Goal: Task Accomplishment & Management: Use online tool/utility

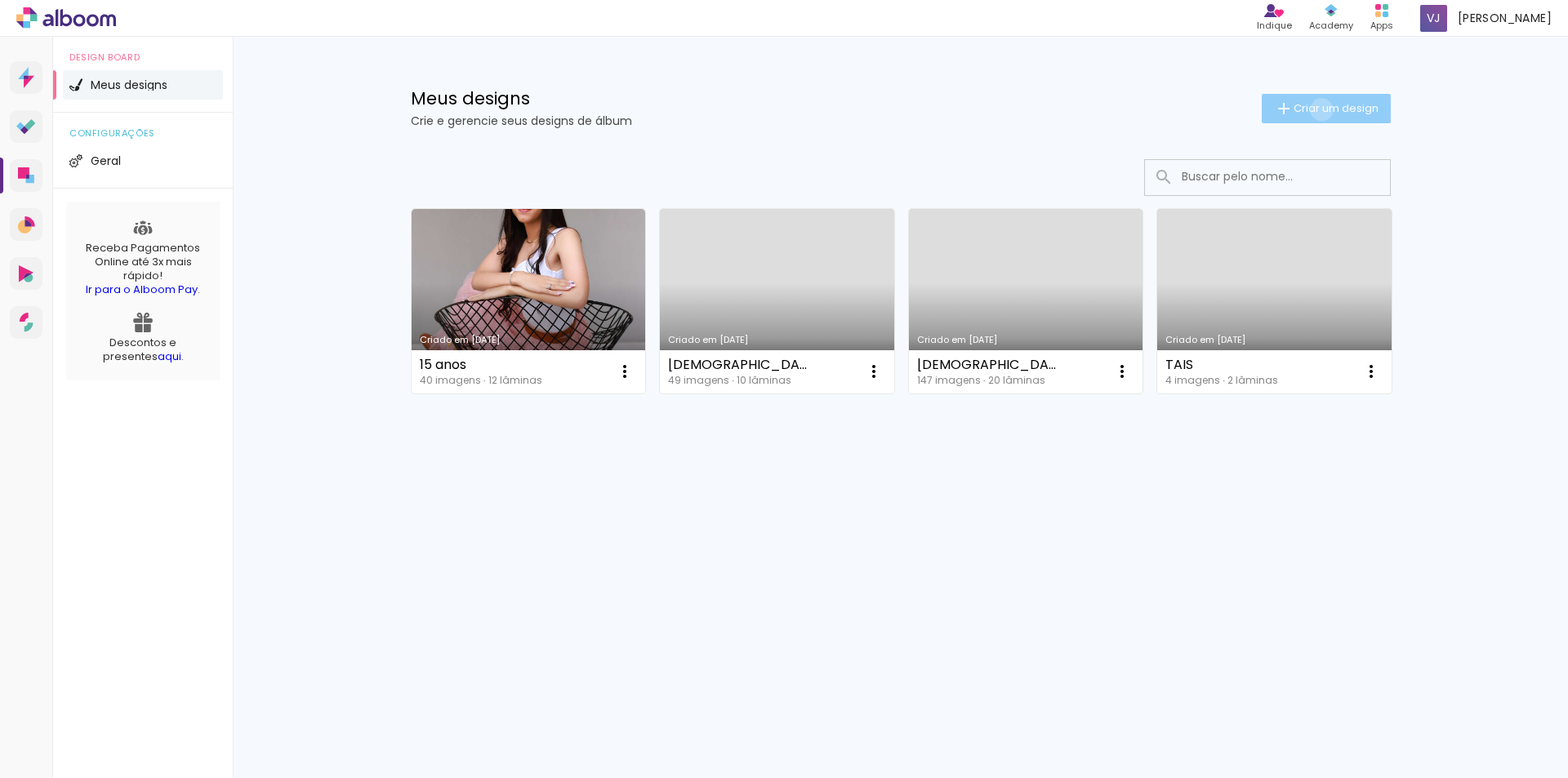
click at [1318, 109] on span "Criar um design" at bounding box center [1336, 108] width 85 height 11
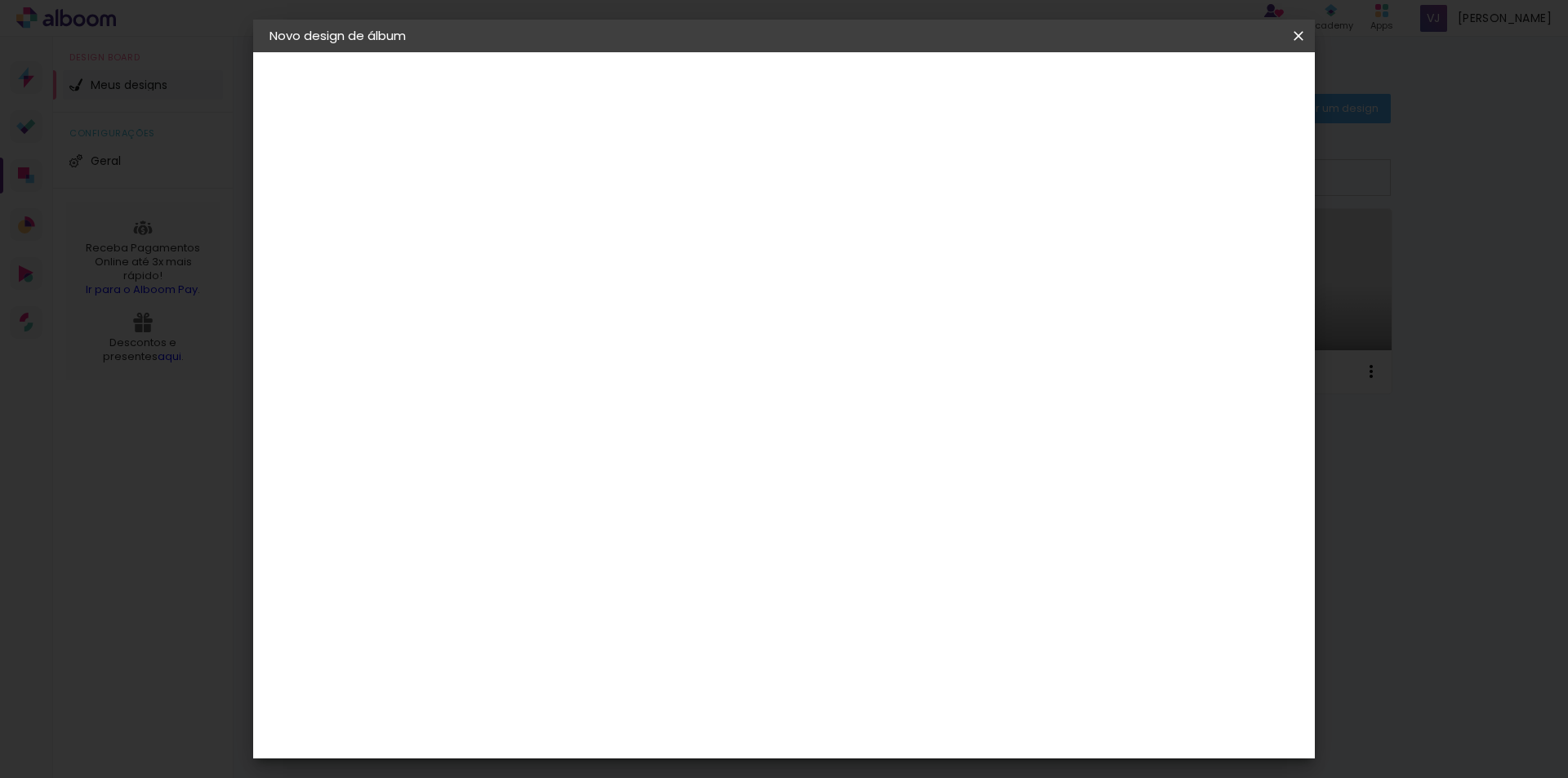
click at [537, 230] on input at bounding box center [537, 219] width 0 height 26
type input "Mirian"
type paper-input "Mirian"
click at [0, 0] on div "2. Especificações" at bounding box center [0, 0] width 0 height 0
click at [0, 0] on slot "Avançar" at bounding box center [0, 0] width 0 height 0
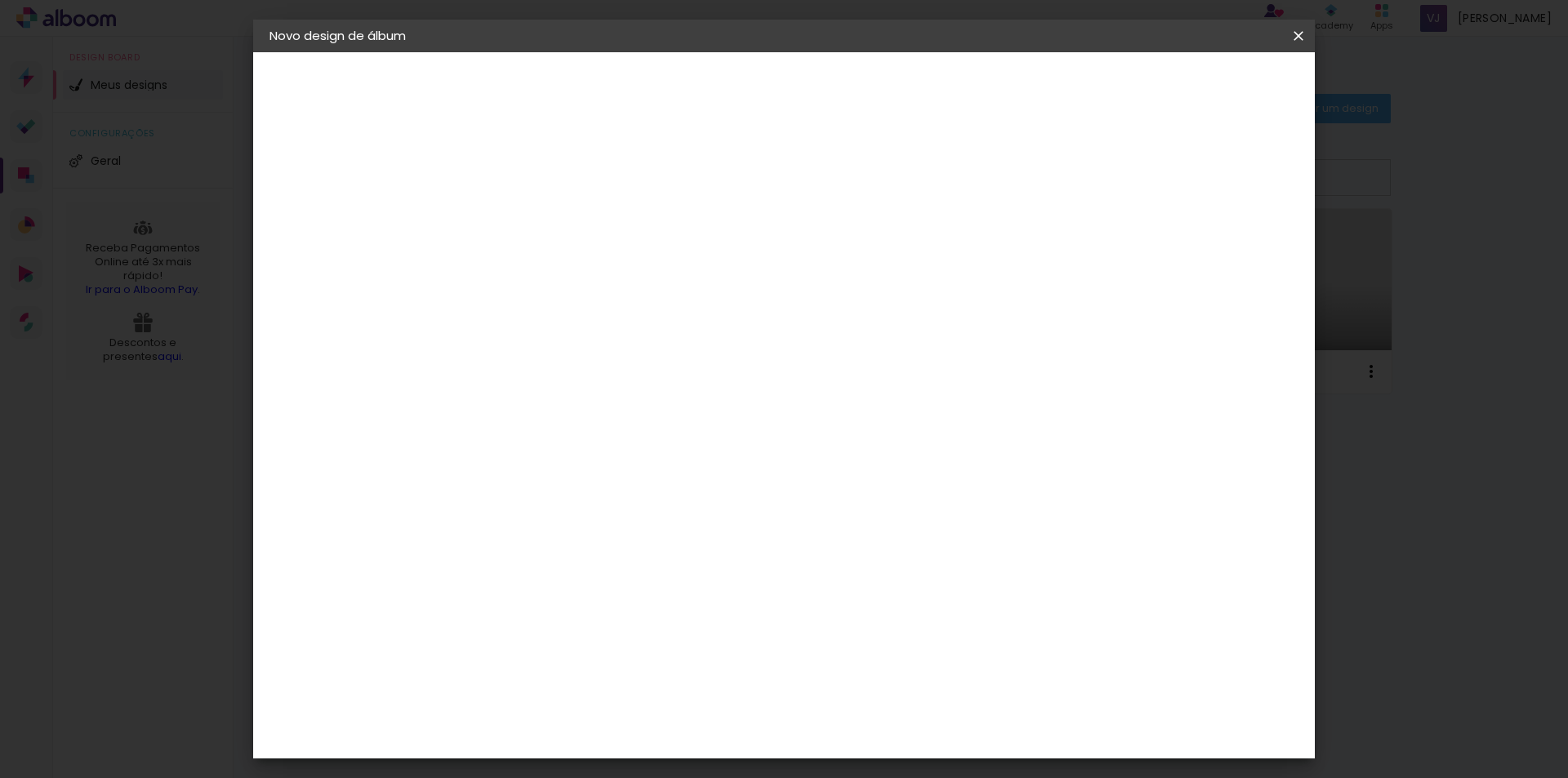
click at [562, 312] on input at bounding box center [578, 310] width 165 height 20
type input "[PERSON_NAME]"
type paper-input "[PERSON_NAME]"
click at [564, 362] on div "[PERSON_NAME]" at bounding box center [580, 369] width 108 height 13
click at [584, 378] on paper-item "[PERSON_NAME]" at bounding box center [566, 369] width 152 height 36
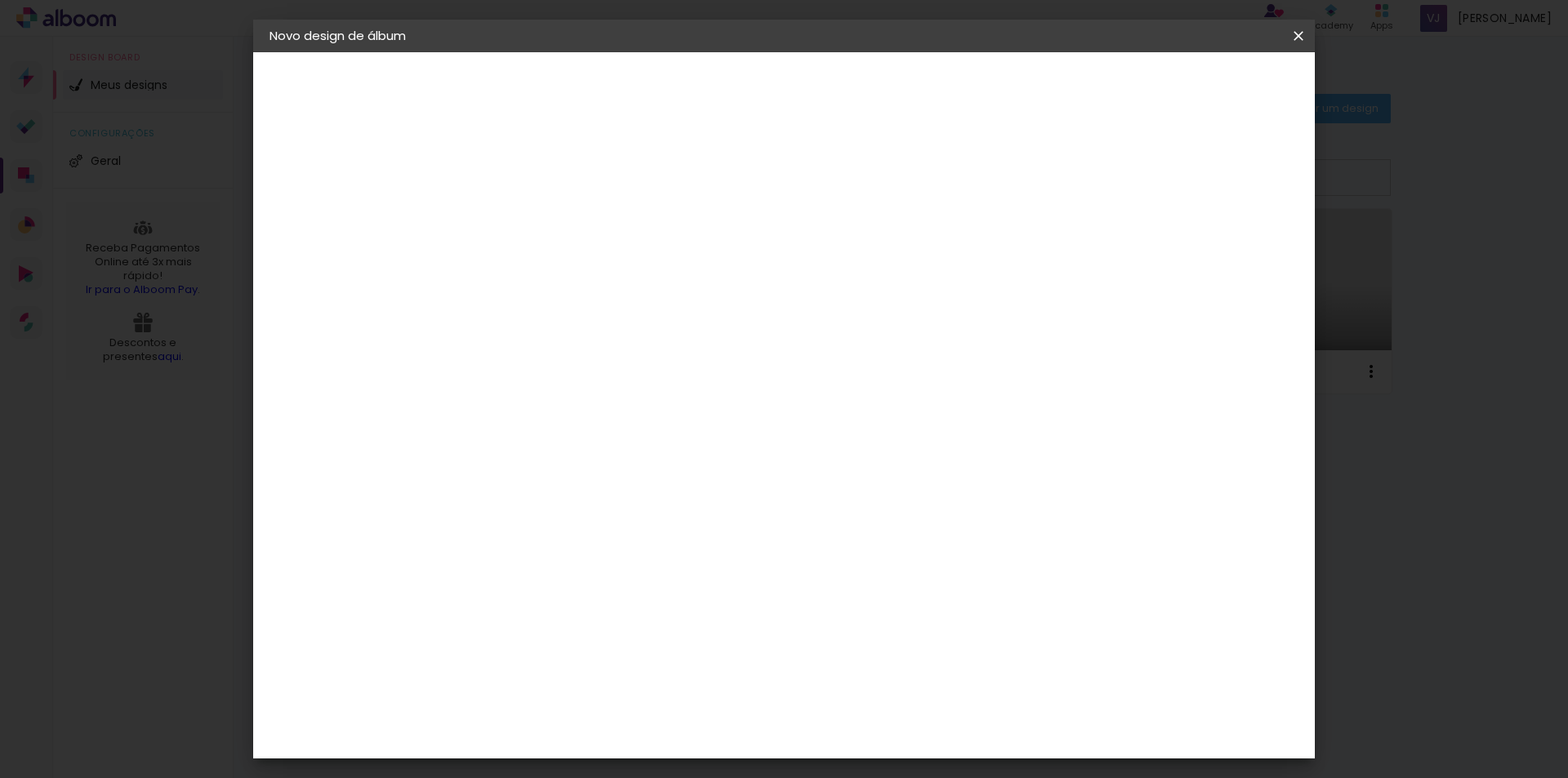
click at [798, 341] on div "Sugerir uma encadernadora" at bounding box center [748, 340] width 101 height 26
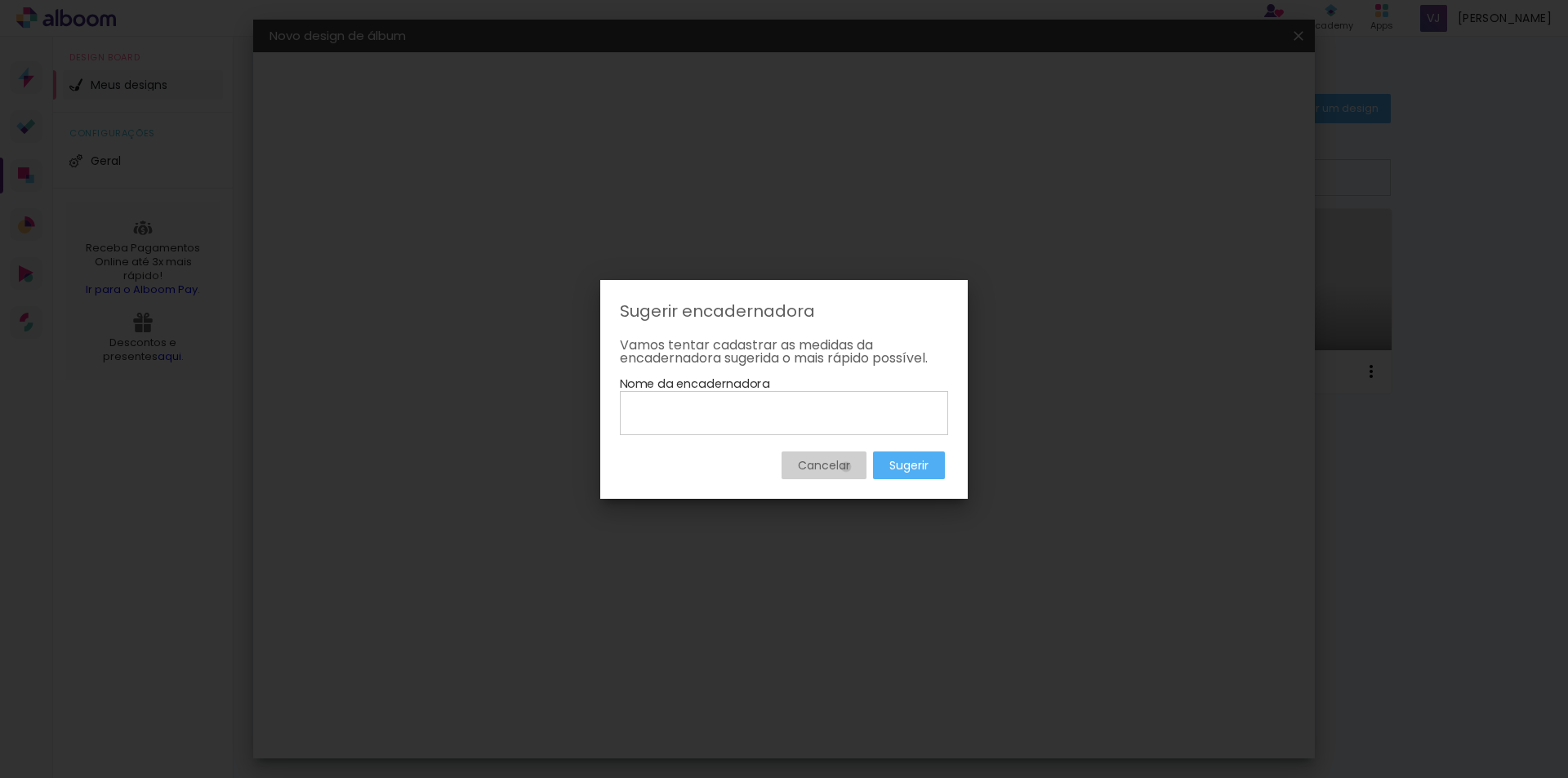
click at [0, 0] on slot "Cancelar" at bounding box center [0, 0] width 0 height 0
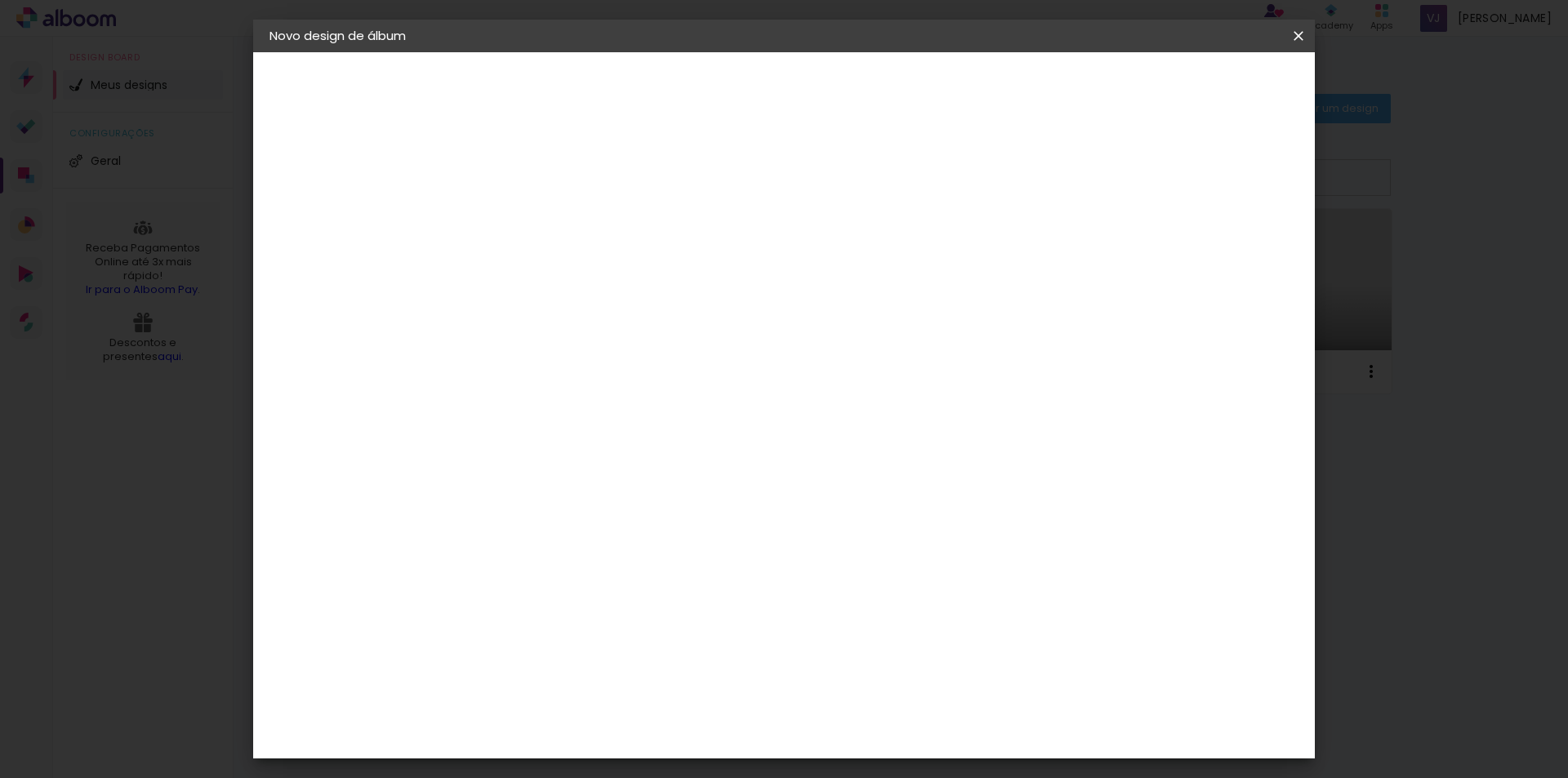
click at [0, 0] on slot "Avançar" at bounding box center [0, 0] width 0 height 0
click at [626, 283] on paper-input-container "Linha" at bounding box center [577, 284] width 95 height 41
click at [857, 311] on paper-item "Slim Book" at bounding box center [890, 304] width 327 height 33
type input "Slim Book"
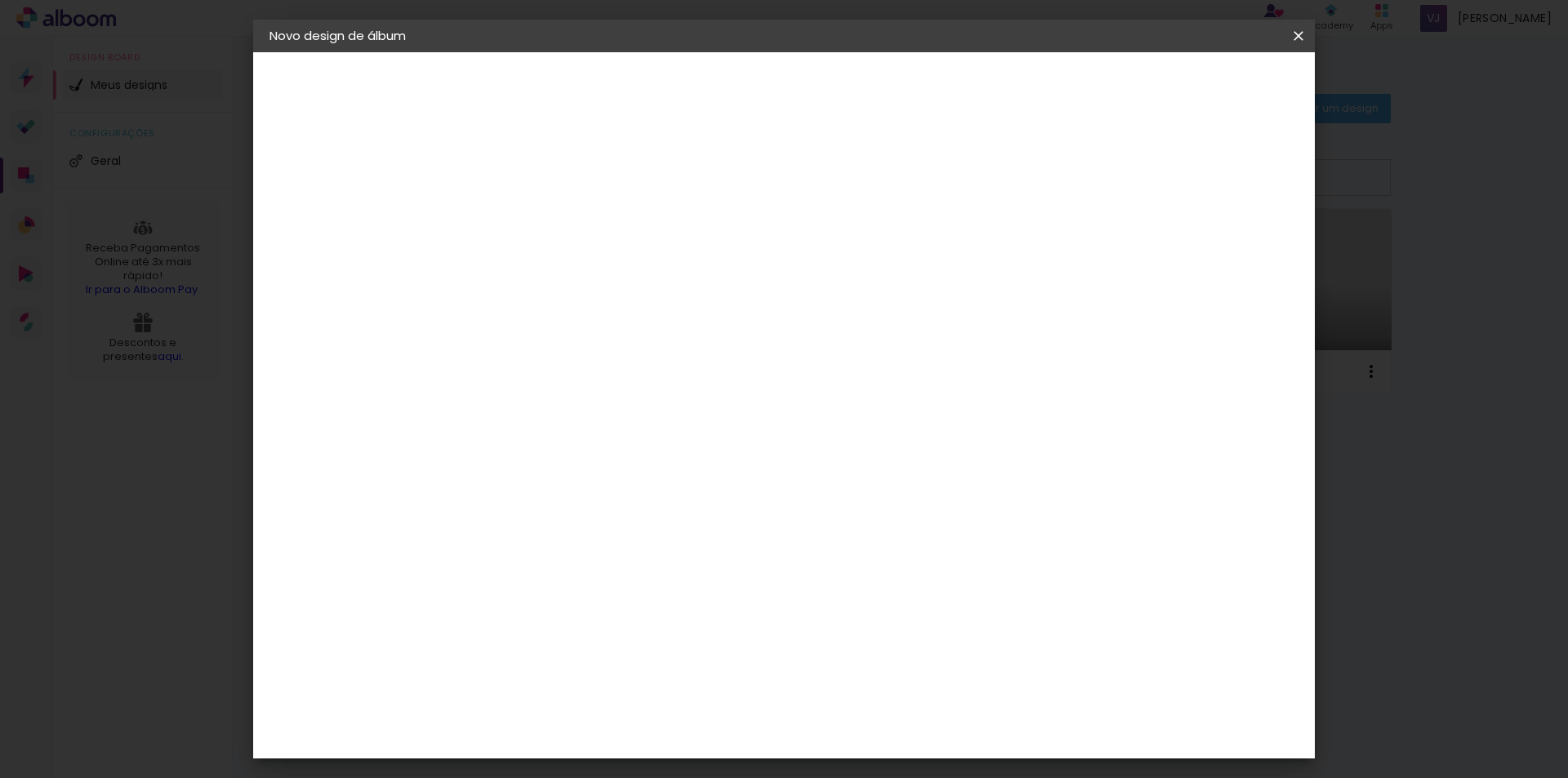
click at [647, 722] on span "25 x 50" at bounding box center [608, 739] width 76 height 33
click at [0, 0] on slot "Avançar" at bounding box center [0, 0] width 0 height 0
click at [1196, 83] on span "Iniciar design" at bounding box center [1159, 86] width 74 height 11
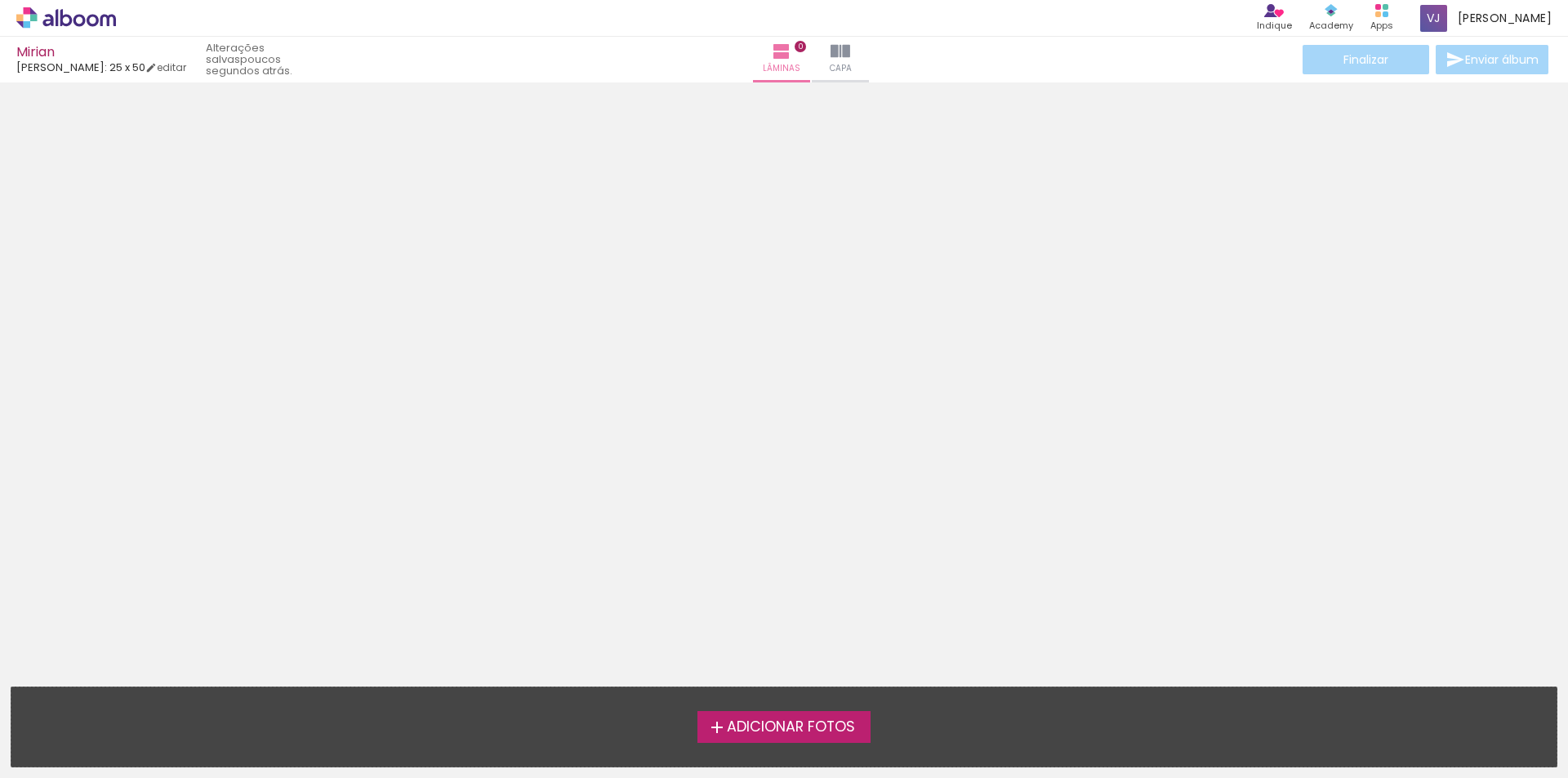
click at [779, 728] on span "Adicionar Fotos" at bounding box center [791, 728] width 128 height 15
click at [0, 0] on input "file" at bounding box center [0, 0] width 0 height 0
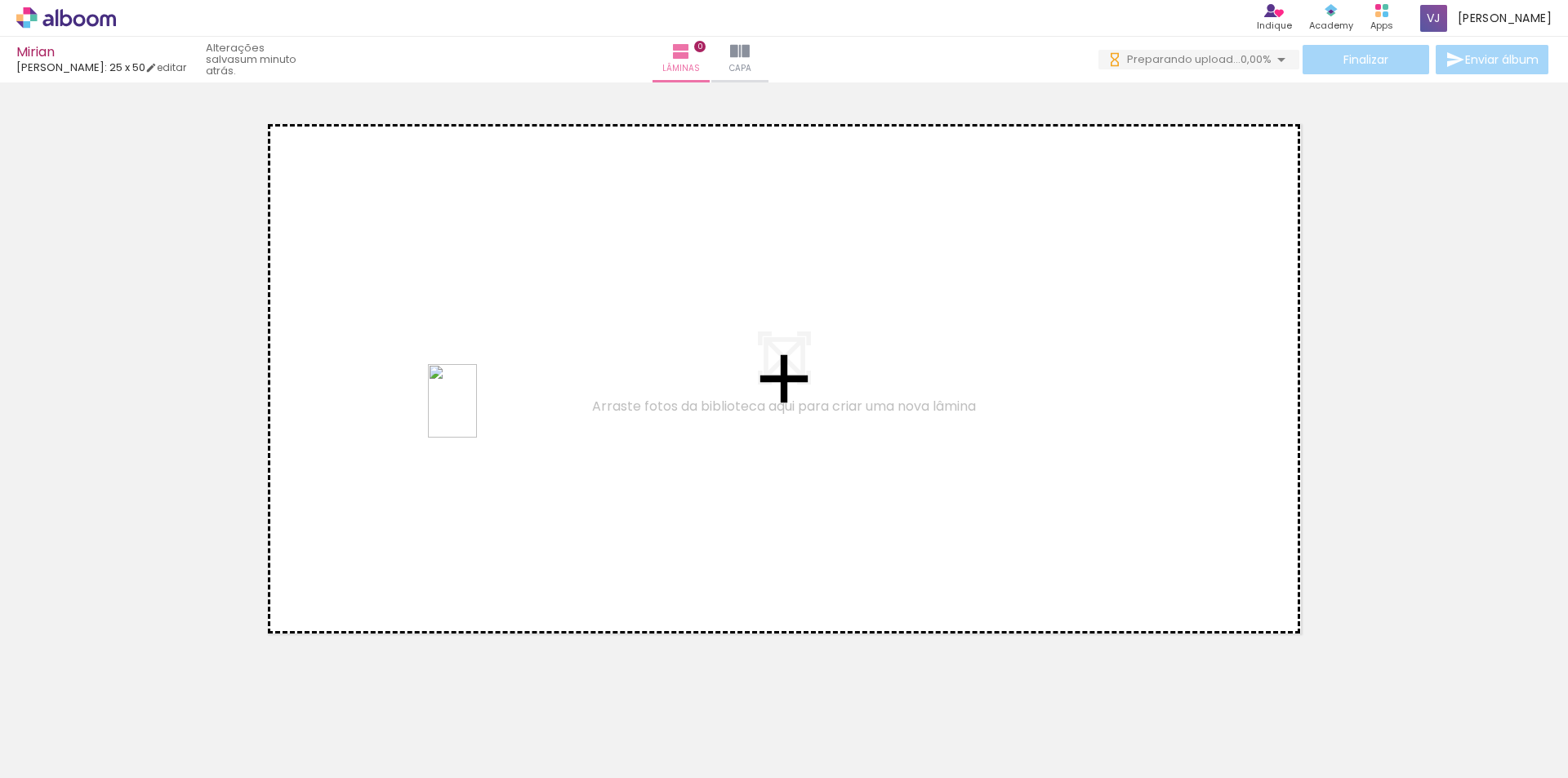
drag, startPoint x: 262, startPoint y: 759, endPoint x: 484, endPoint y: 411, distance: 412.8
click at [484, 411] on quentale-workspace at bounding box center [784, 389] width 1568 height 778
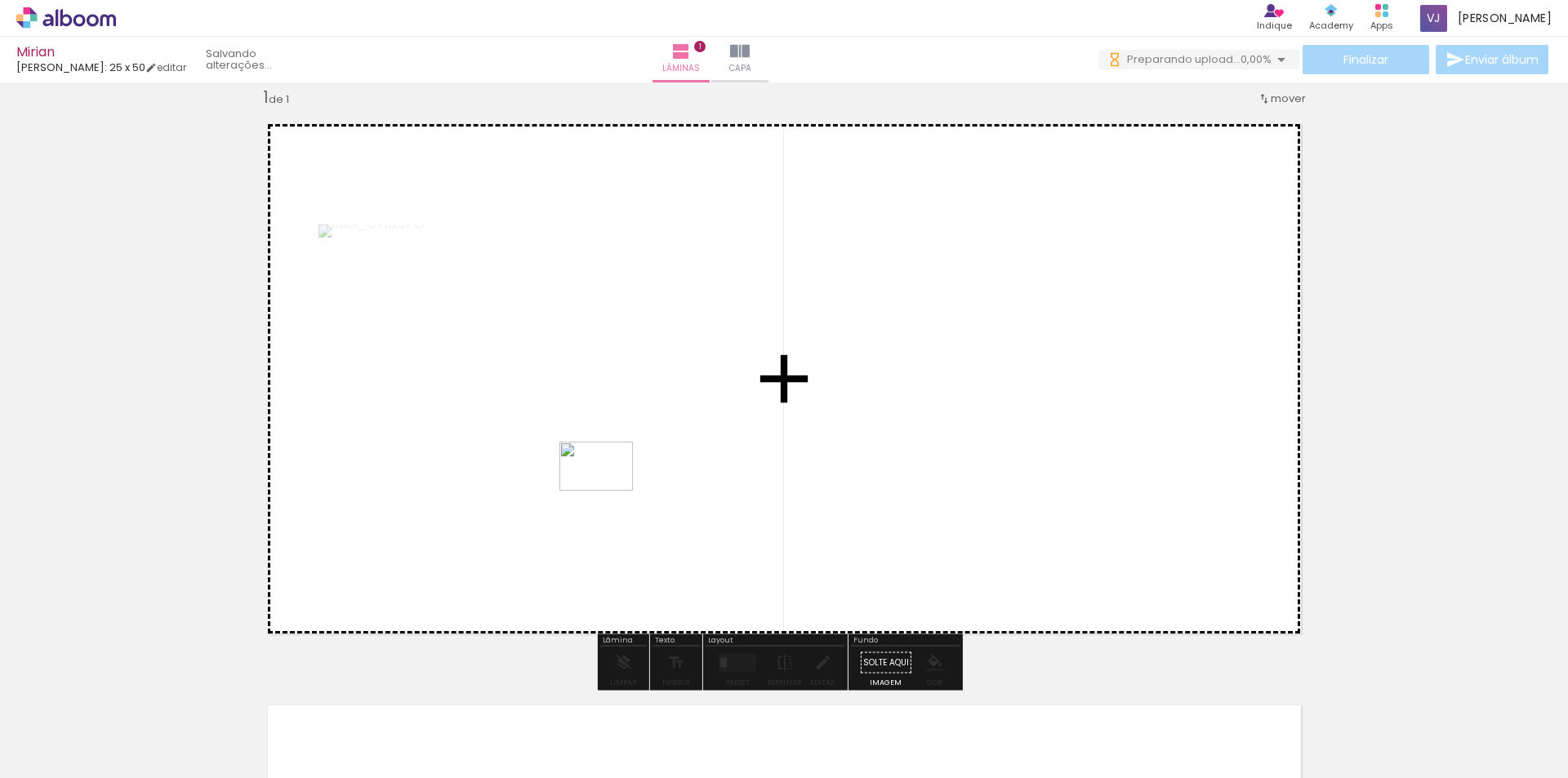
drag, startPoint x: 405, startPoint y: 711, endPoint x: 616, endPoint y: 485, distance: 309.2
click at [616, 485] on quentale-workspace at bounding box center [784, 389] width 1568 height 778
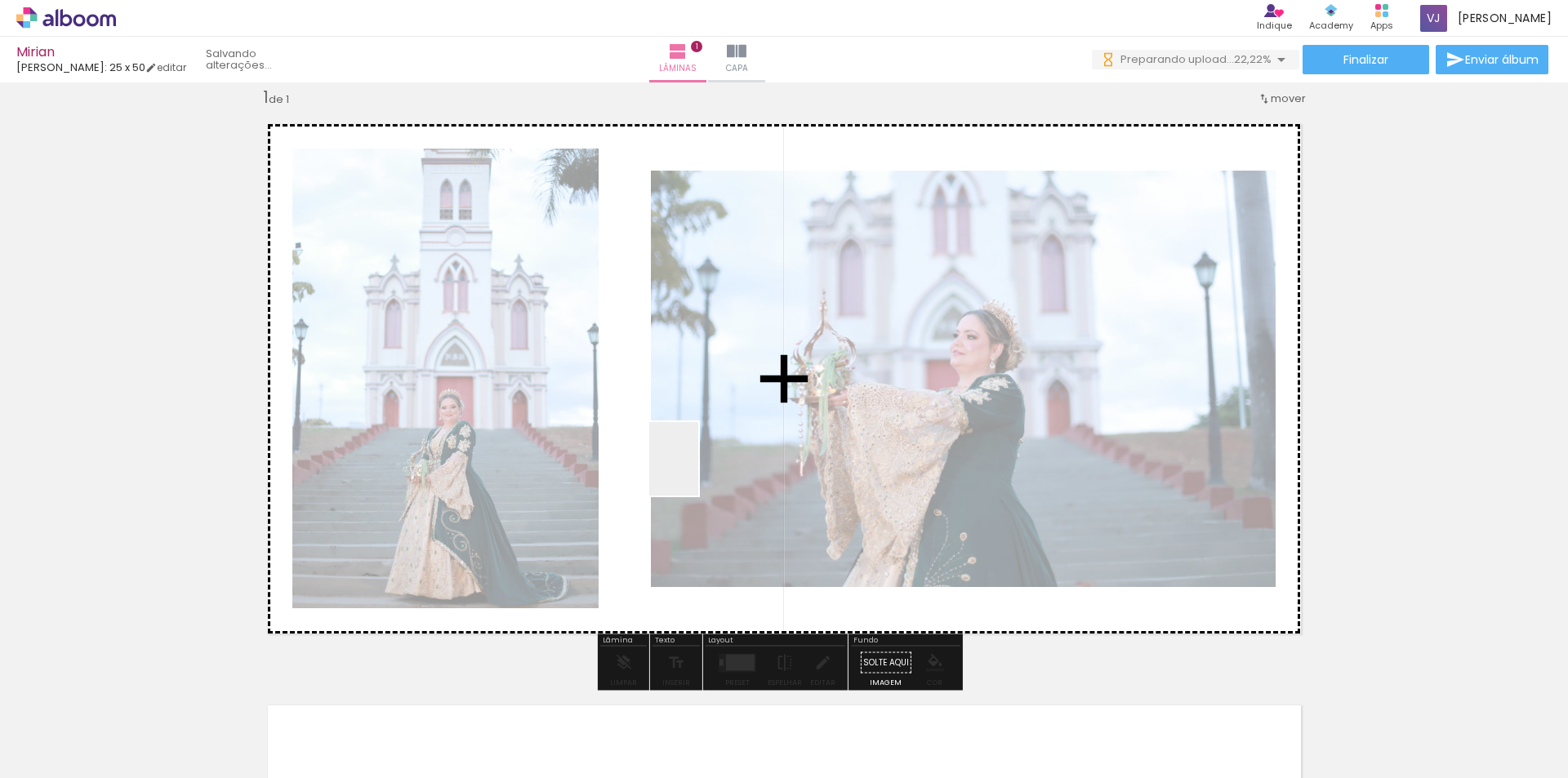
drag, startPoint x: 447, startPoint y: 753, endPoint x: 698, endPoint y: 471, distance: 377.5
click at [698, 471] on quentale-workspace at bounding box center [784, 389] width 1568 height 778
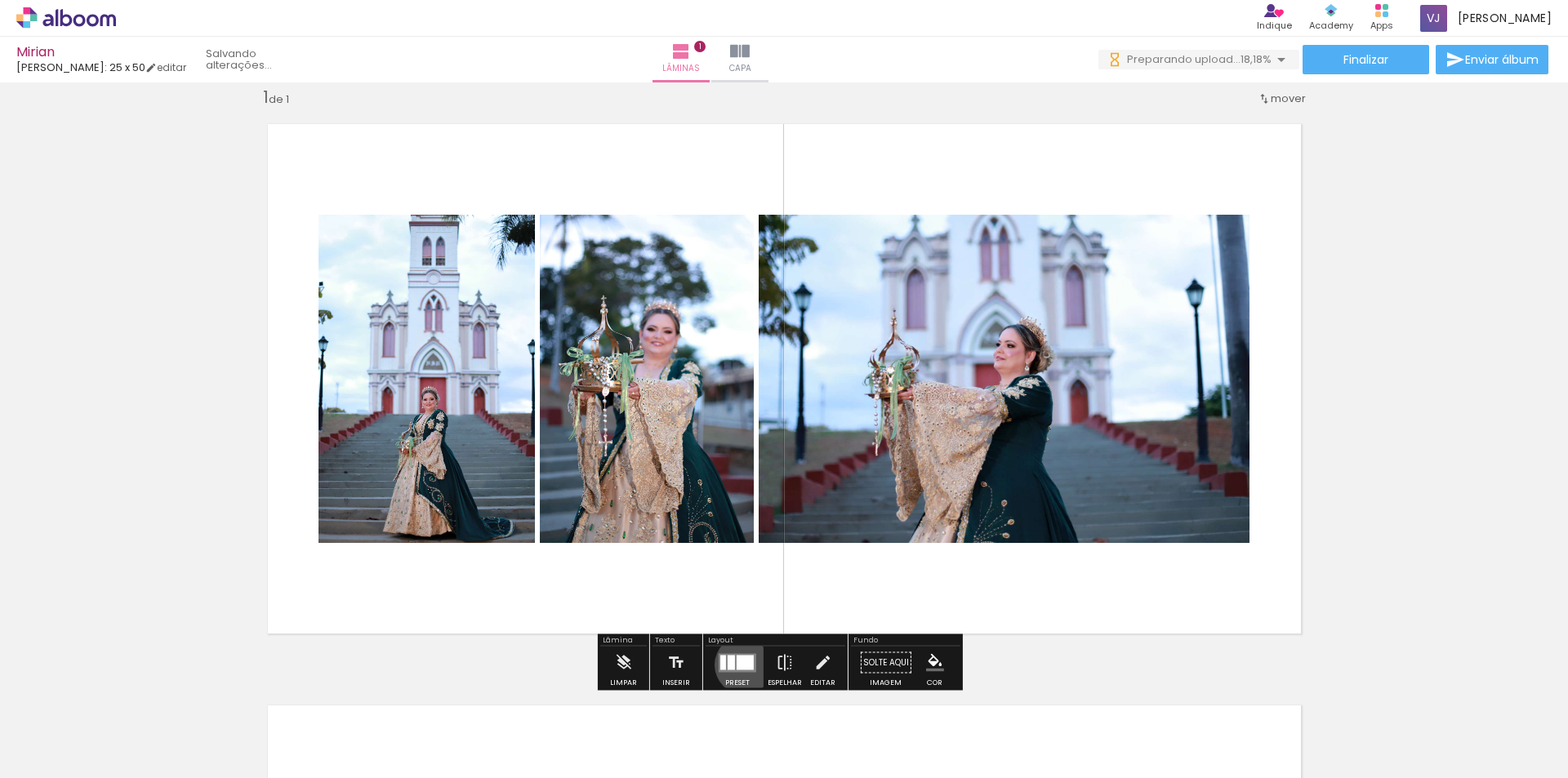
click at [740, 664] on div at bounding box center [745, 662] width 17 height 15
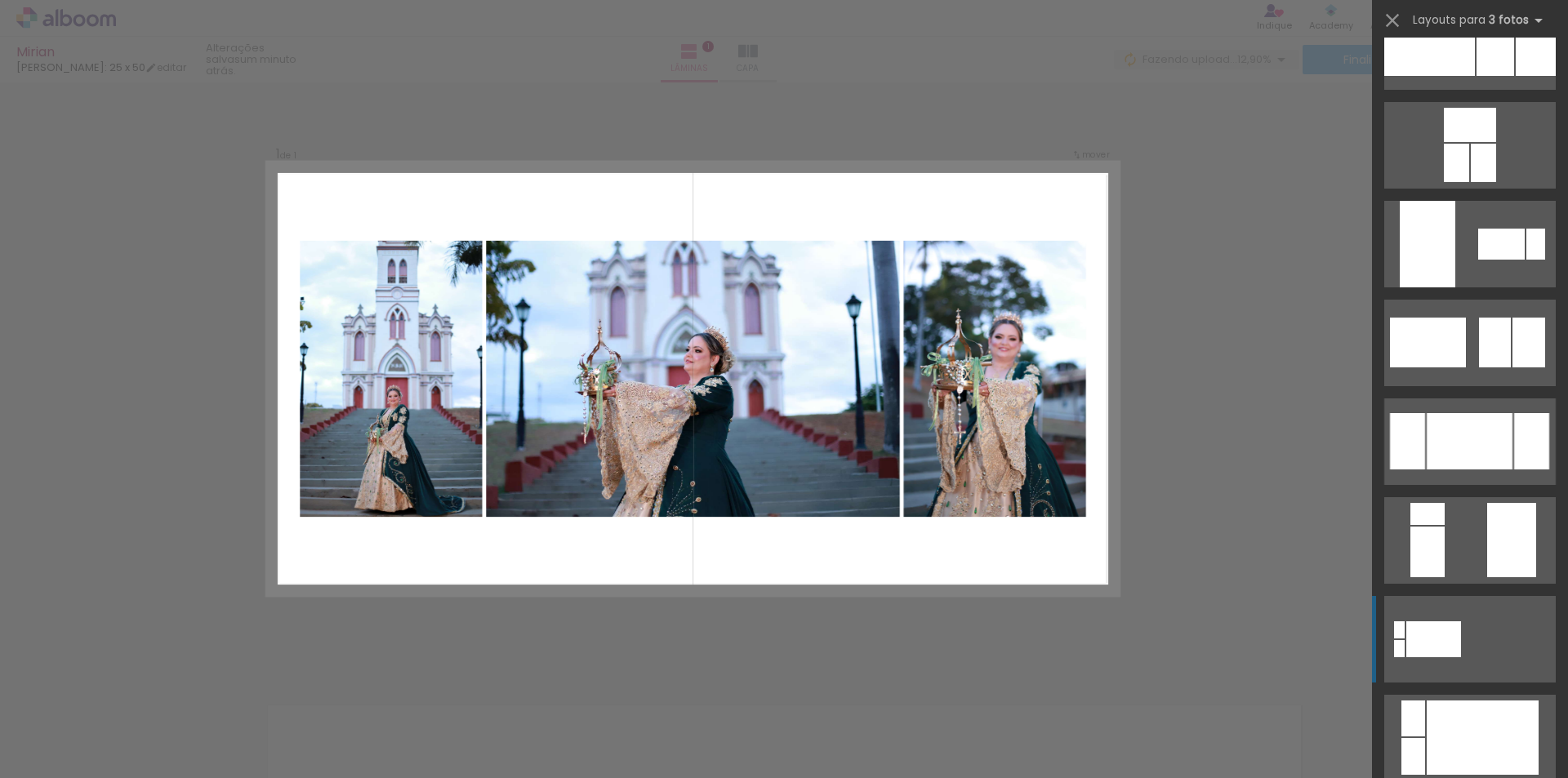
scroll to position [163, 0]
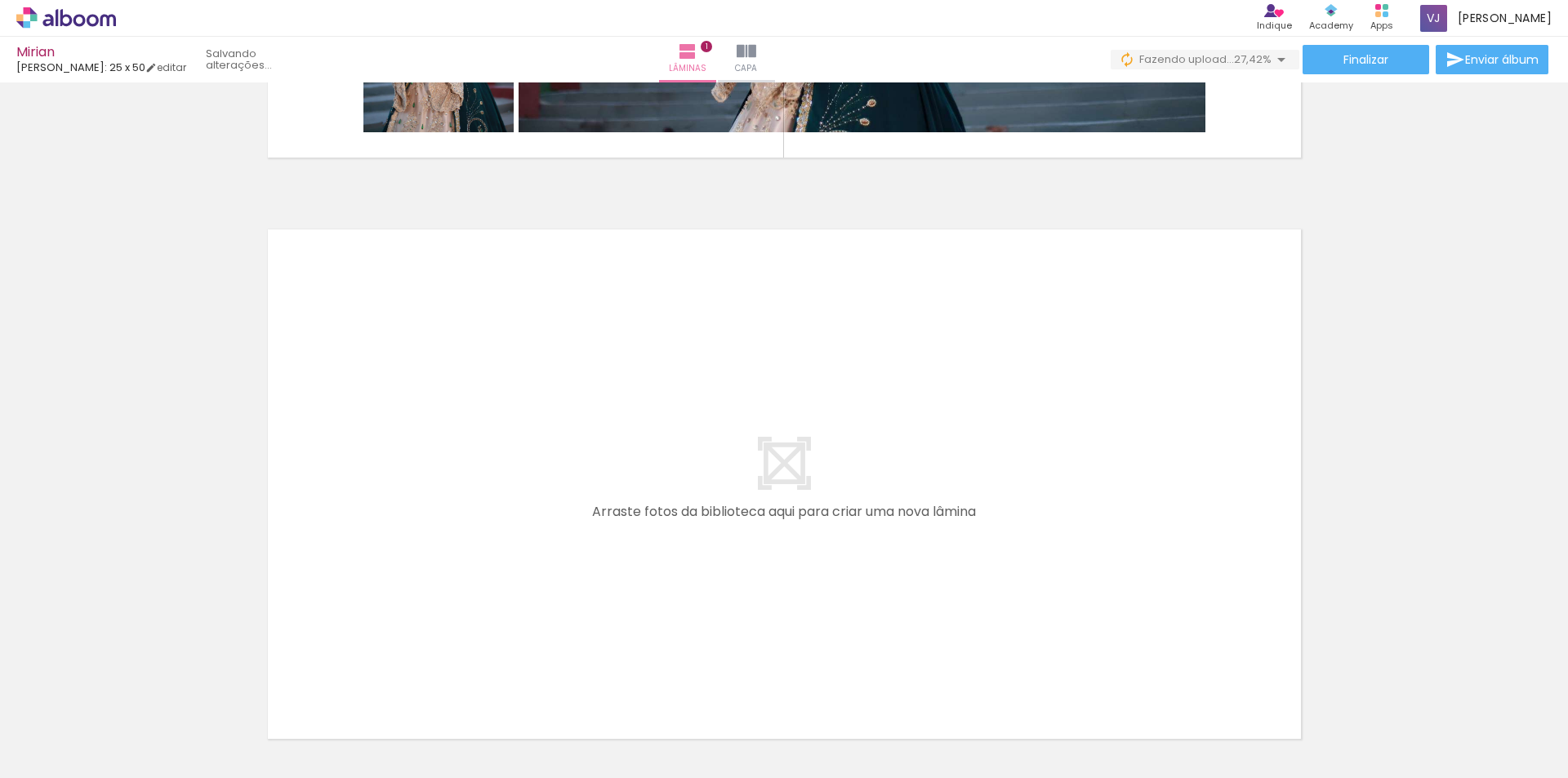
scroll to position [511, 0]
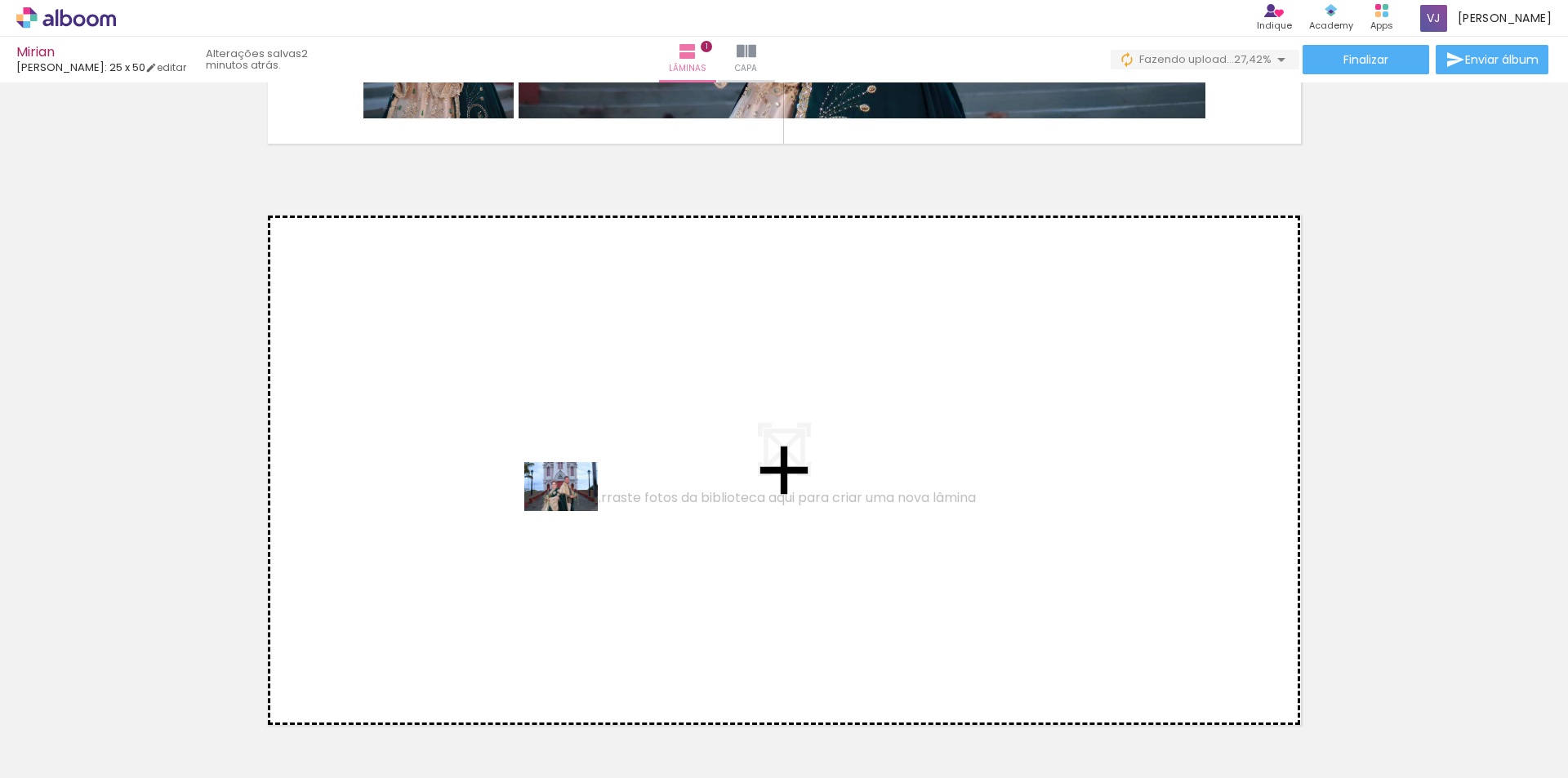
drag, startPoint x: 546, startPoint y: 740, endPoint x: 575, endPoint y: 495, distance: 246.7
click at [575, 495] on quentale-workspace at bounding box center [784, 389] width 1568 height 778
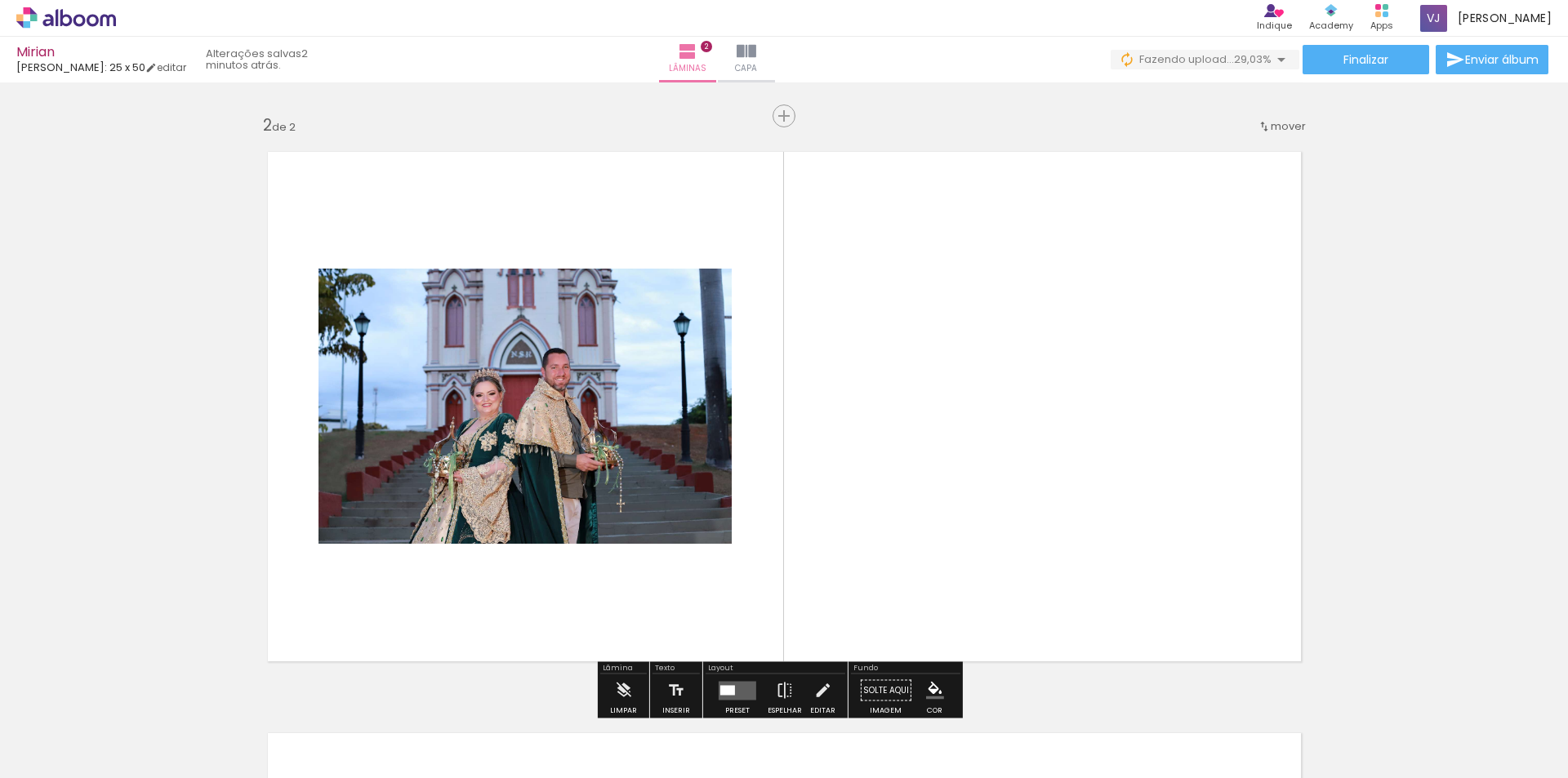
scroll to position [603, 0]
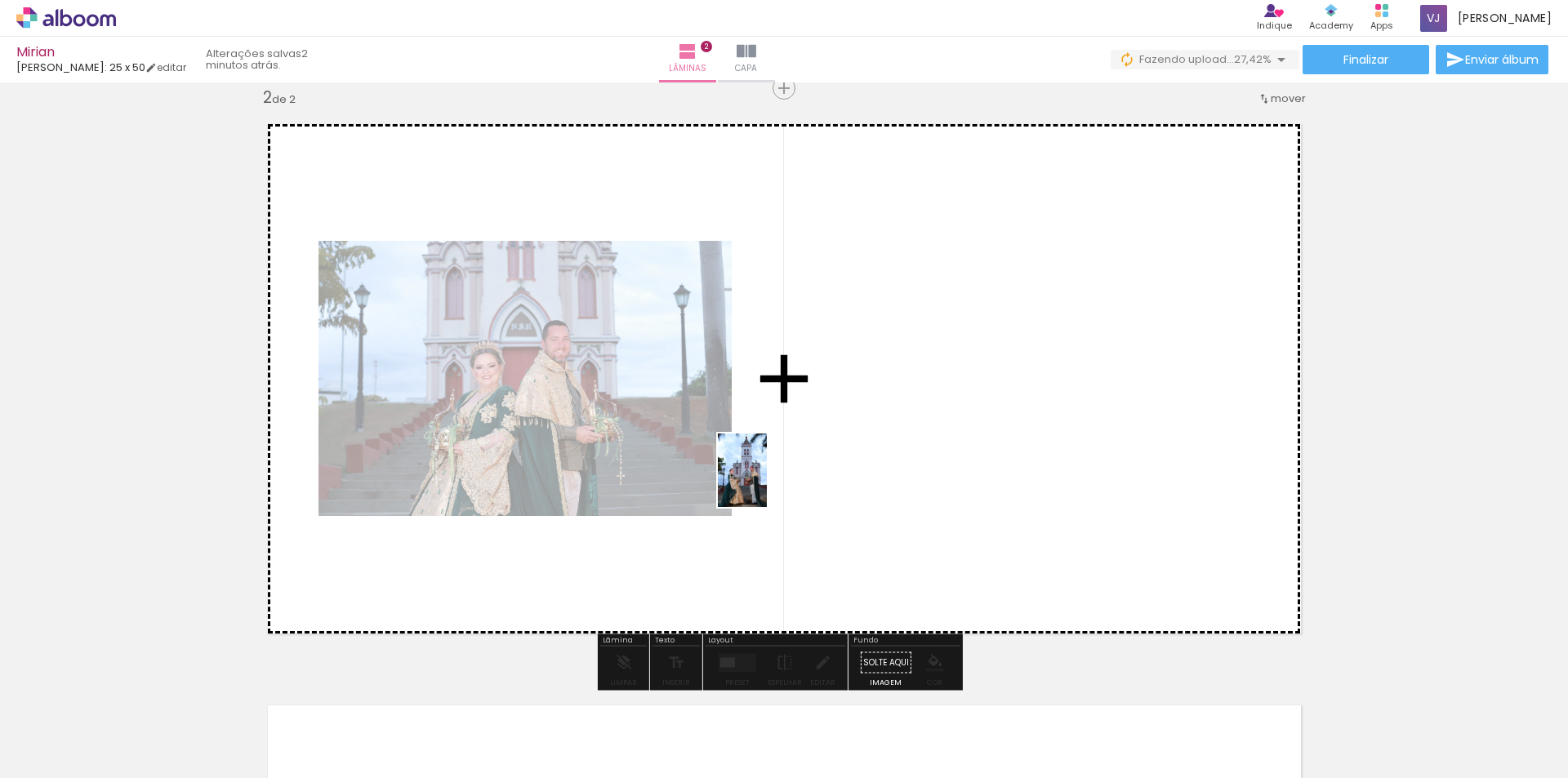
drag, startPoint x: 629, startPoint y: 741, endPoint x: 767, endPoint y: 483, distance: 292.6
click at [767, 483] on quentale-workspace at bounding box center [784, 389] width 1568 height 778
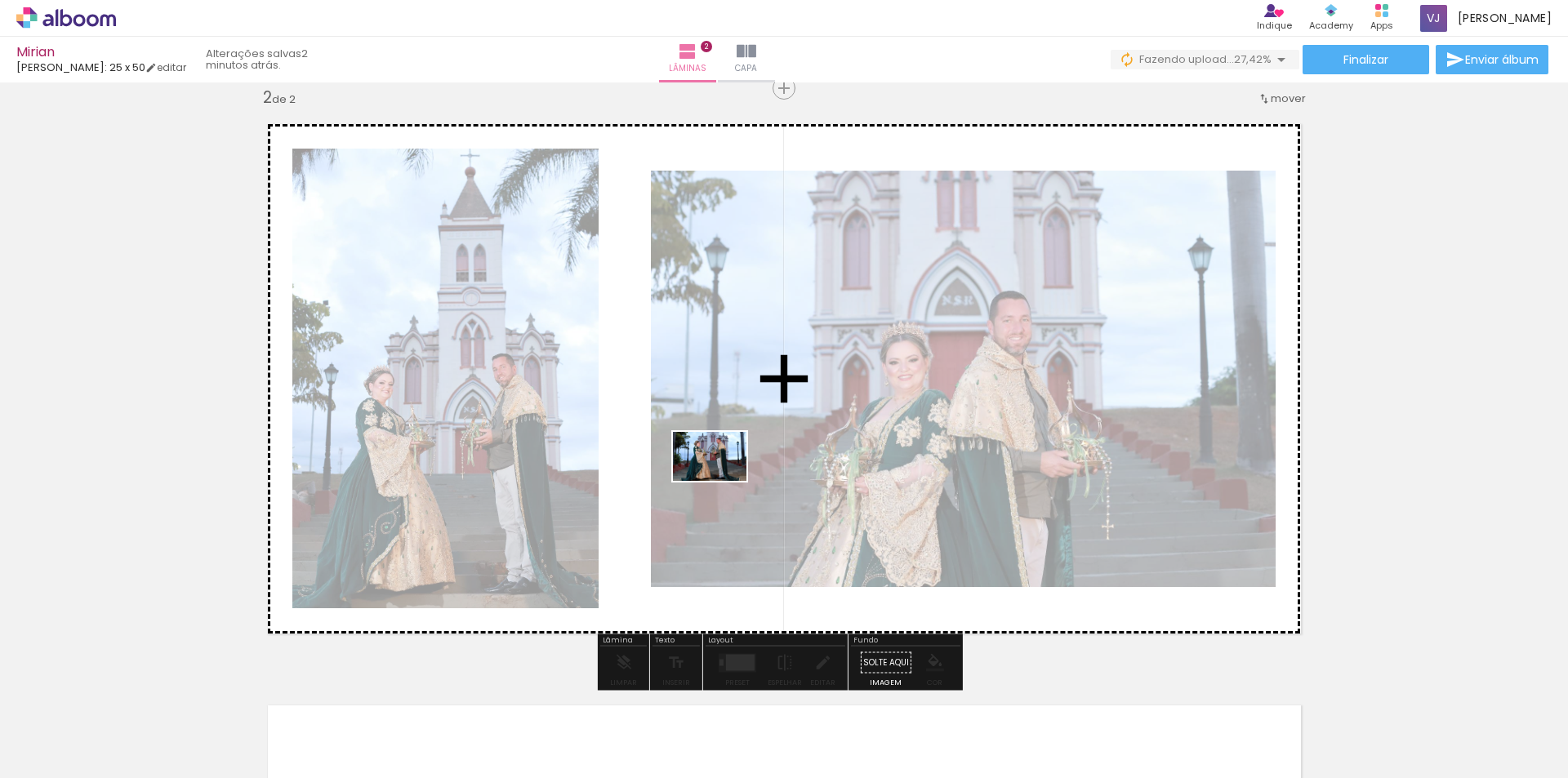
drag, startPoint x: 739, startPoint y: 734, endPoint x: 722, endPoint y: 481, distance: 253.6
click at [722, 481] on quentale-workspace at bounding box center [784, 389] width 1568 height 778
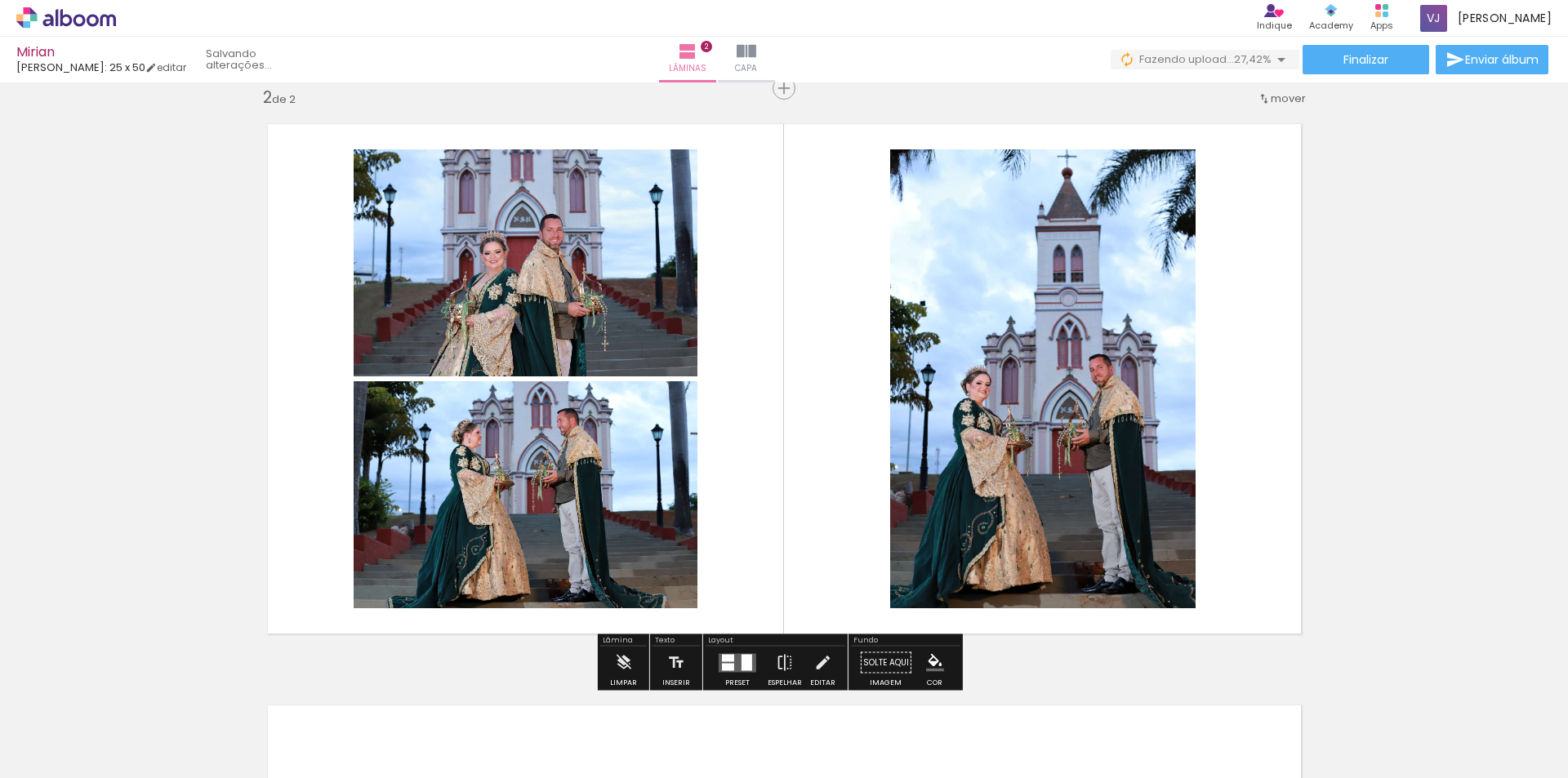
click at [726, 670] on div at bounding box center [728, 667] width 12 height 7
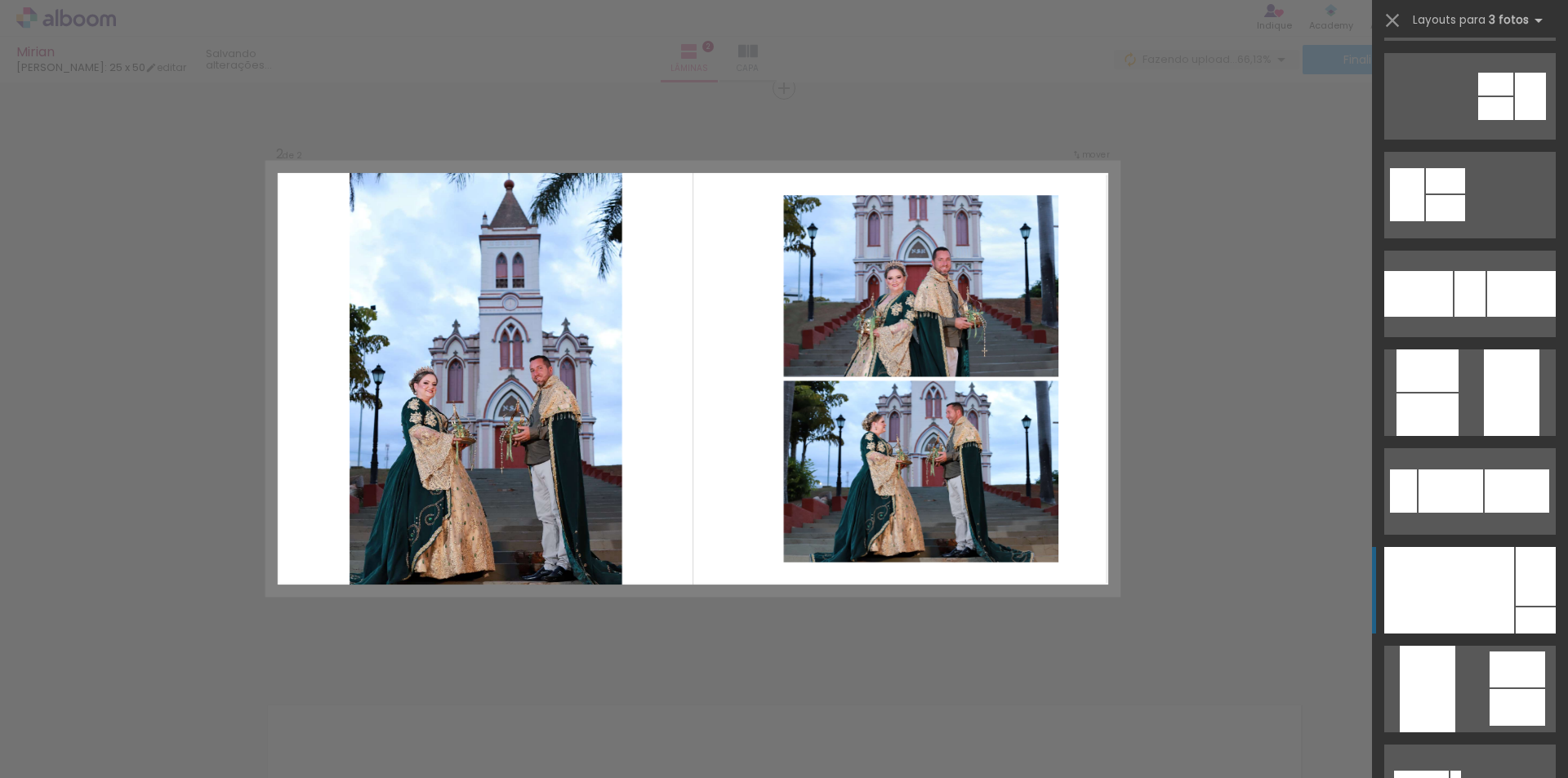
scroll to position [327, 0]
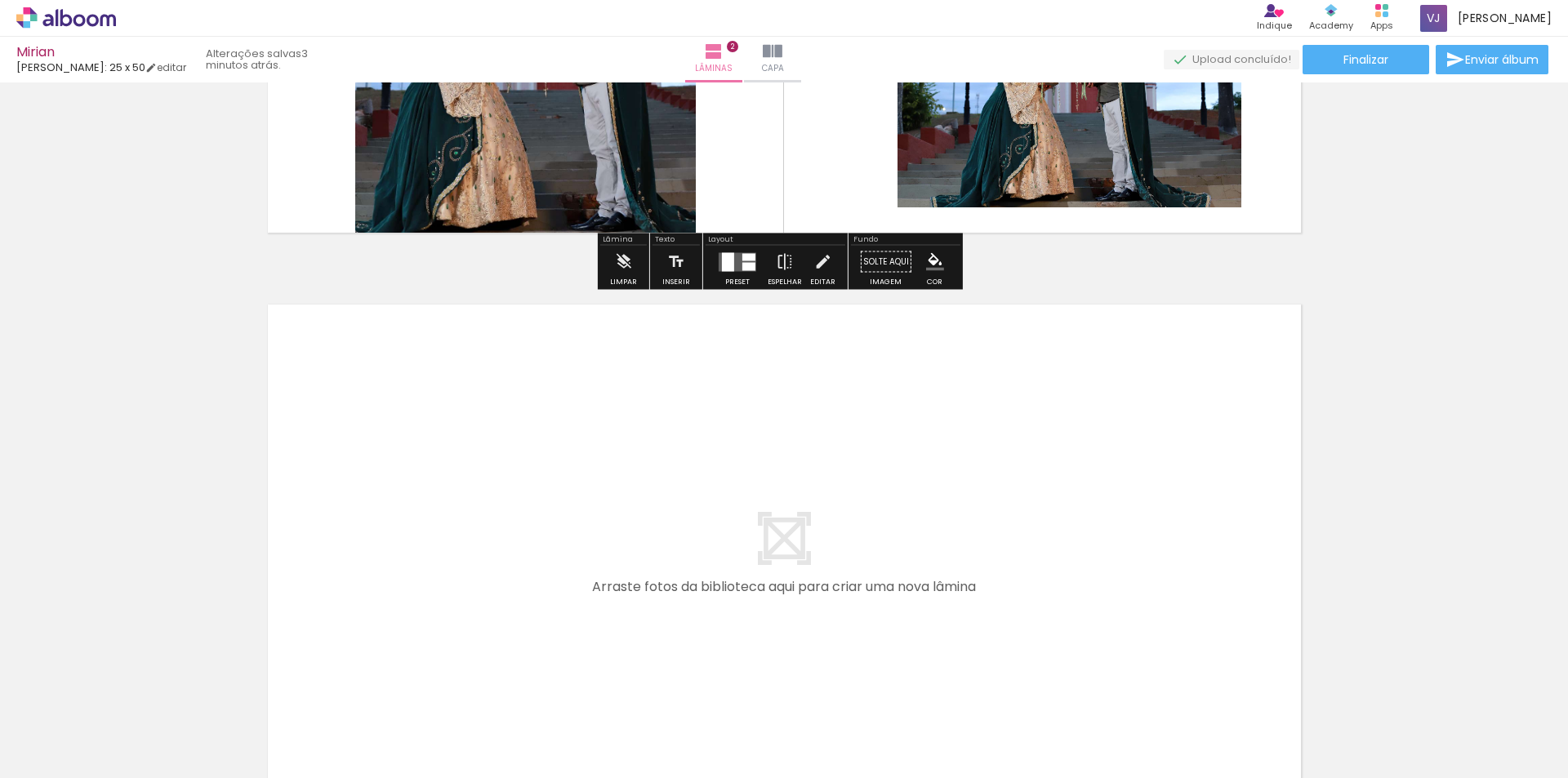
scroll to position [1011, 0]
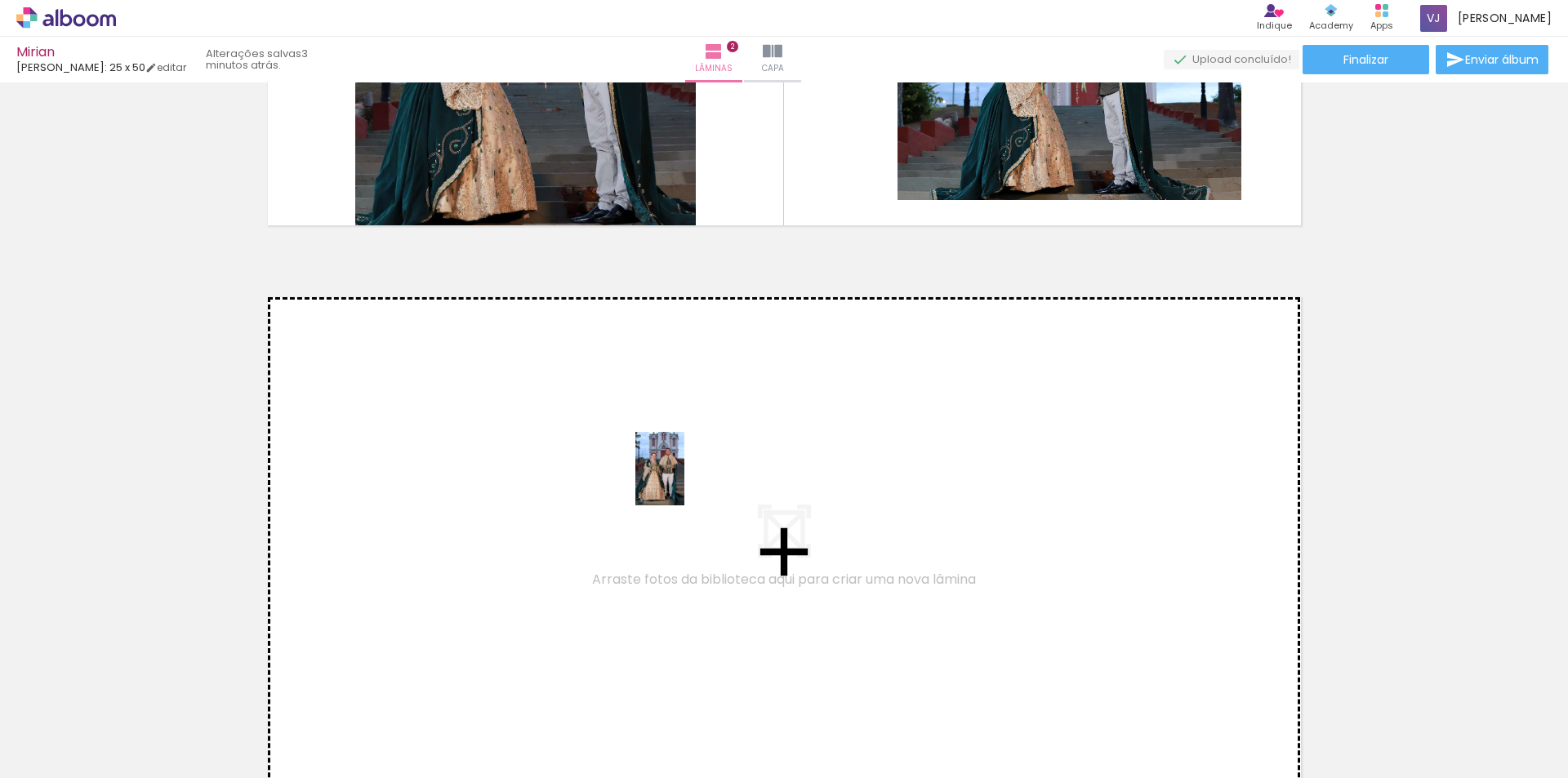
drag, startPoint x: 819, startPoint y: 739, endPoint x: 684, endPoint y: 481, distance: 291.2
click at [684, 481] on quentale-workspace at bounding box center [784, 389] width 1568 height 778
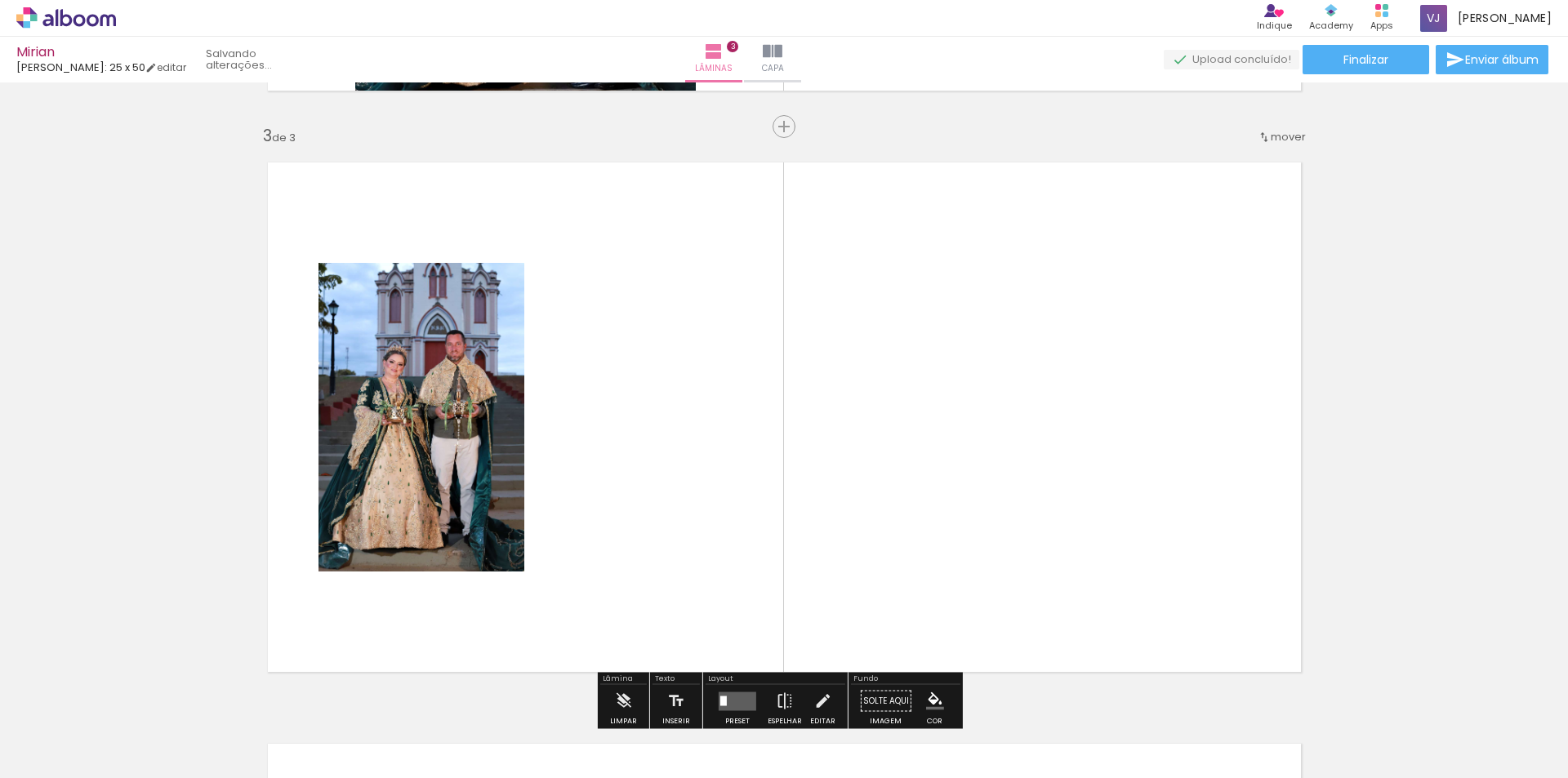
scroll to position [1184, 0]
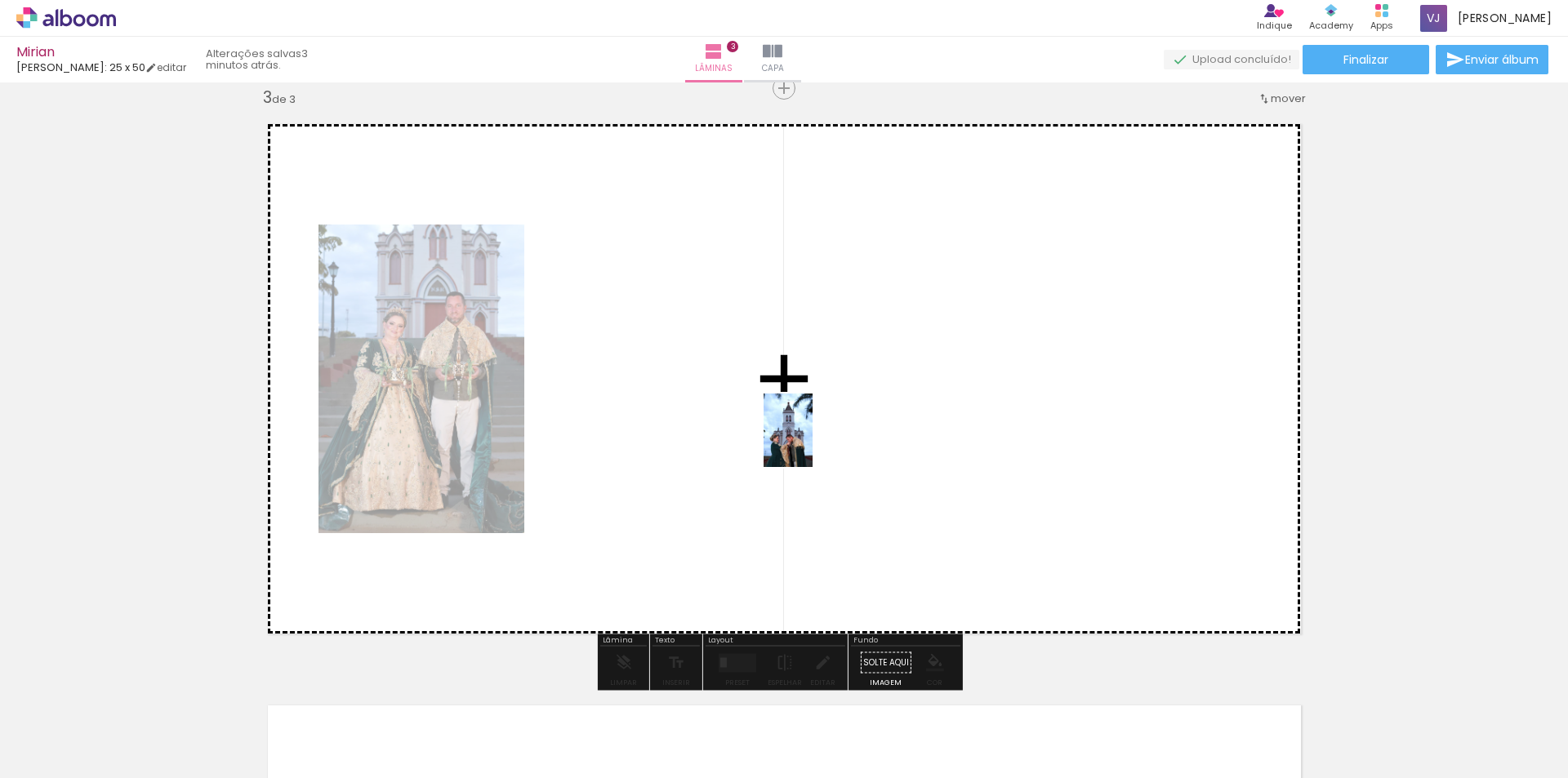
drag, startPoint x: 917, startPoint y: 750, endPoint x: 811, endPoint y: 432, distance: 335.2
click at [811, 432] on quentale-workspace at bounding box center [784, 389] width 1568 height 778
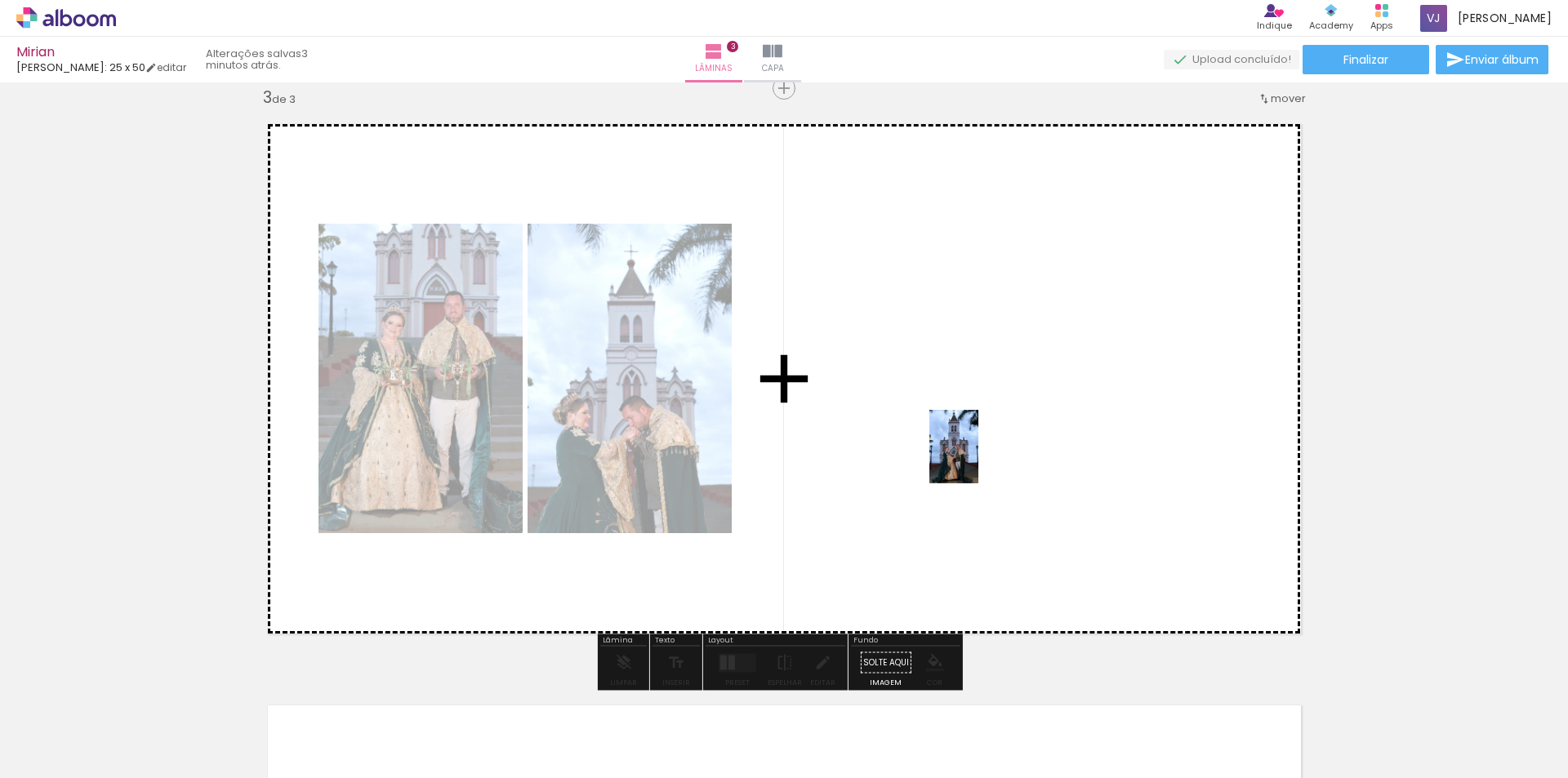
drag, startPoint x: 989, startPoint y: 746, endPoint x: 978, endPoint y: 459, distance: 287.2
click at [978, 459] on quentale-workspace at bounding box center [784, 389] width 1568 height 778
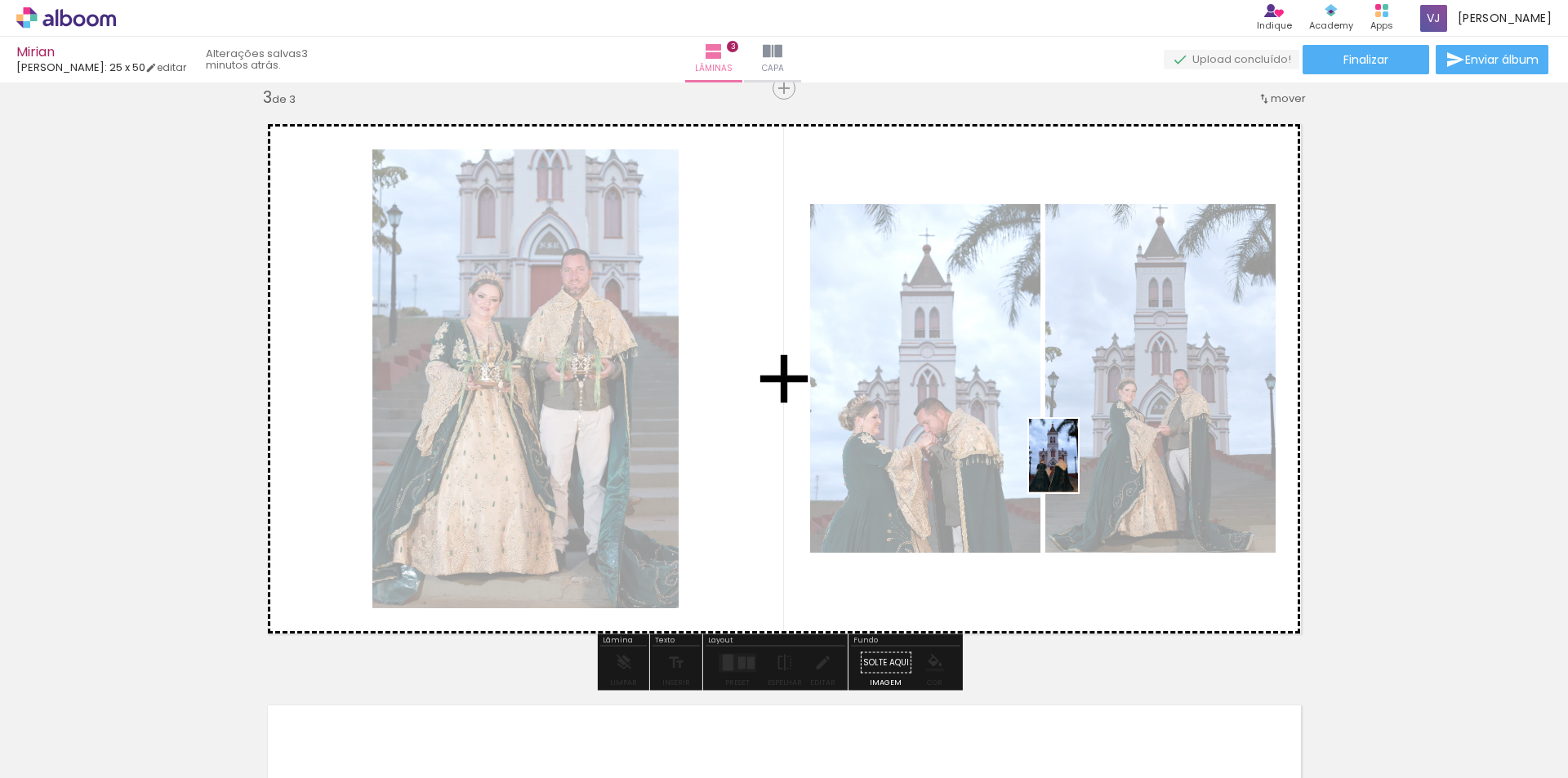
drag, startPoint x: 1089, startPoint y: 743, endPoint x: 1078, endPoint y: 468, distance: 275.2
click at [1078, 468] on quentale-workspace at bounding box center [784, 389] width 1568 height 778
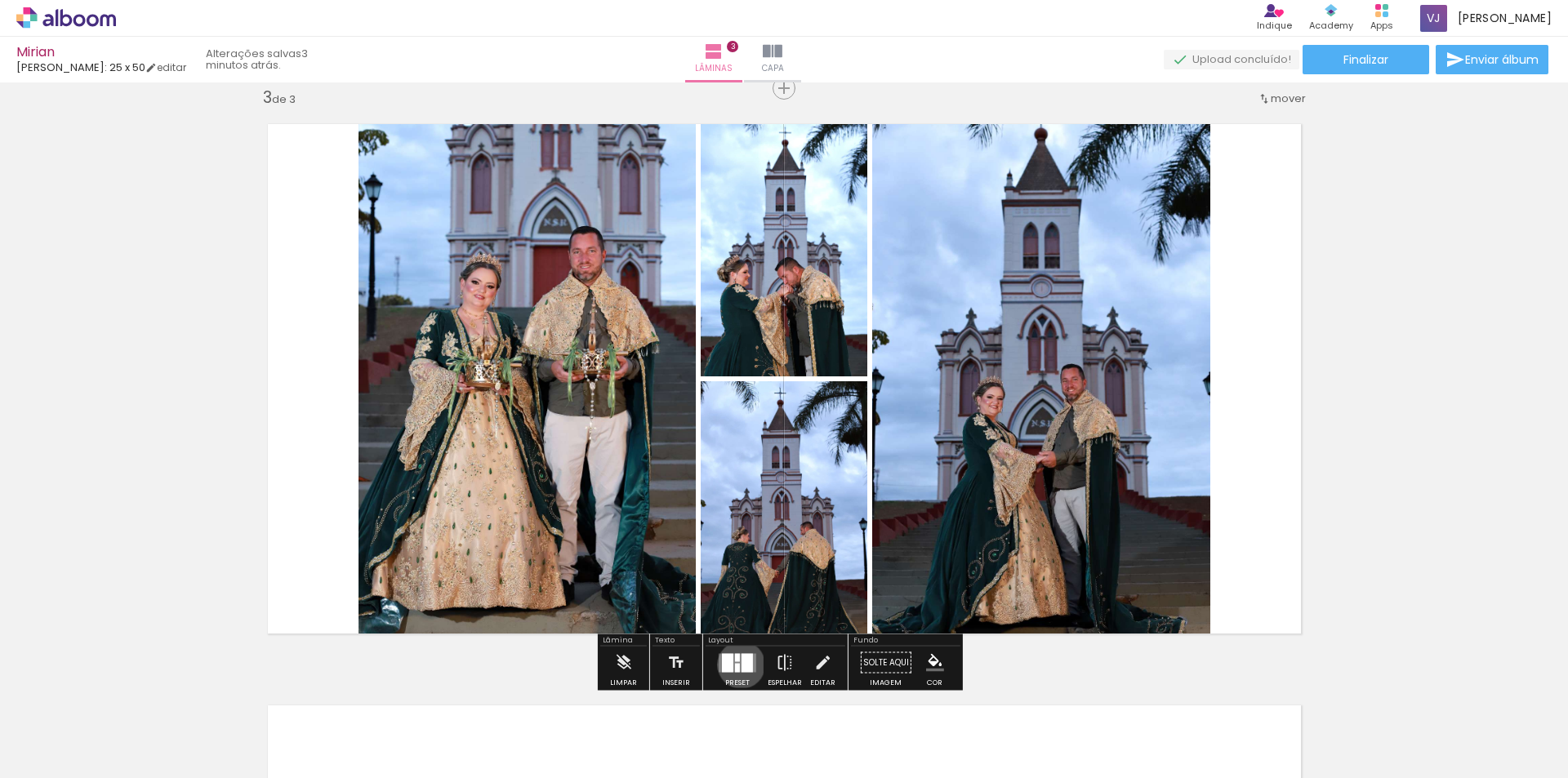
click at [741, 664] on div at bounding box center [747, 662] width 11 height 18
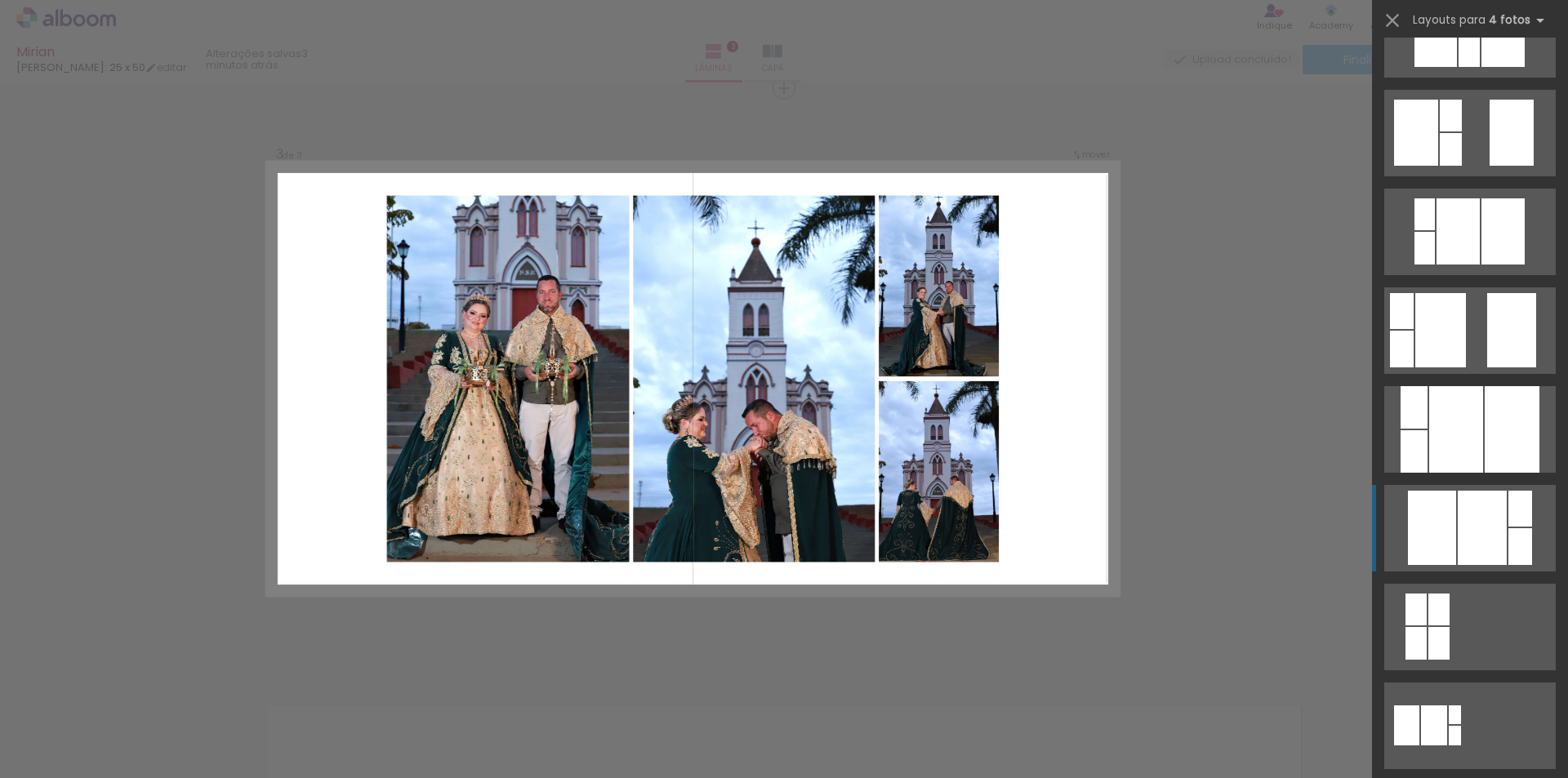
scroll to position [490, 0]
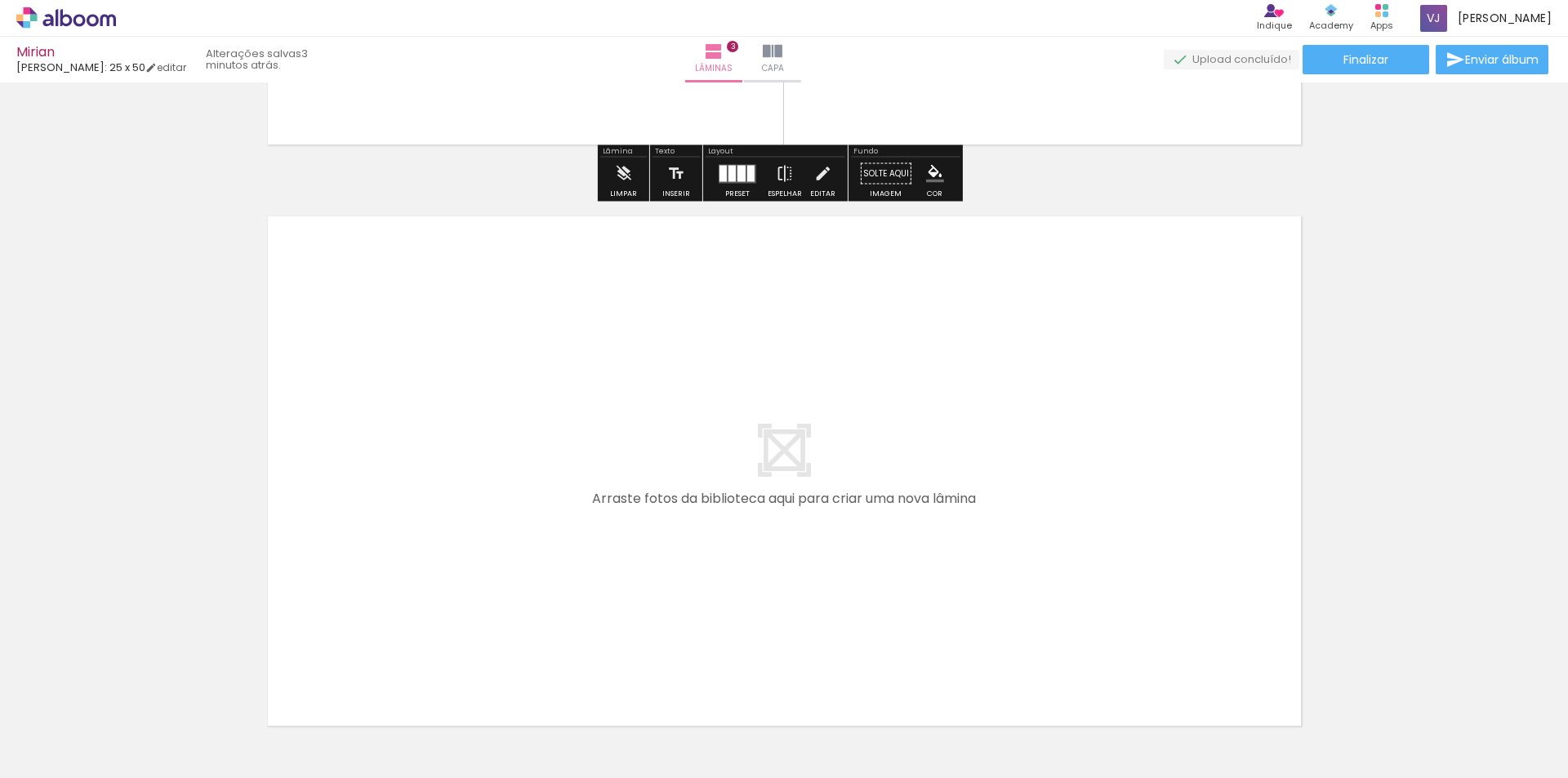
scroll to position [1673, 0]
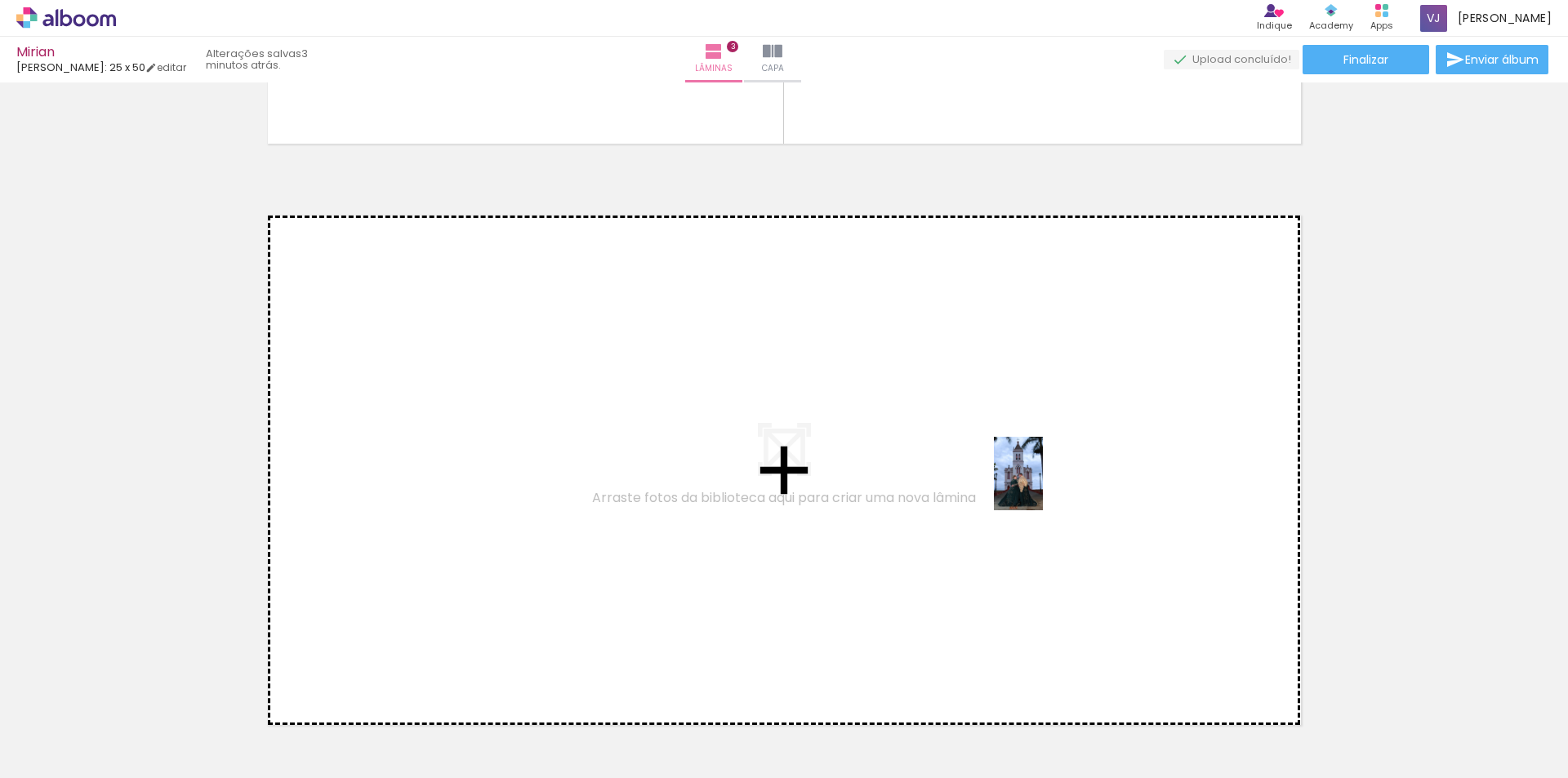
drag, startPoint x: 1184, startPoint y: 741, endPoint x: 1042, endPoint y: 486, distance: 291.9
click at [1042, 486] on quentale-workspace at bounding box center [784, 389] width 1568 height 778
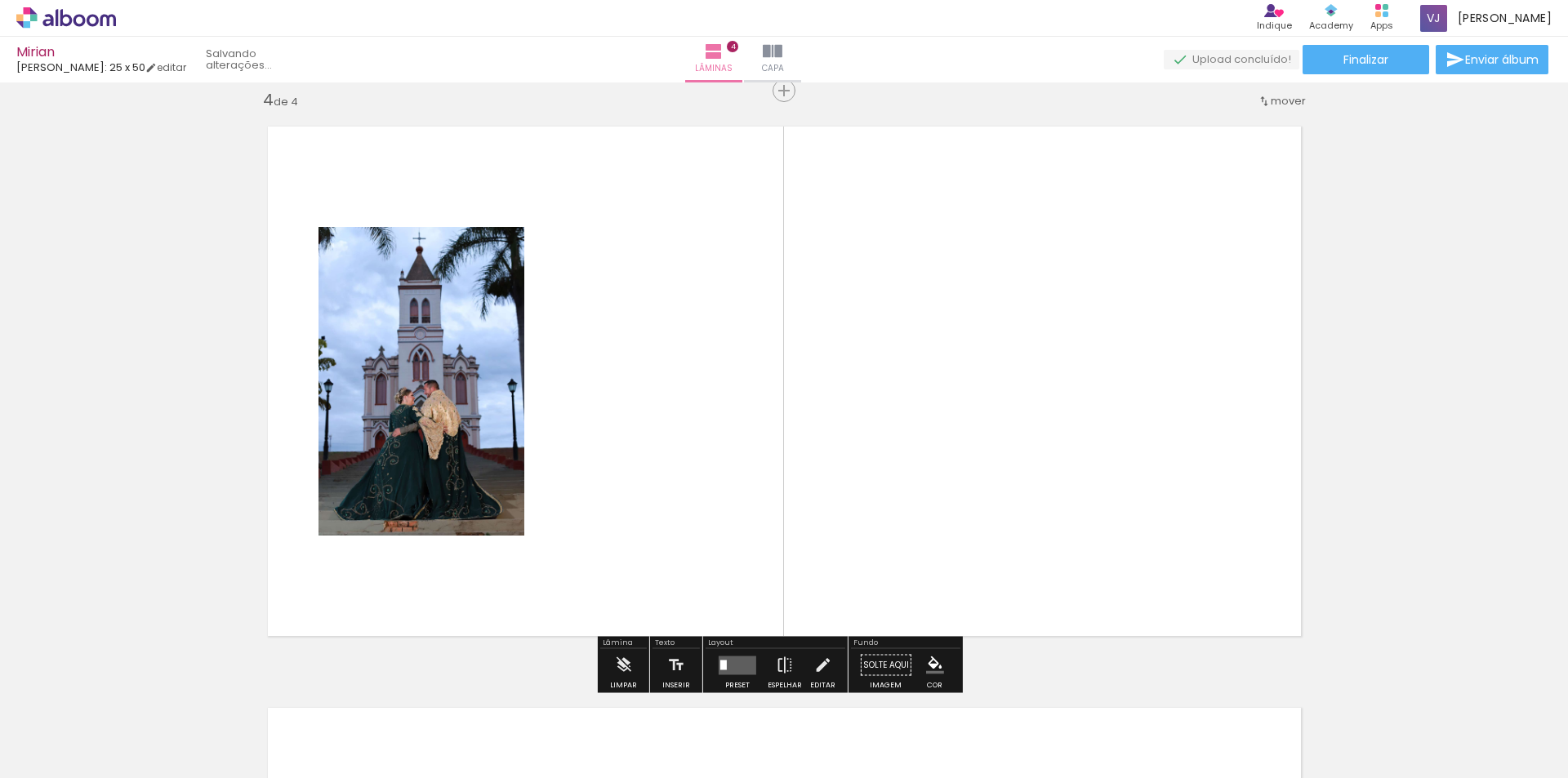
scroll to position [1765, 0]
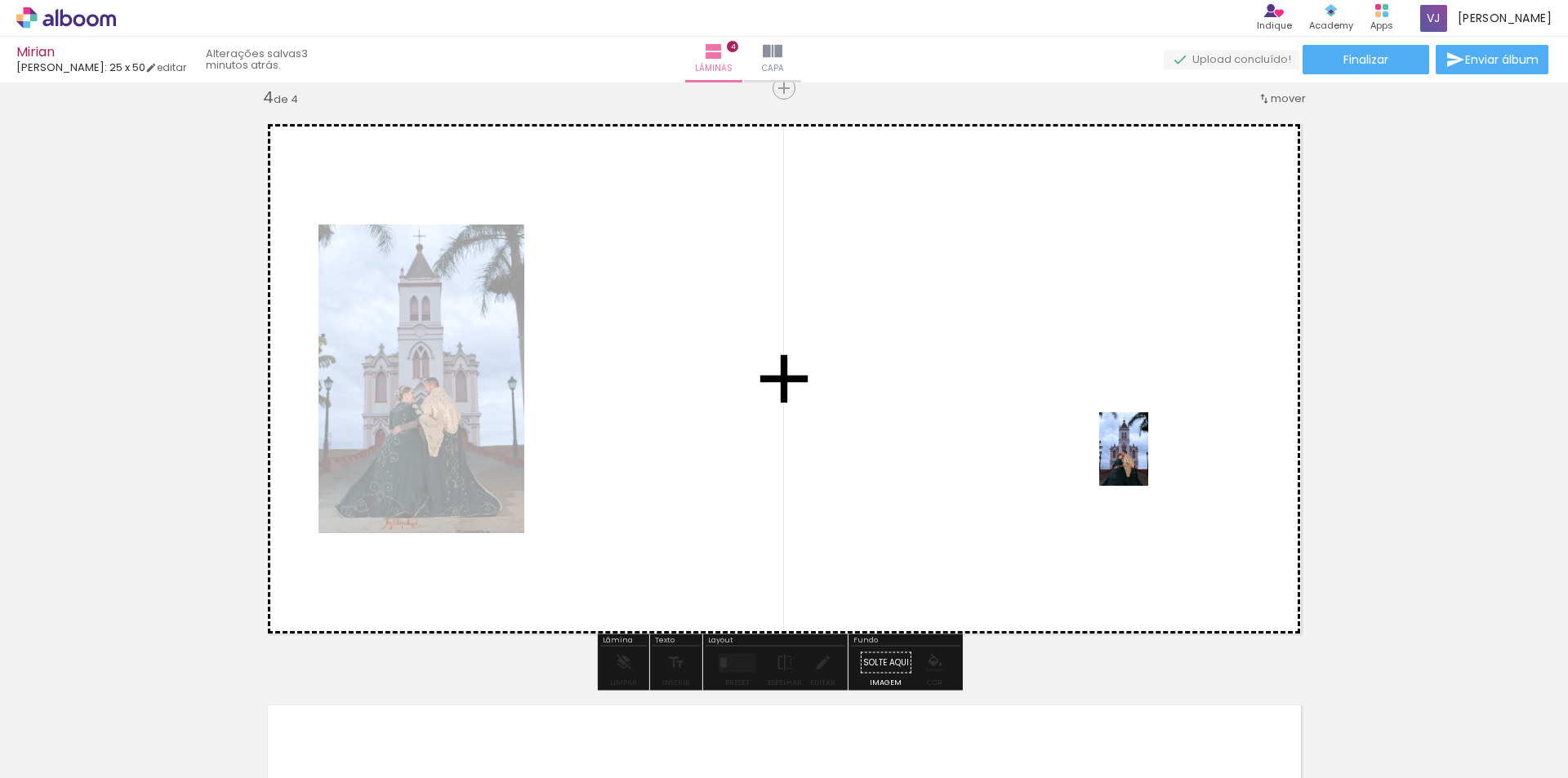
drag, startPoint x: 1252, startPoint y: 751, endPoint x: 1148, endPoint y: 461, distance: 308.1
click at [1148, 461] on quentale-workspace at bounding box center [784, 389] width 1568 height 778
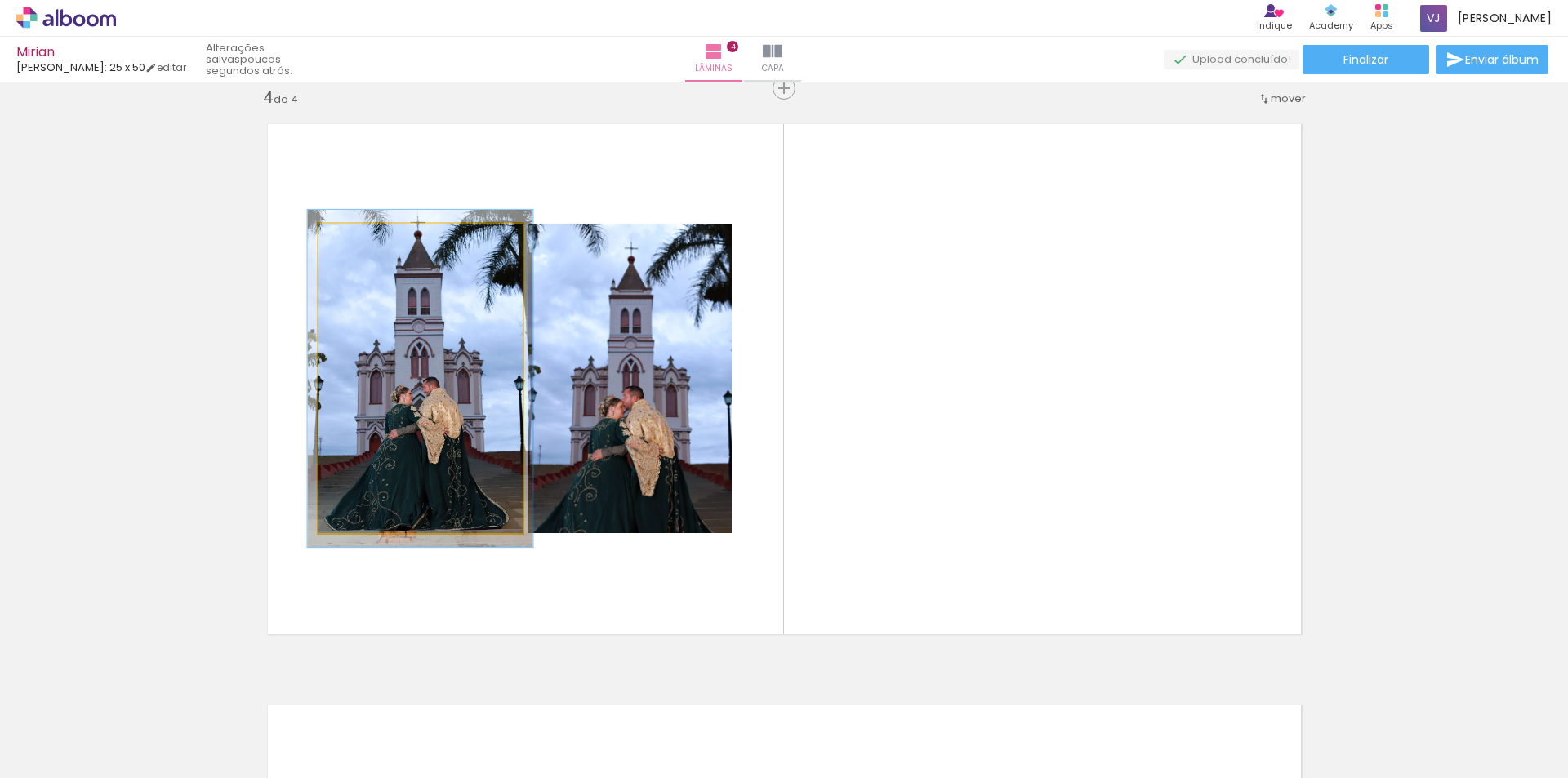
type paper-slider "109"
click at [360, 243] on div at bounding box center [361, 240] width 26 height 26
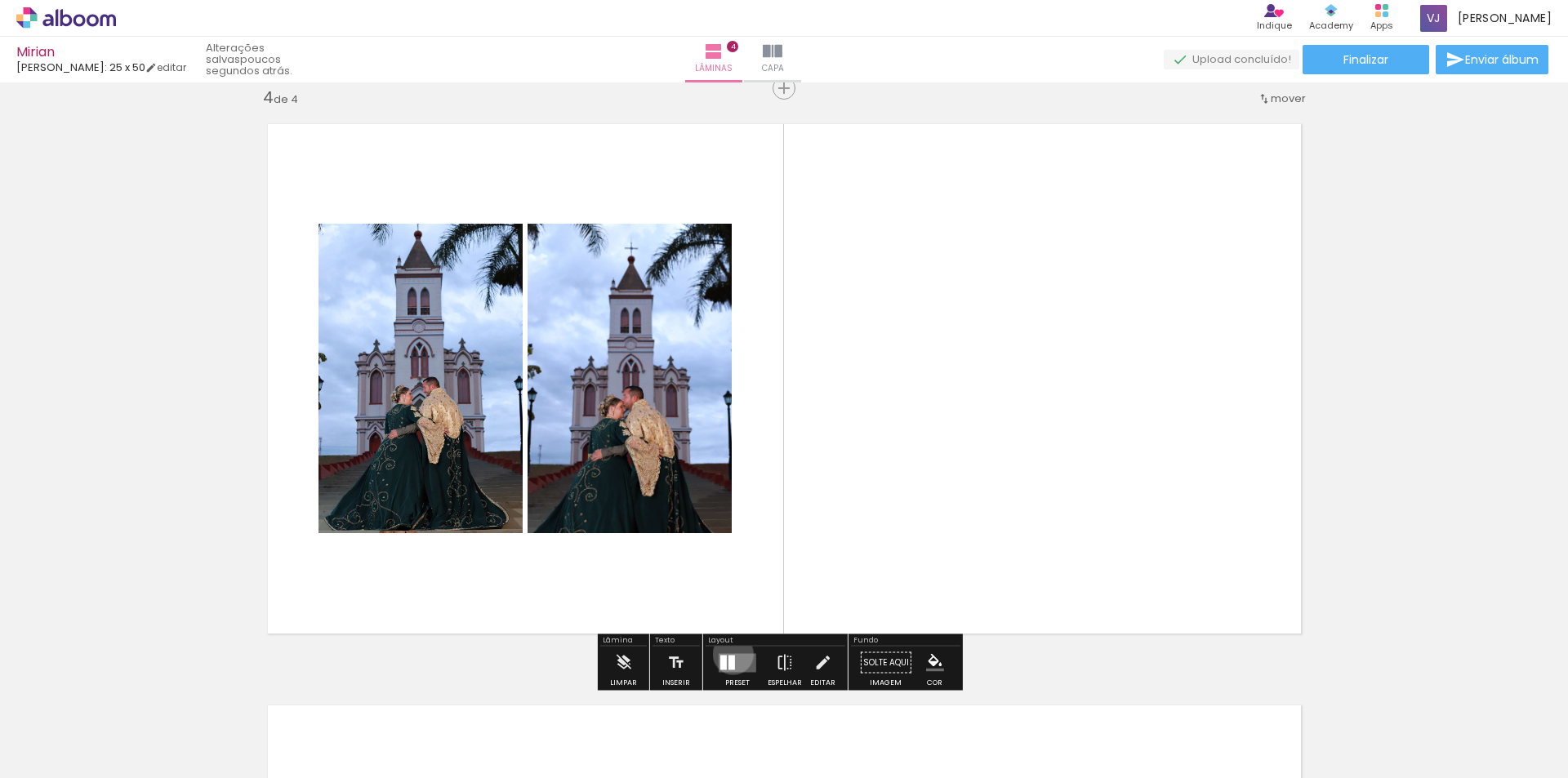
click at [729, 654] on quentale-layouter at bounding box center [737, 662] width 38 height 18
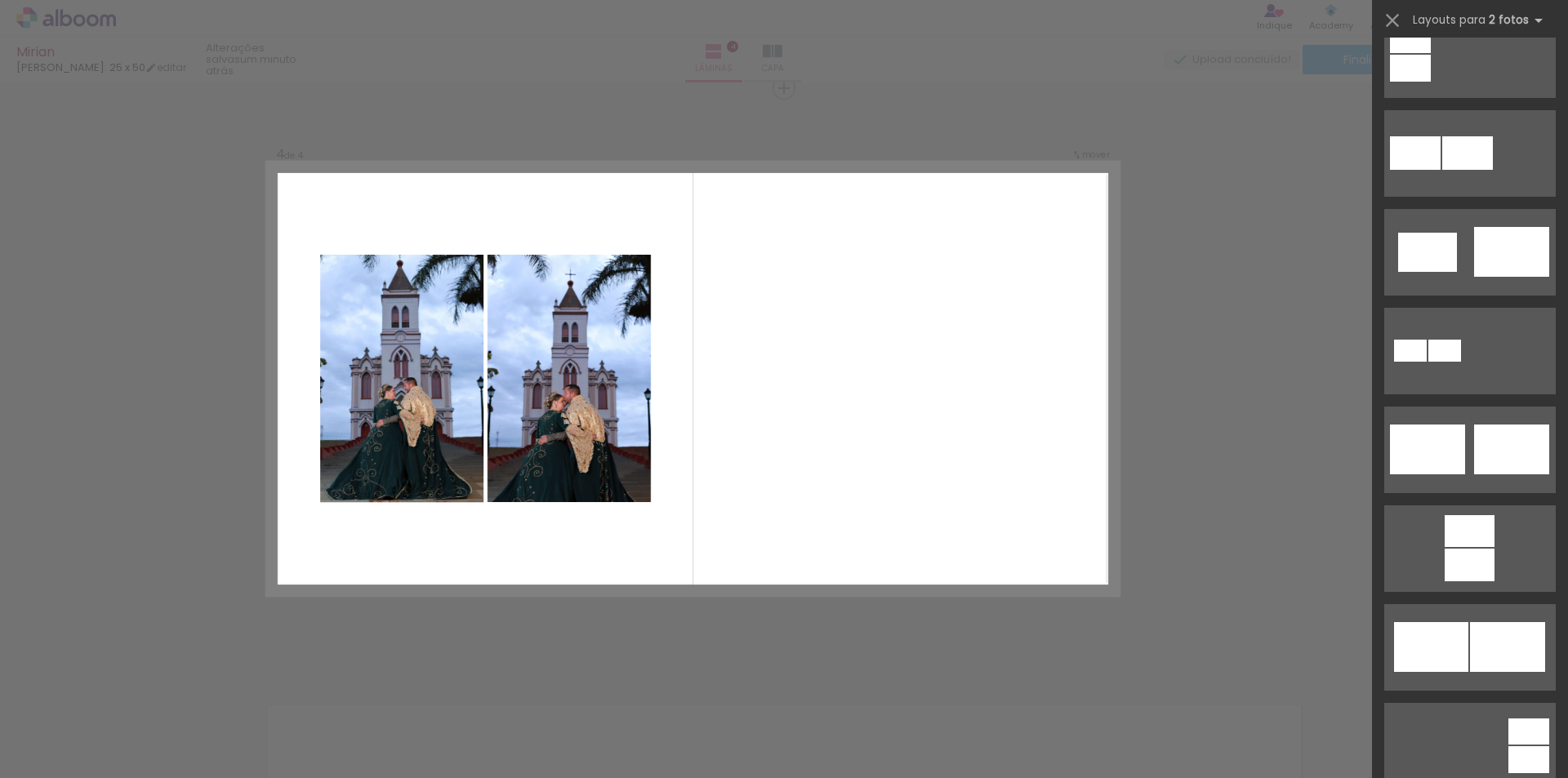
scroll to position [5093, 0]
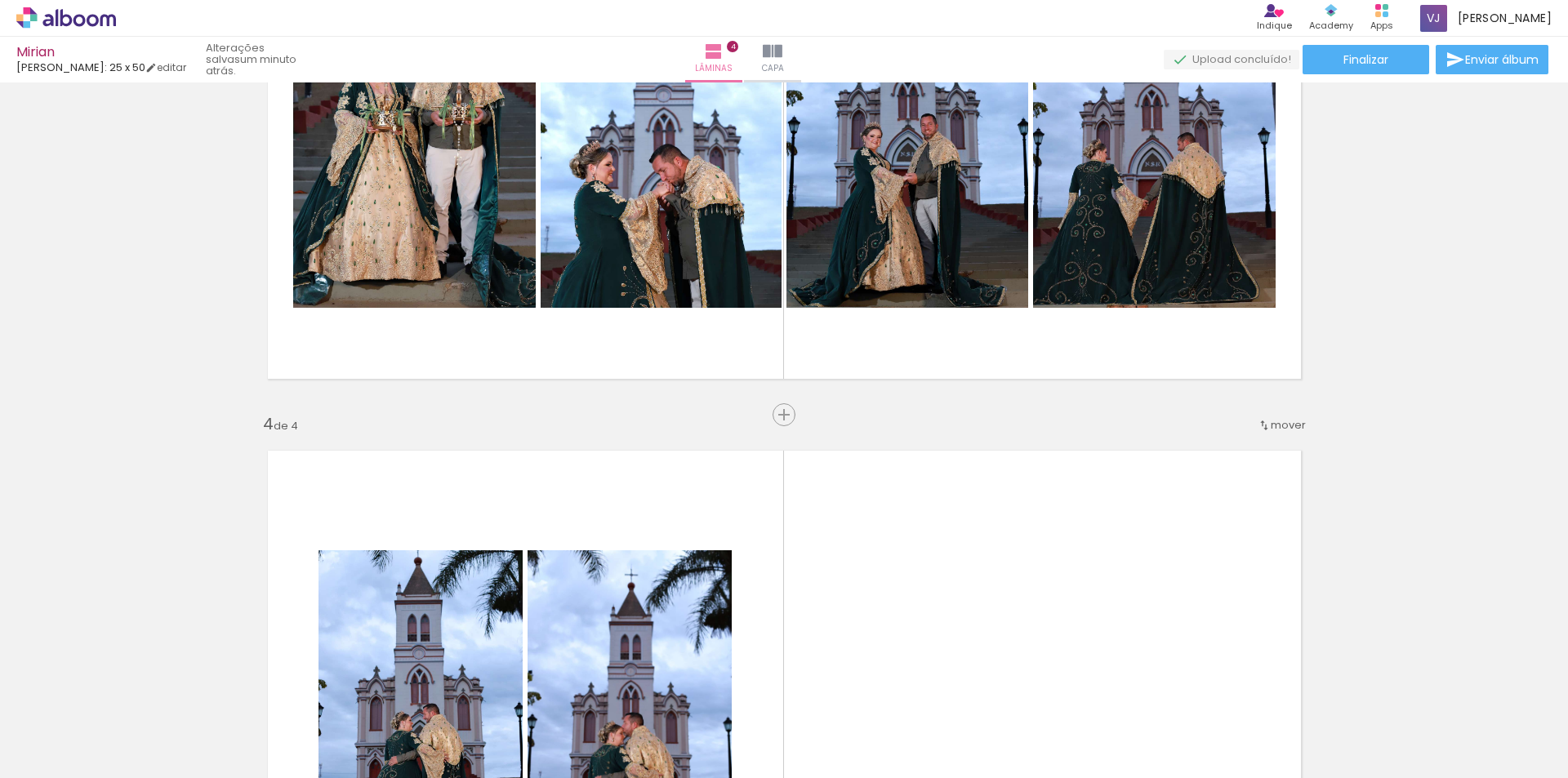
scroll to position [1357, 0]
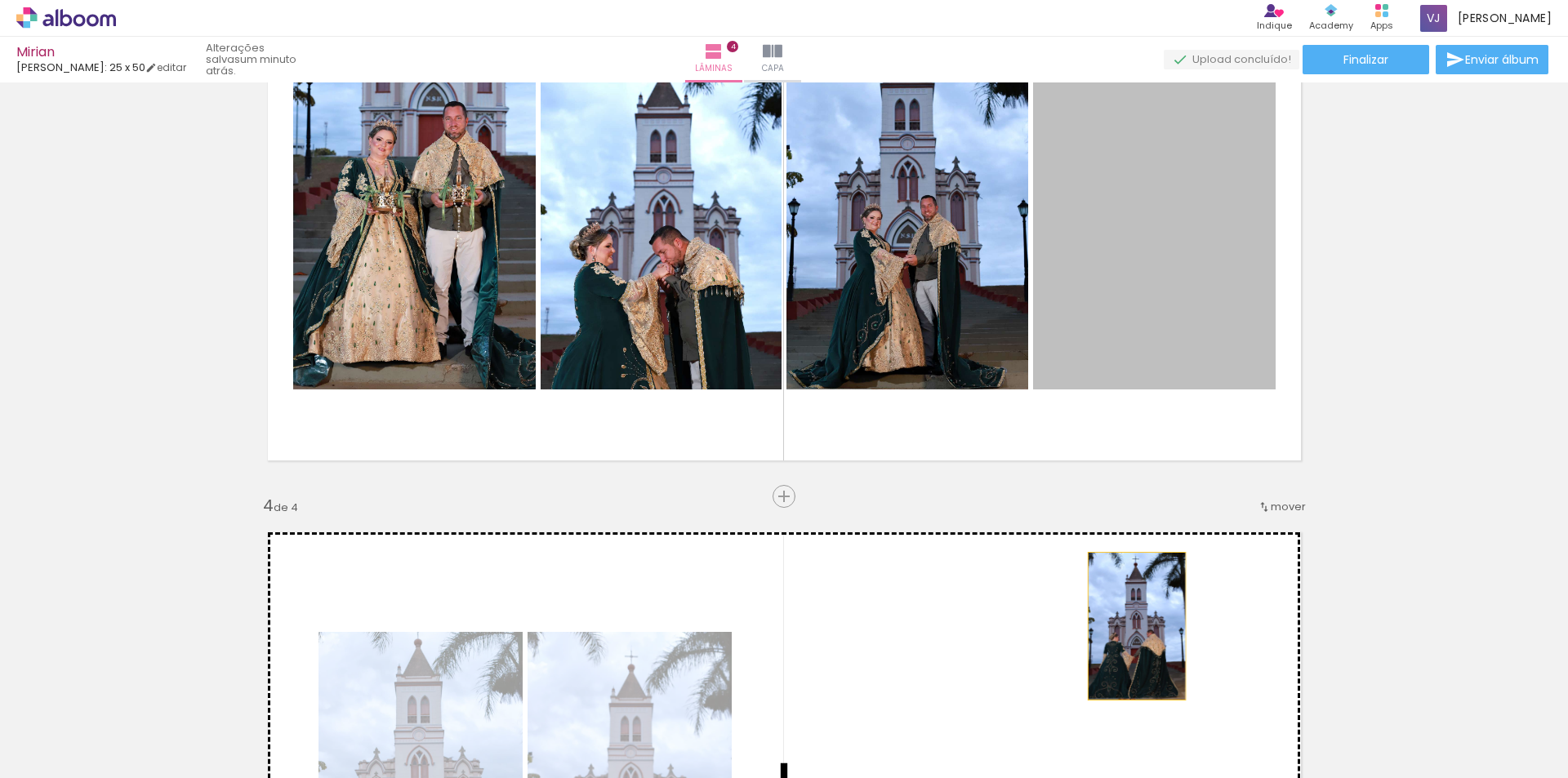
drag, startPoint x: 1144, startPoint y: 215, endPoint x: 1150, endPoint y: 602, distance: 387.0
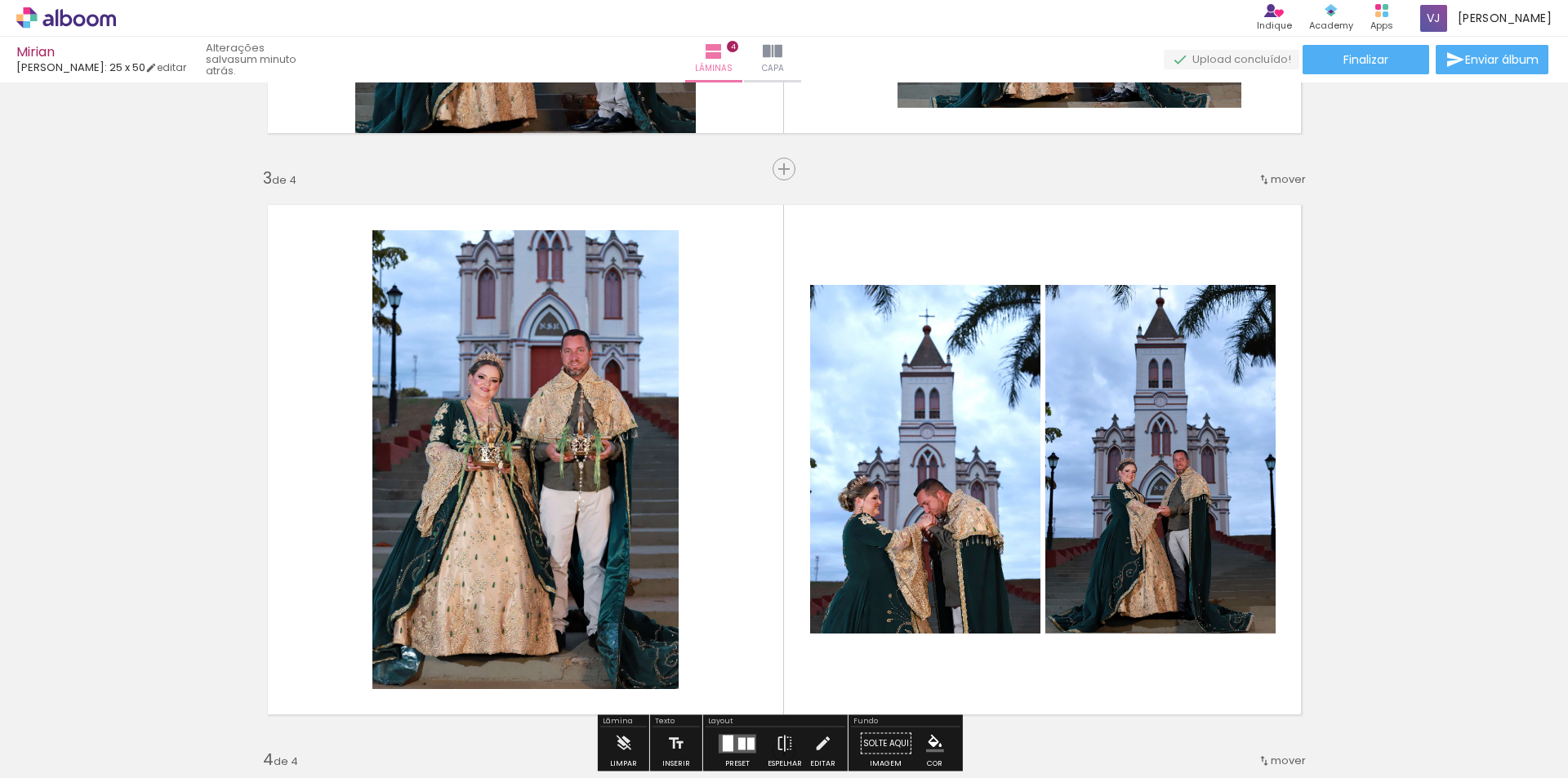
scroll to position [1030, 0]
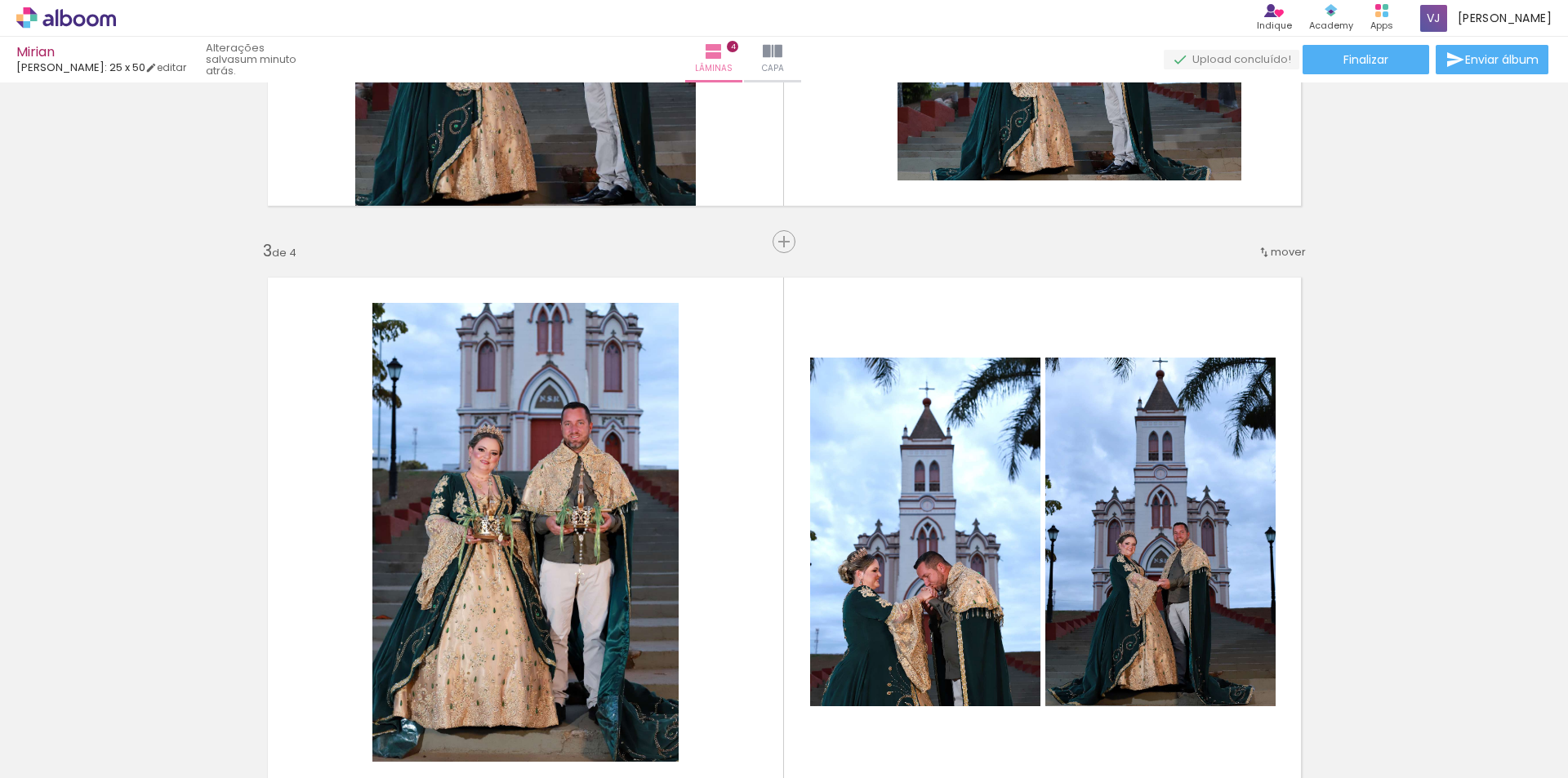
click at [1409, 413] on div "Inserir lâmina 1 de 4 Inserir lâmina 2 de 4 Inserir lâmina 3 de 4 Inserir lâmin…" at bounding box center [784, 511] width 1568 height 2907
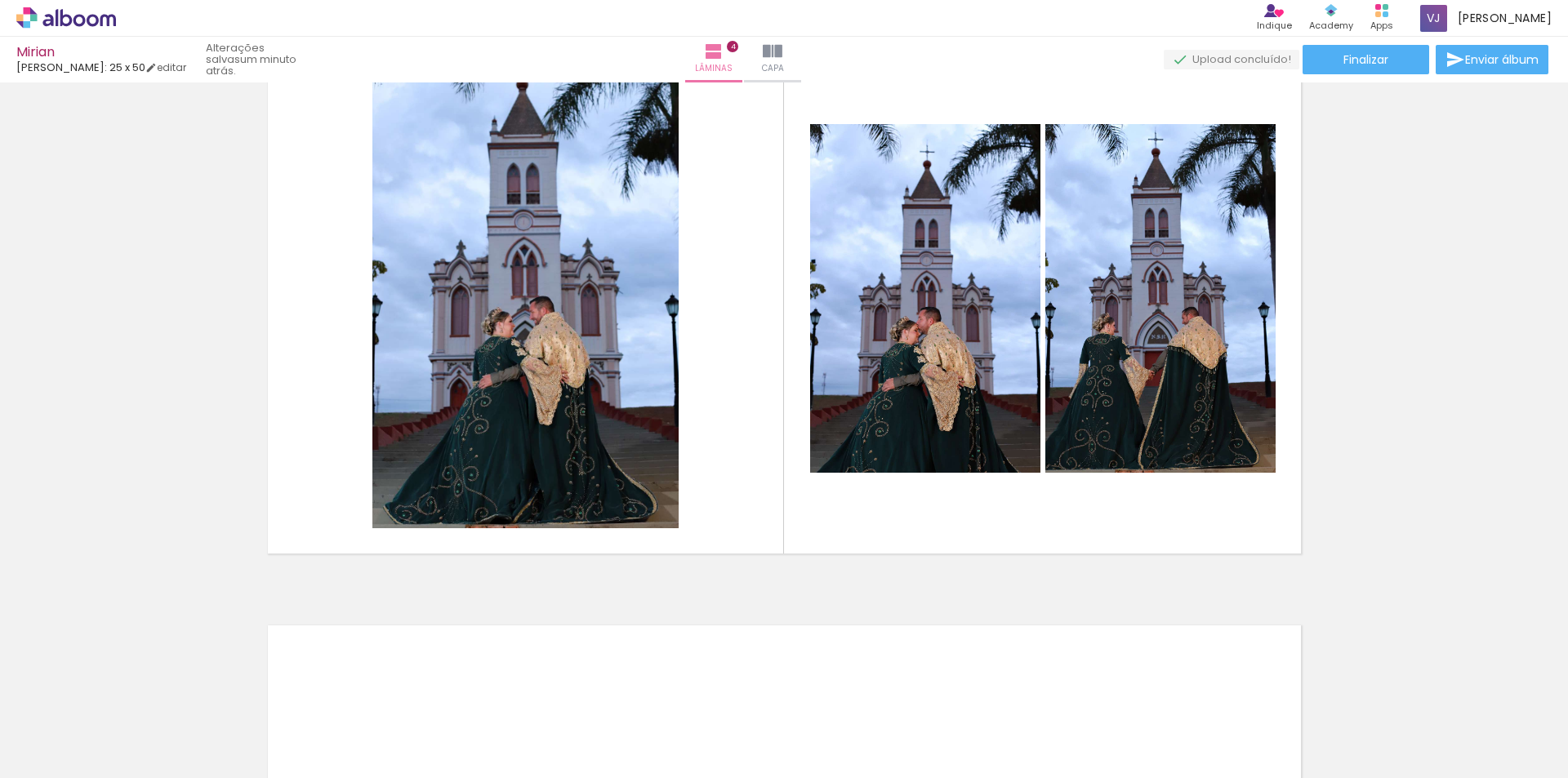
scroll to position [1847, 0]
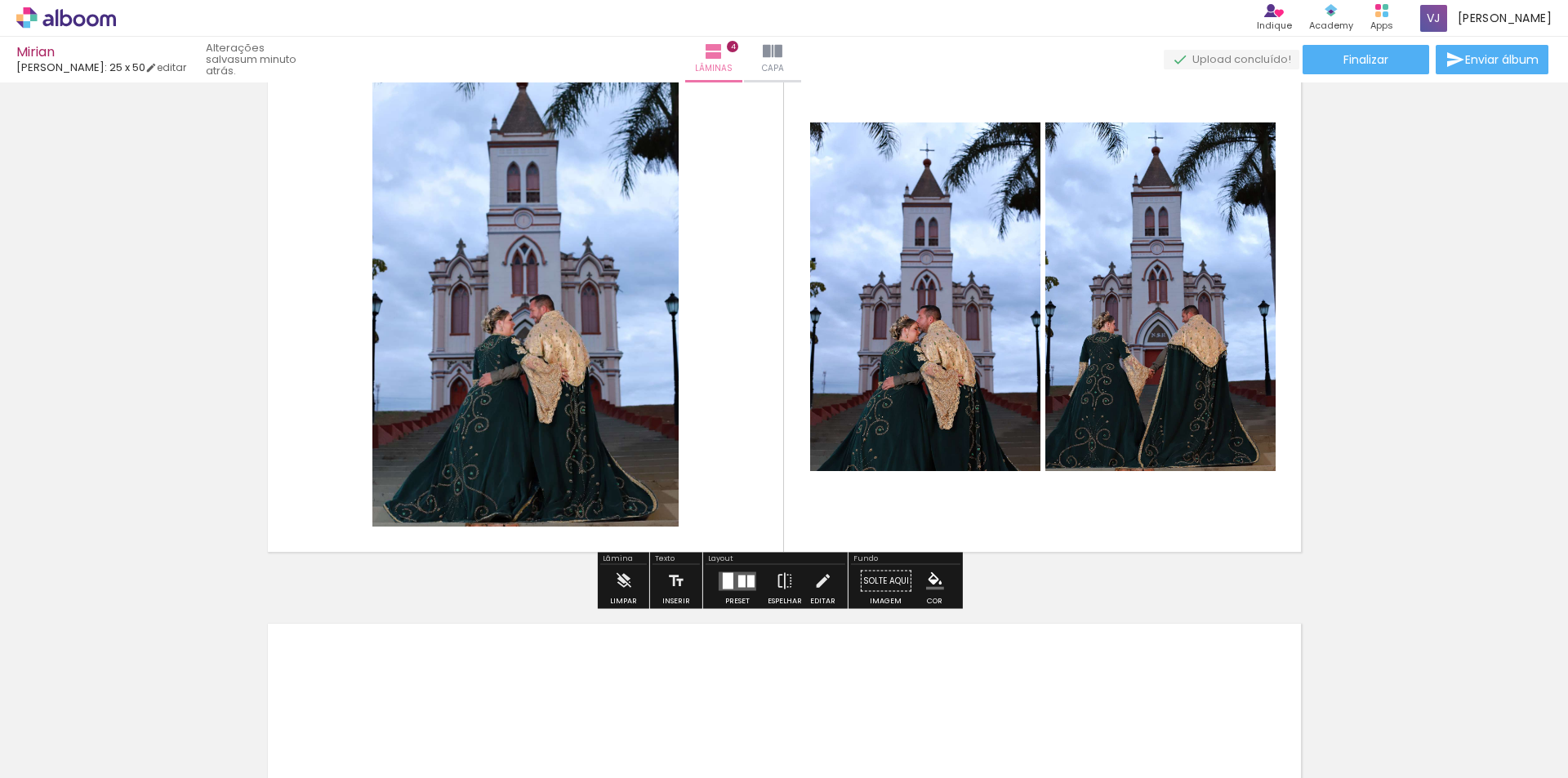
click at [751, 581] on quentale-layouter at bounding box center [737, 581] width 38 height 18
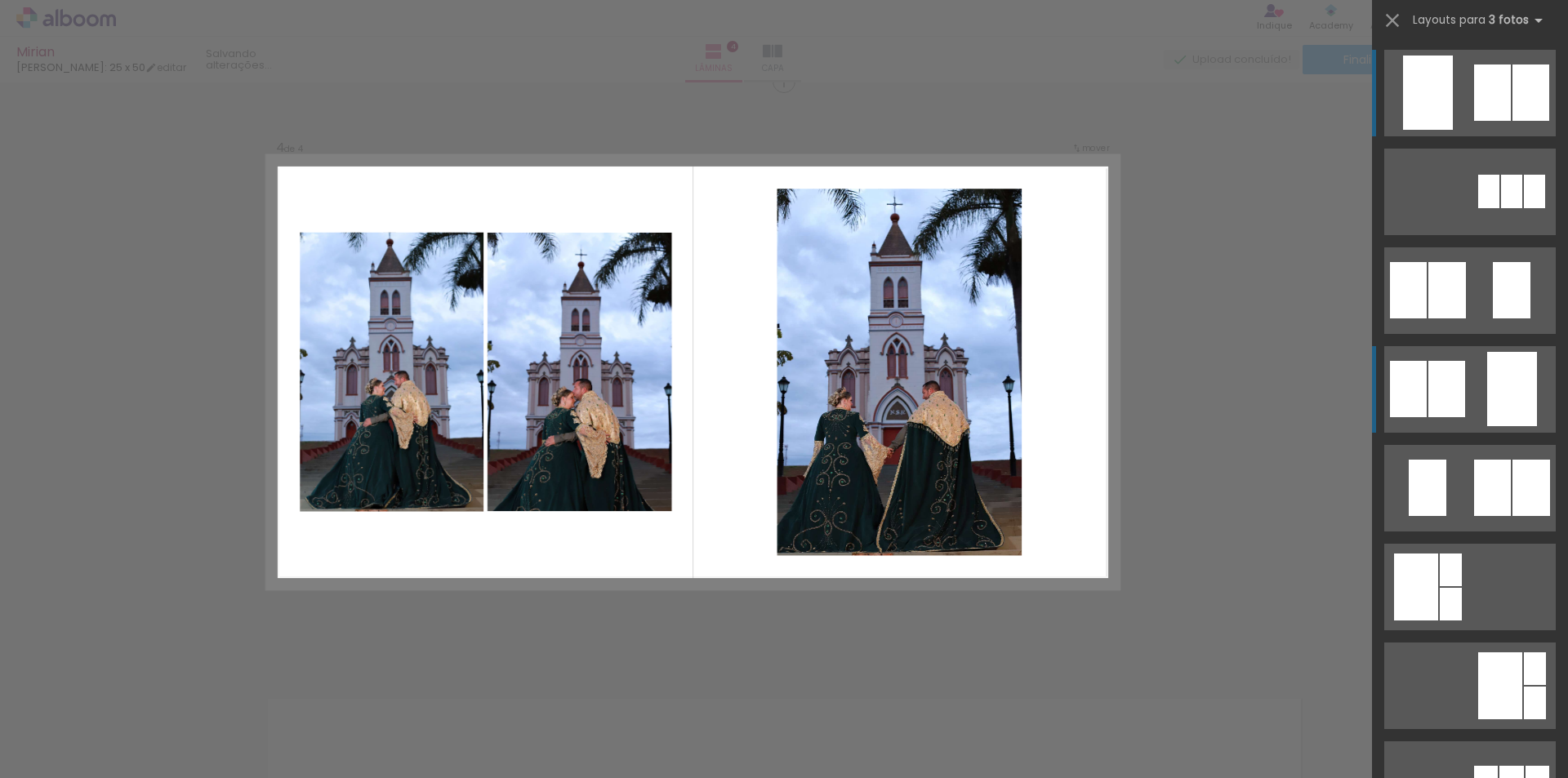
scroll to position [1765, 0]
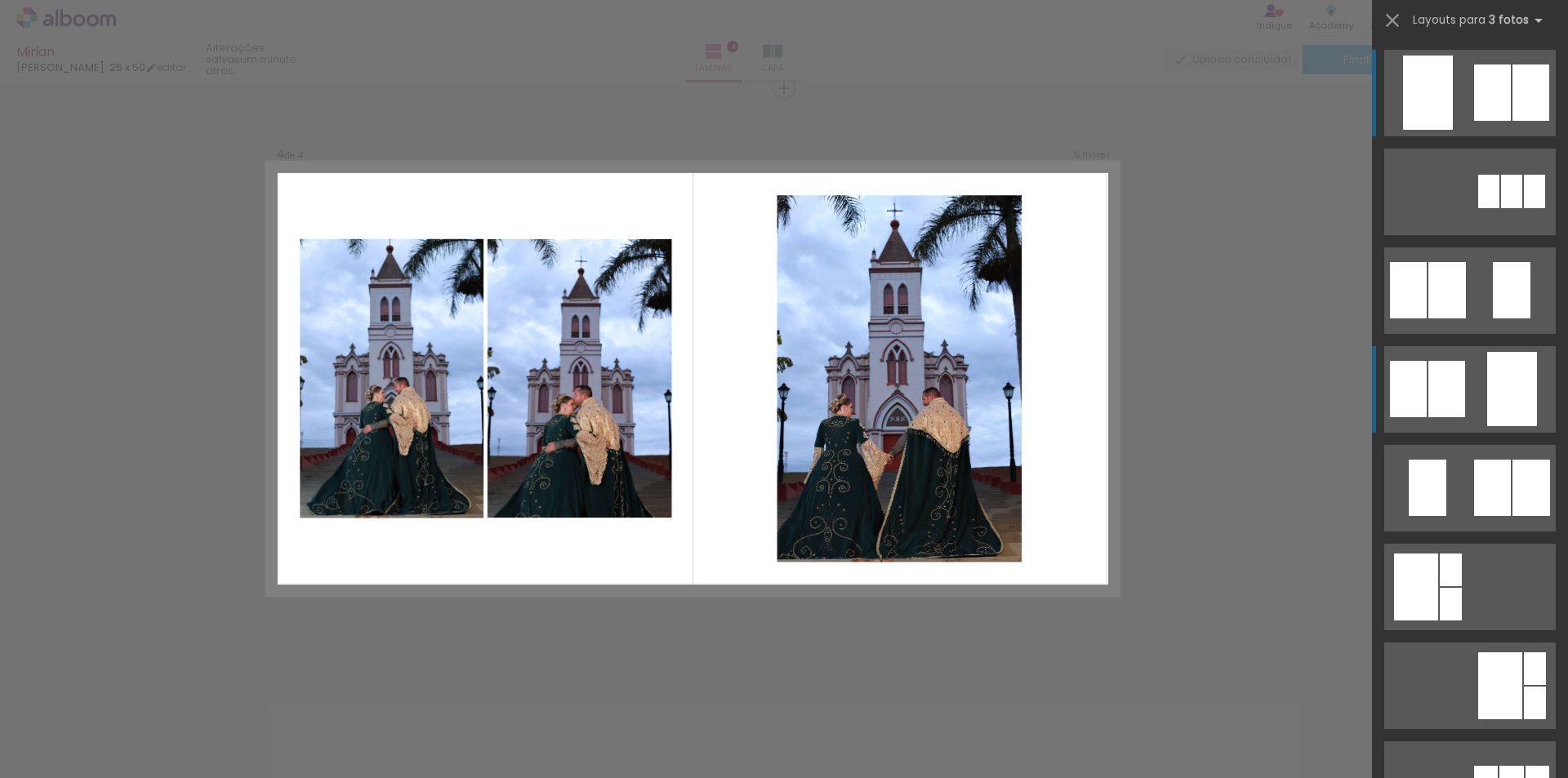
click at [1501, 208] on div at bounding box center [1511, 191] width 21 height 33
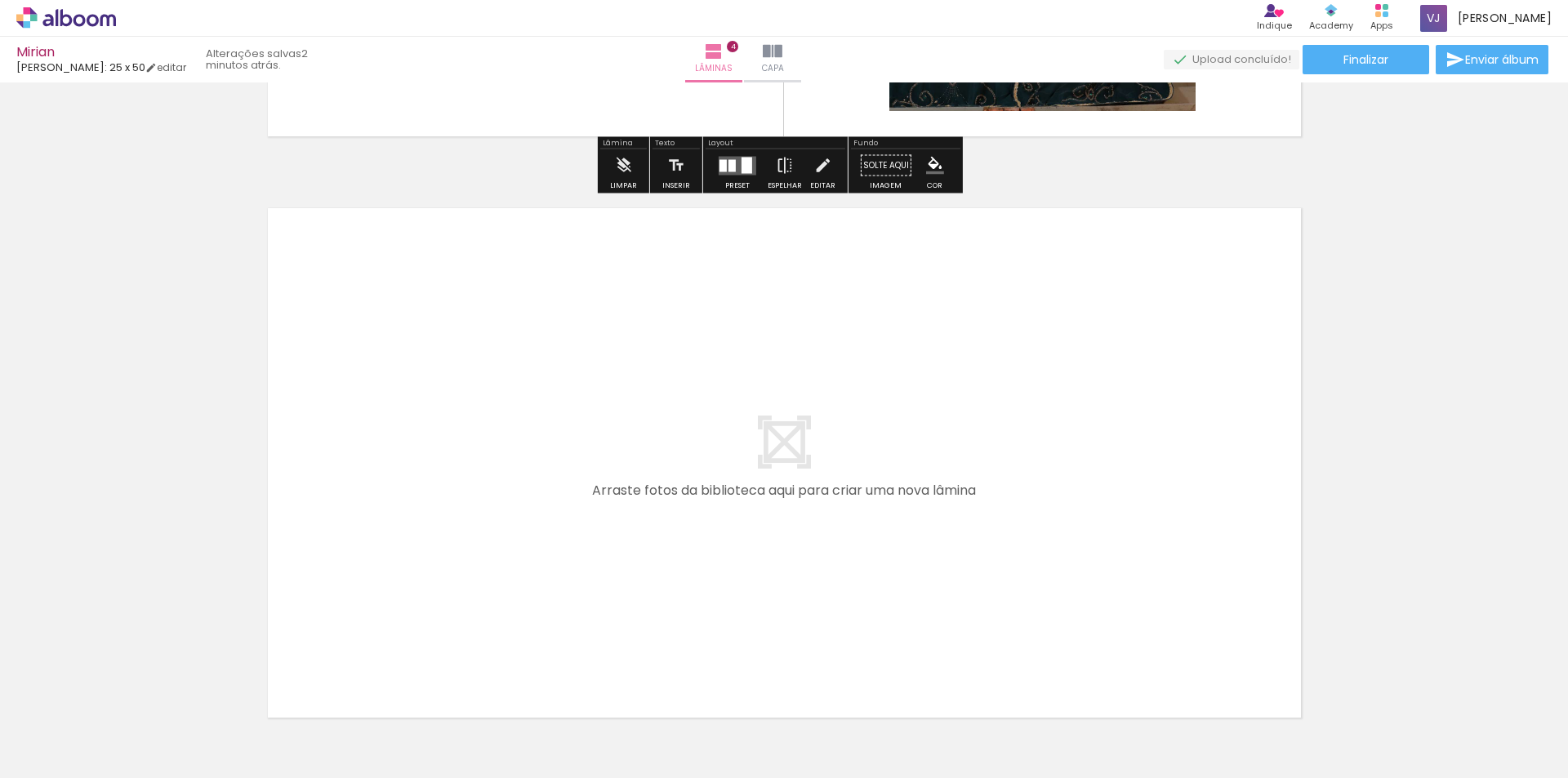
scroll to position [2377, 0]
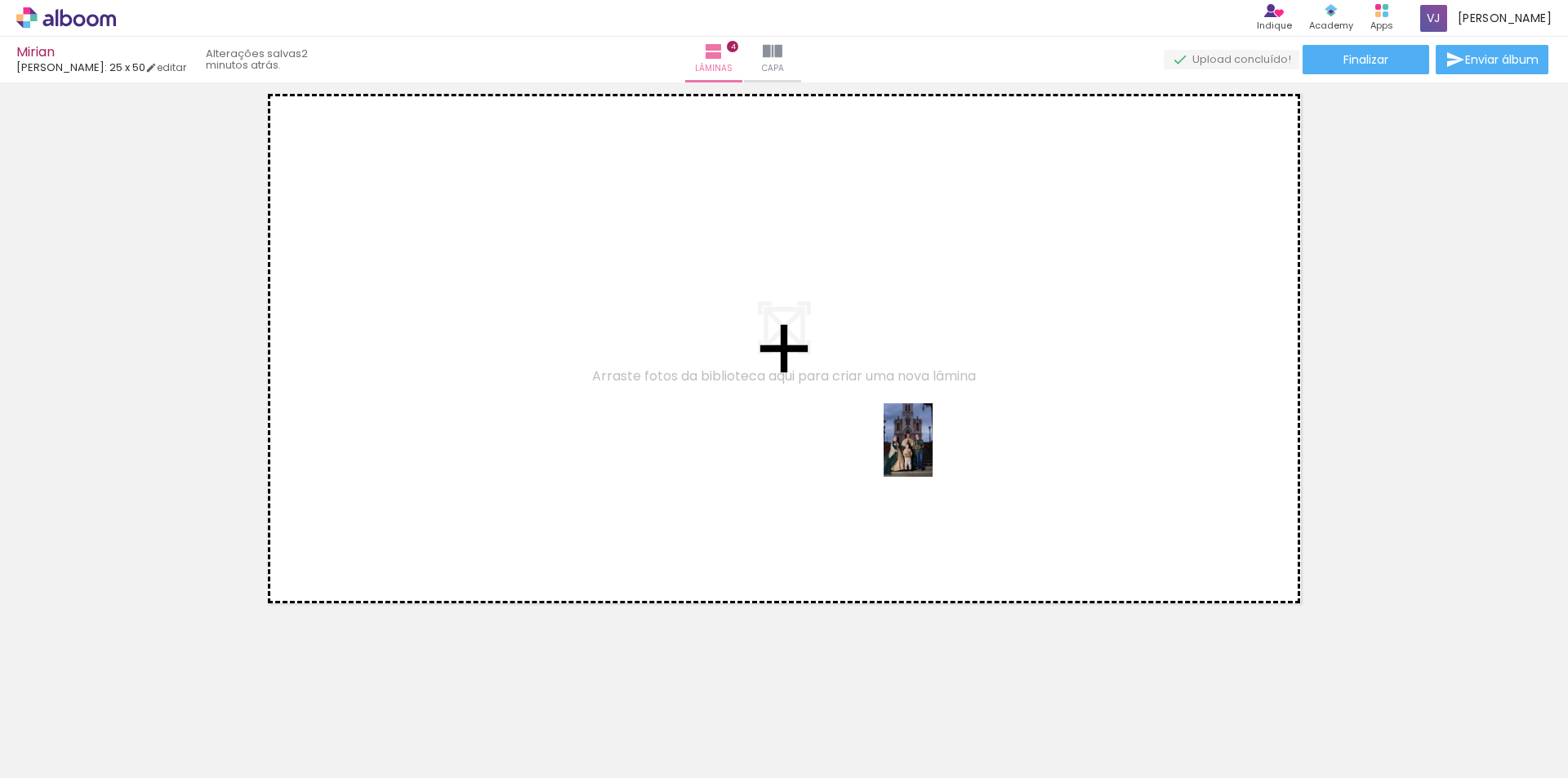
drag, startPoint x: 1354, startPoint y: 725, endPoint x: 866, endPoint y: 382, distance: 596.5
click at [866, 382] on quentale-workspace at bounding box center [784, 389] width 1568 height 778
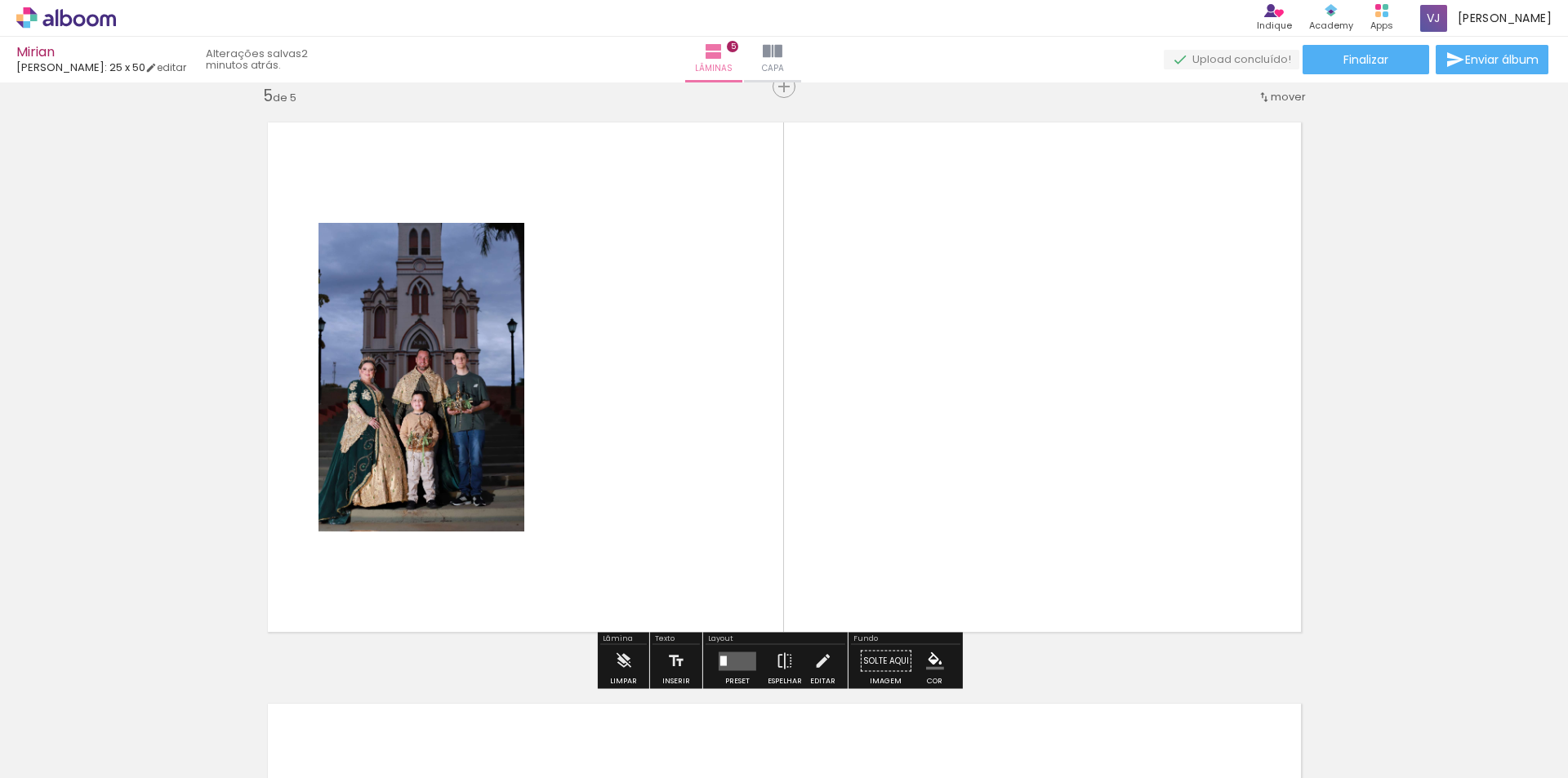
scroll to position [2347, 0]
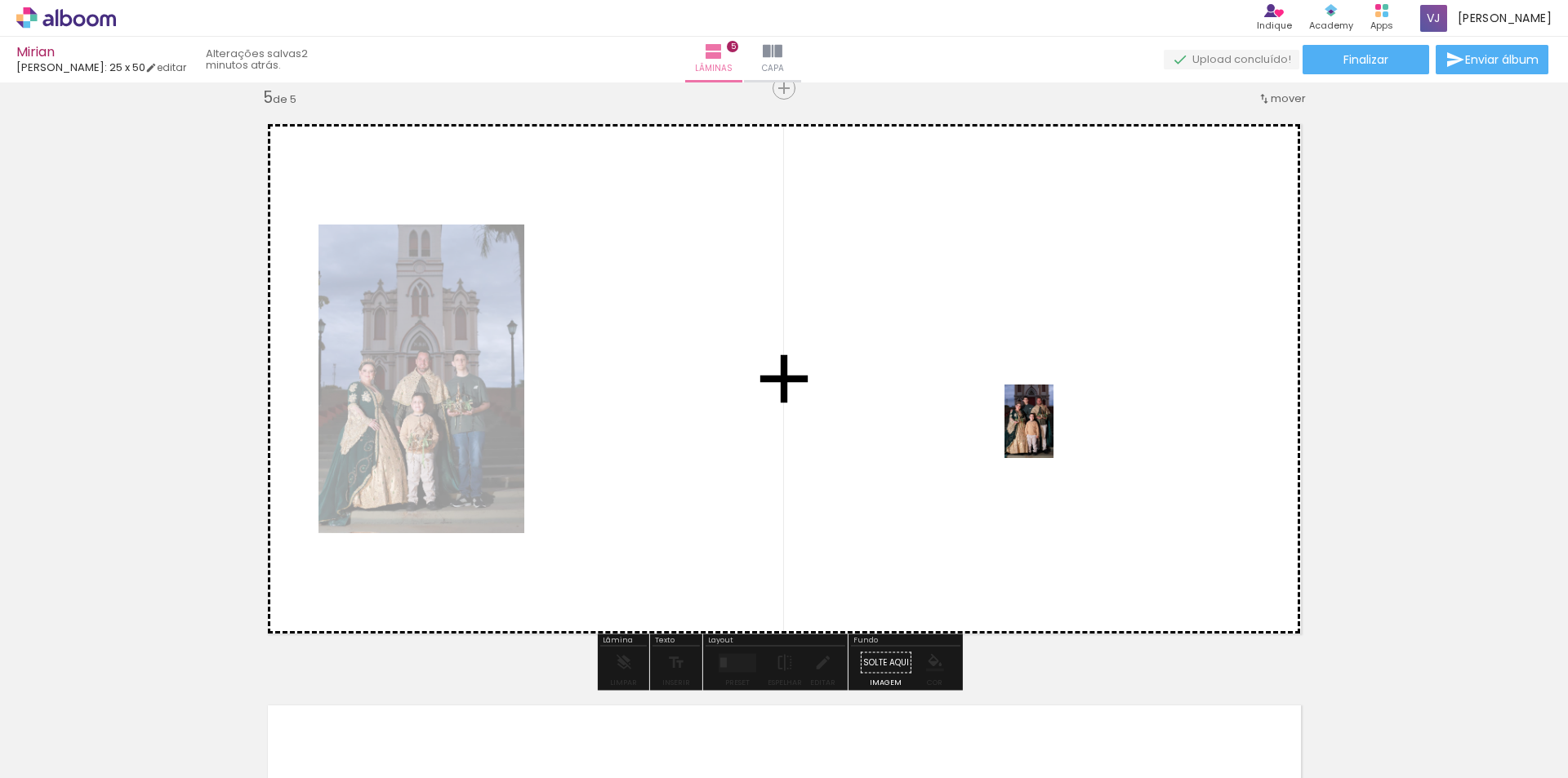
drag, startPoint x: 1461, startPoint y: 739, endPoint x: 1052, endPoint y: 419, distance: 519.3
click at [1052, 419] on quentale-workspace at bounding box center [784, 389] width 1568 height 778
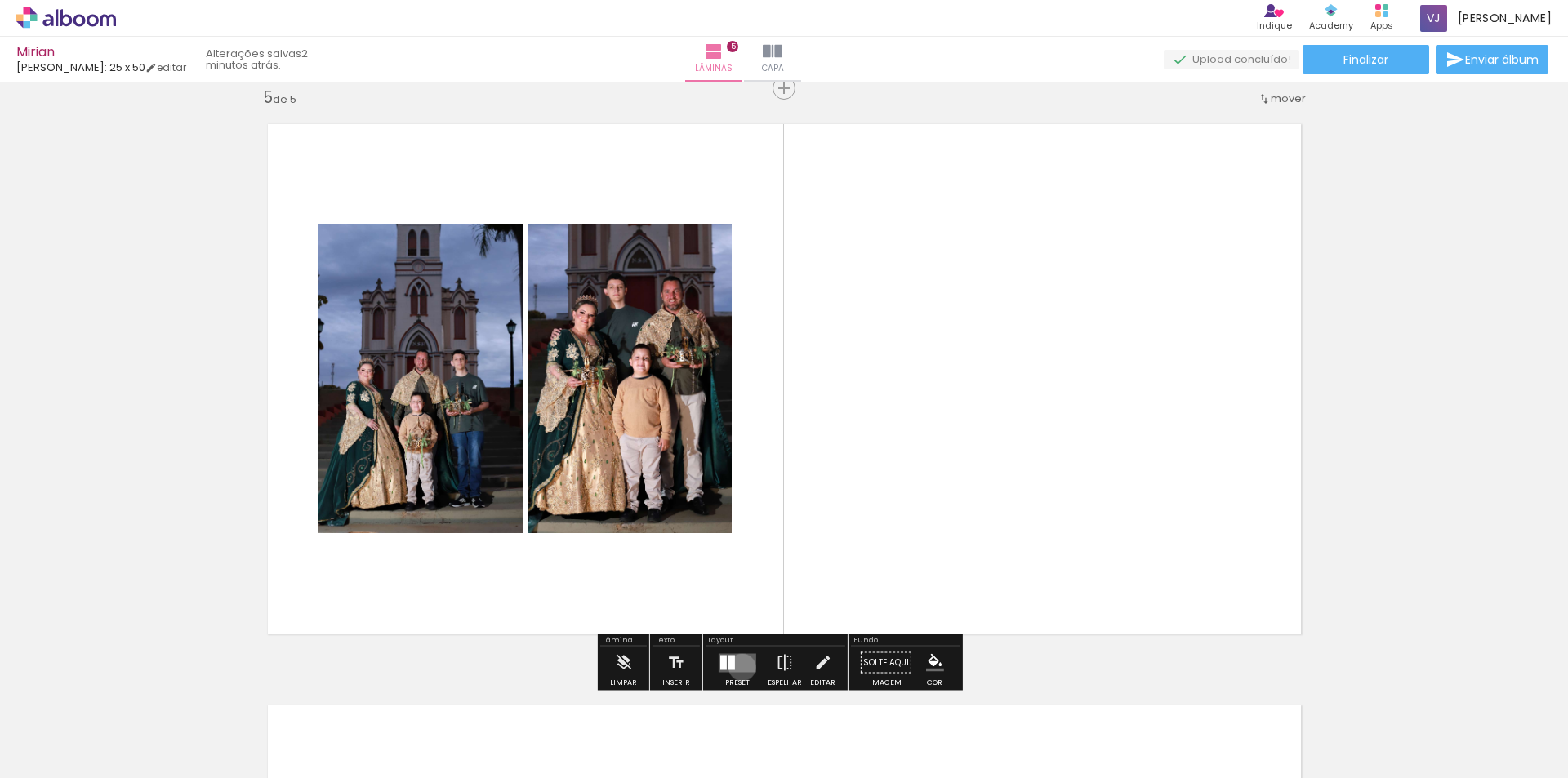
click at [738, 667] on quentale-layouter at bounding box center [737, 662] width 38 height 18
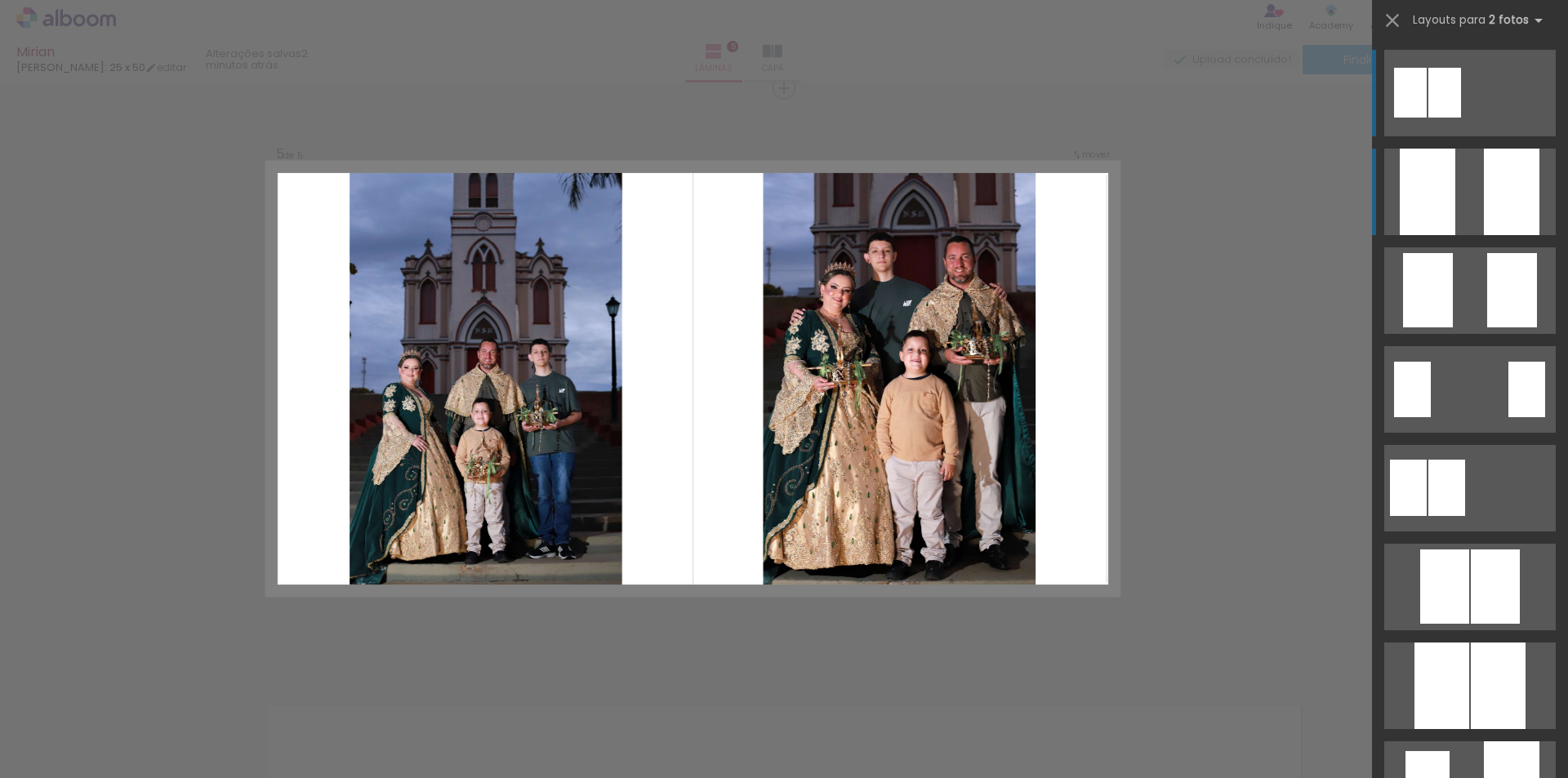
click at [1495, 197] on div at bounding box center [1511, 192] width 56 height 86
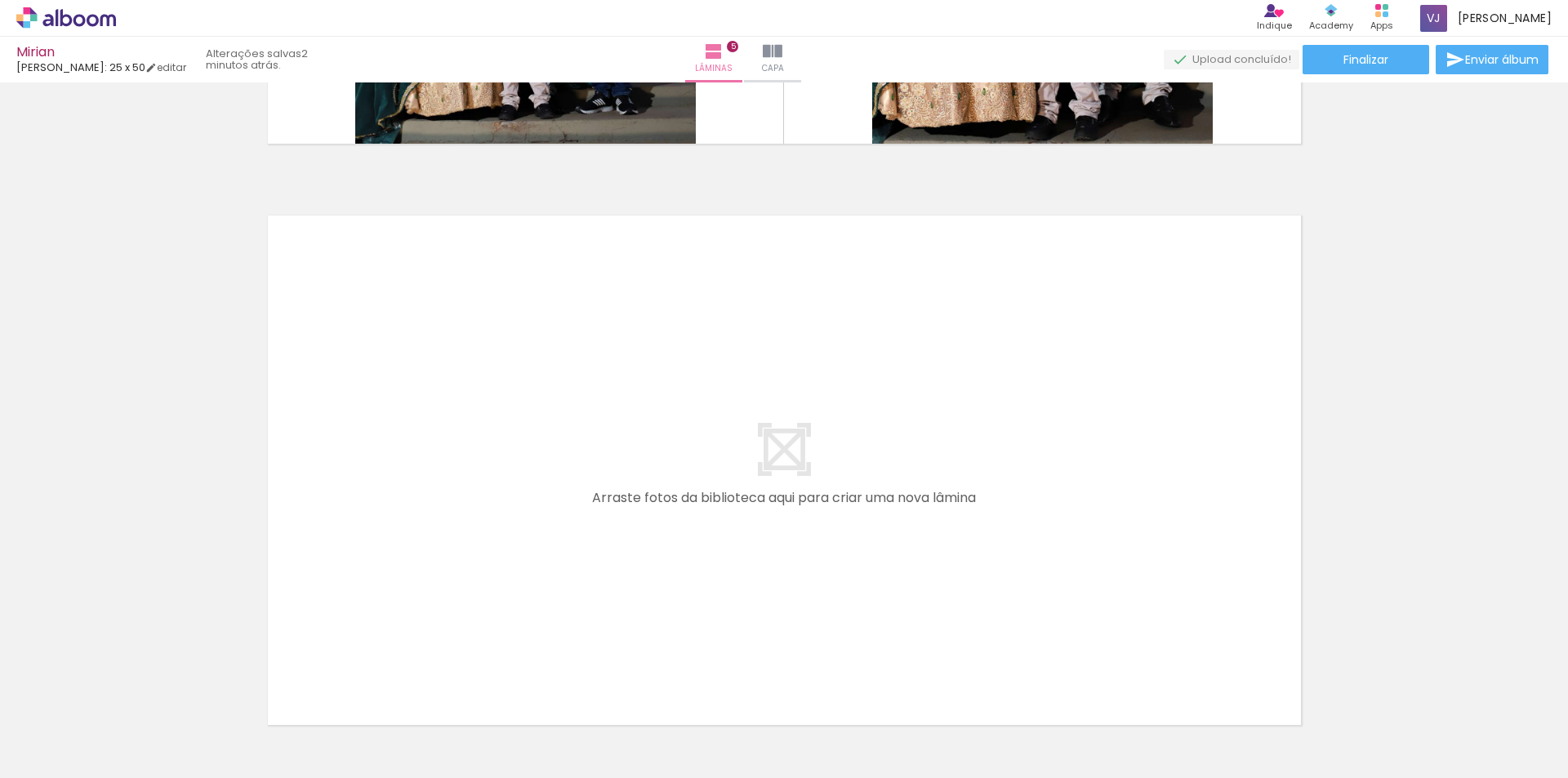
scroll to position [0, 946]
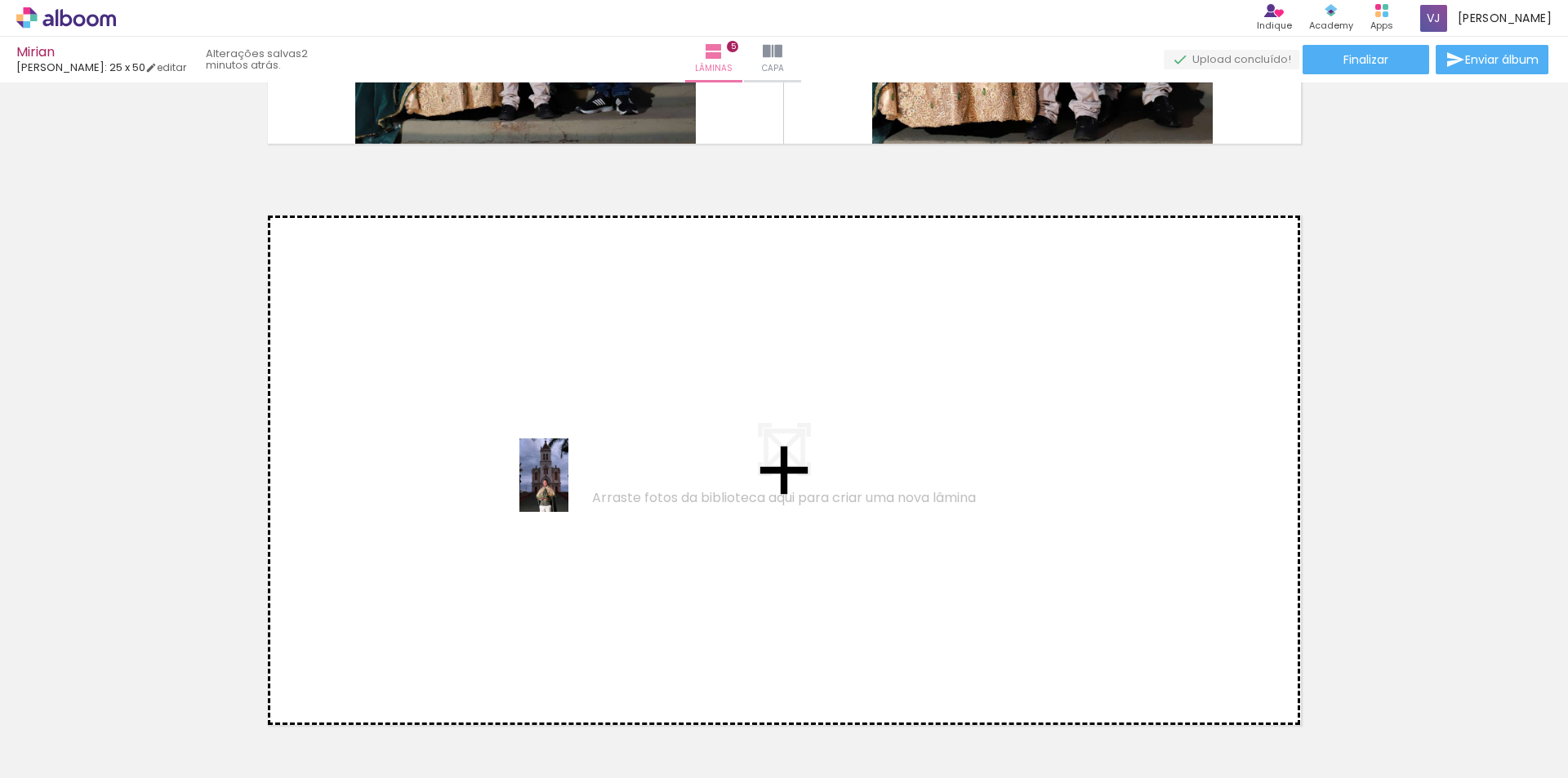
drag, startPoint x: 604, startPoint y: 739, endPoint x: 568, endPoint y: 487, distance: 254.6
click at [568, 487] on quentale-workspace at bounding box center [784, 389] width 1568 height 778
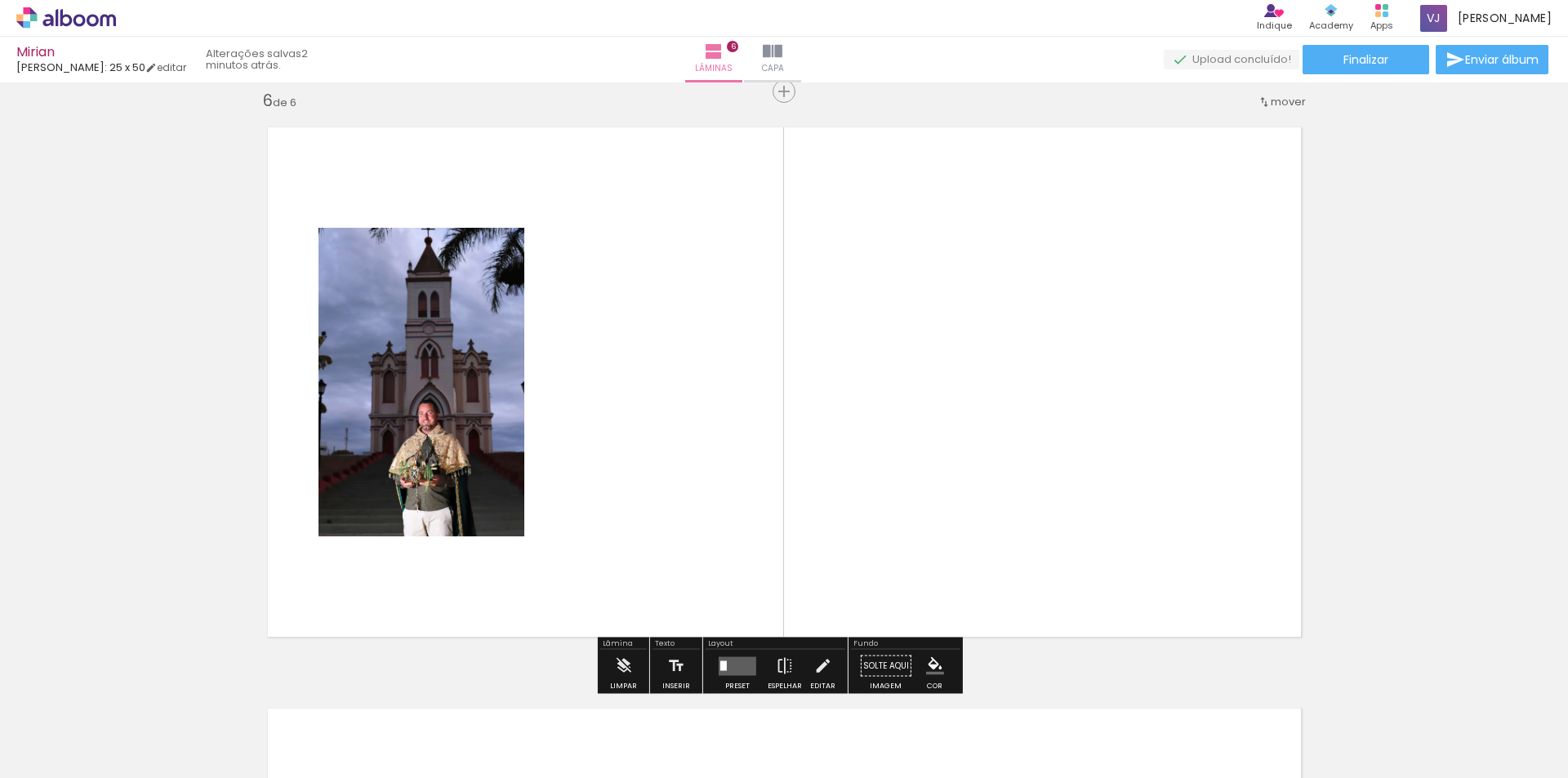
scroll to position [2928, 0]
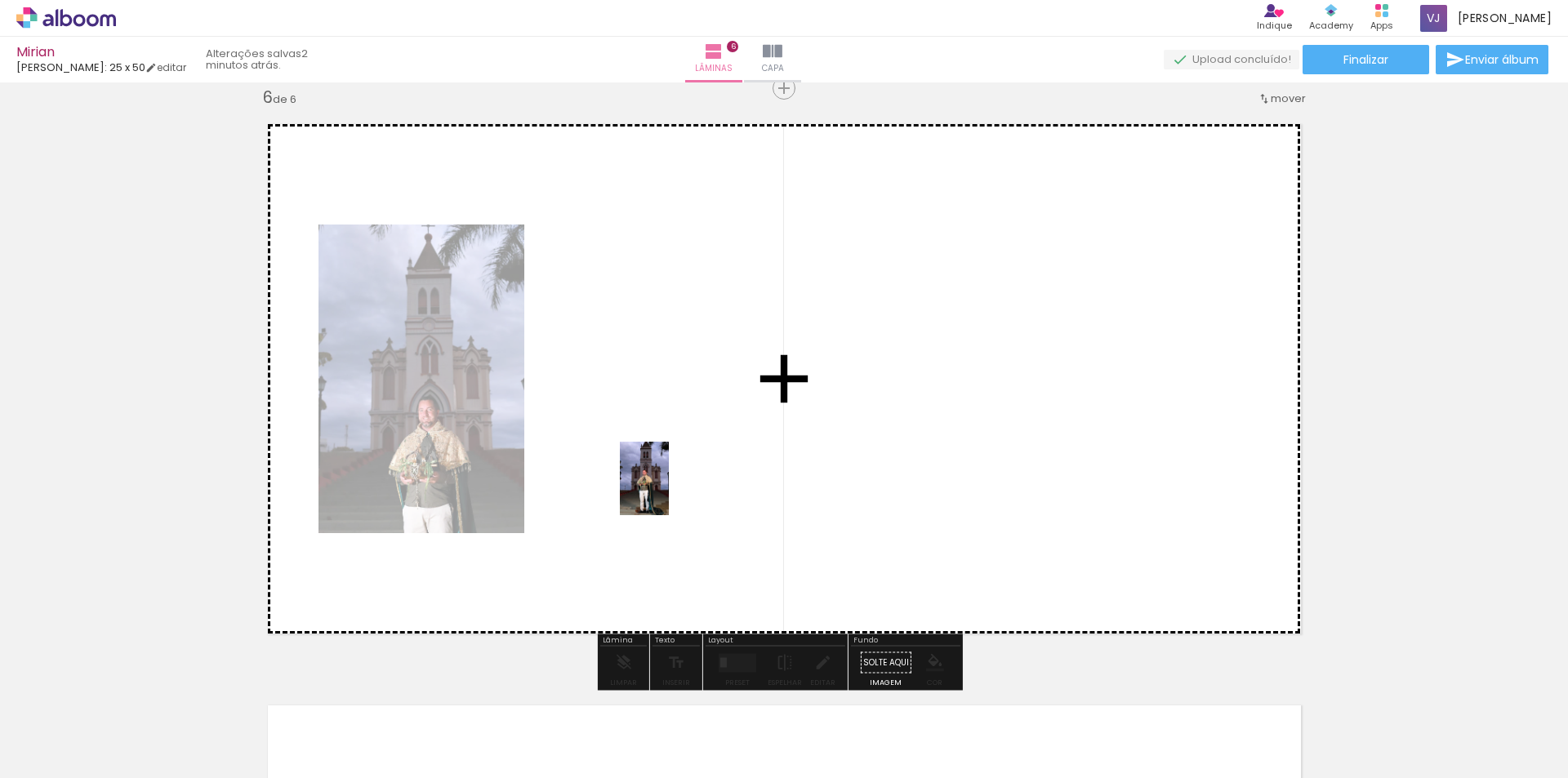
drag, startPoint x: 672, startPoint y: 751, endPoint x: 678, endPoint y: 463, distance: 288.1
click at [678, 463] on quentale-workspace at bounding box center [784, 389] width 1568 height 778
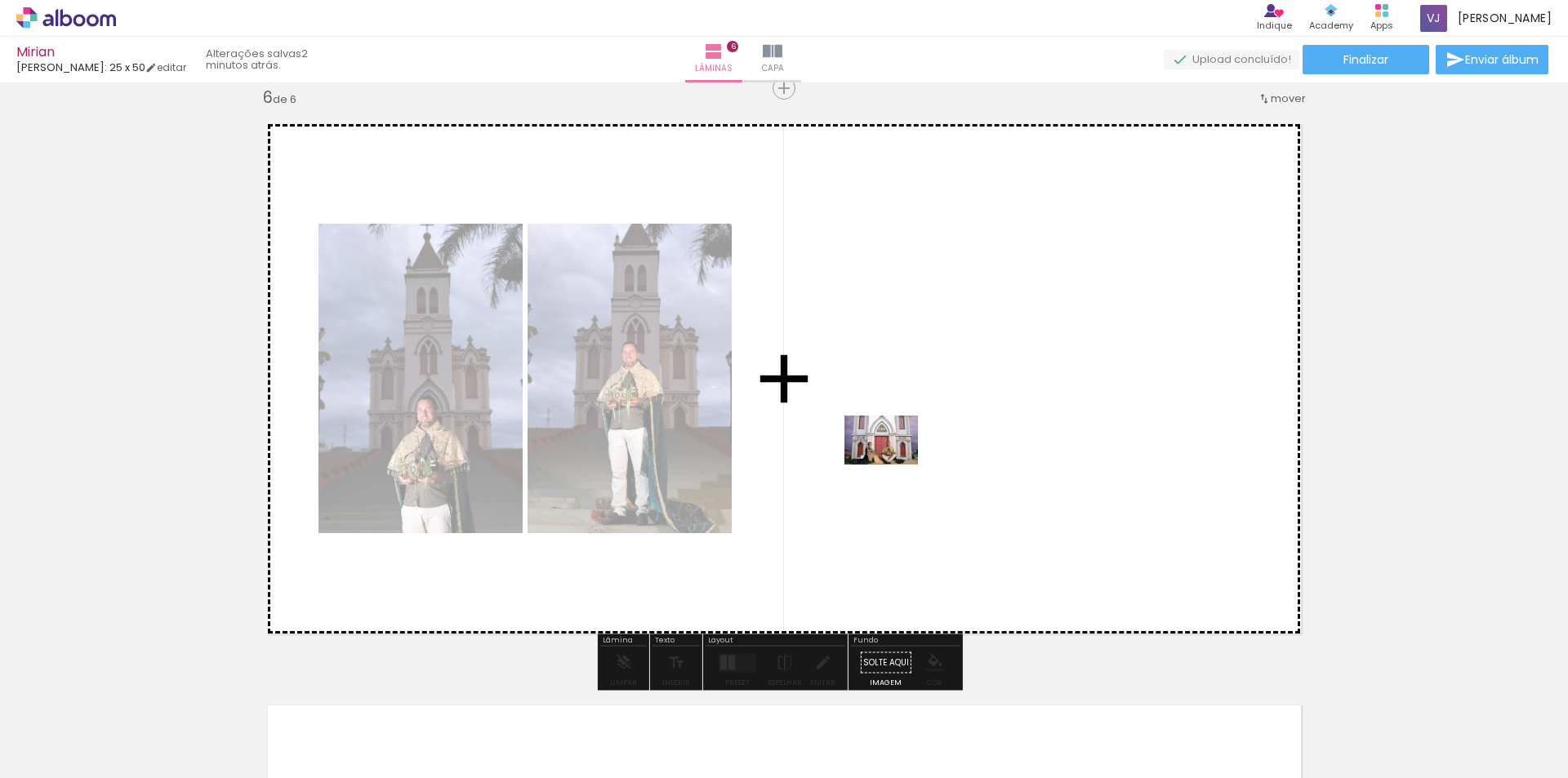
drag, startPoint x: 761, startPoint y: 751, endPoint x: 919, endPoint y: 444, distance: 345.3
click at [919, 444] on quentale-workspace at bounding box center [784, 389] width 1568 height 778
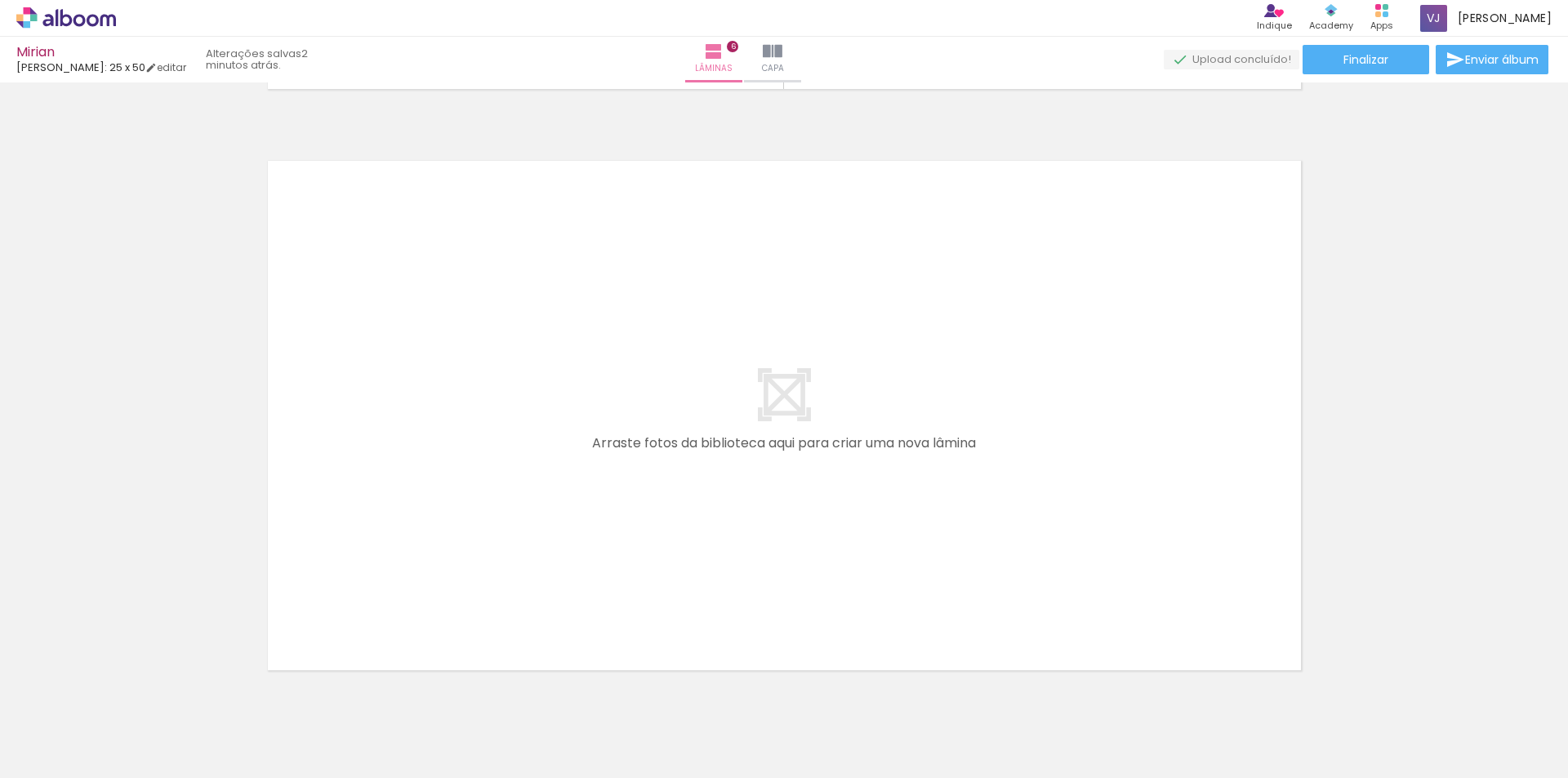
scroll to position [3499, 0]
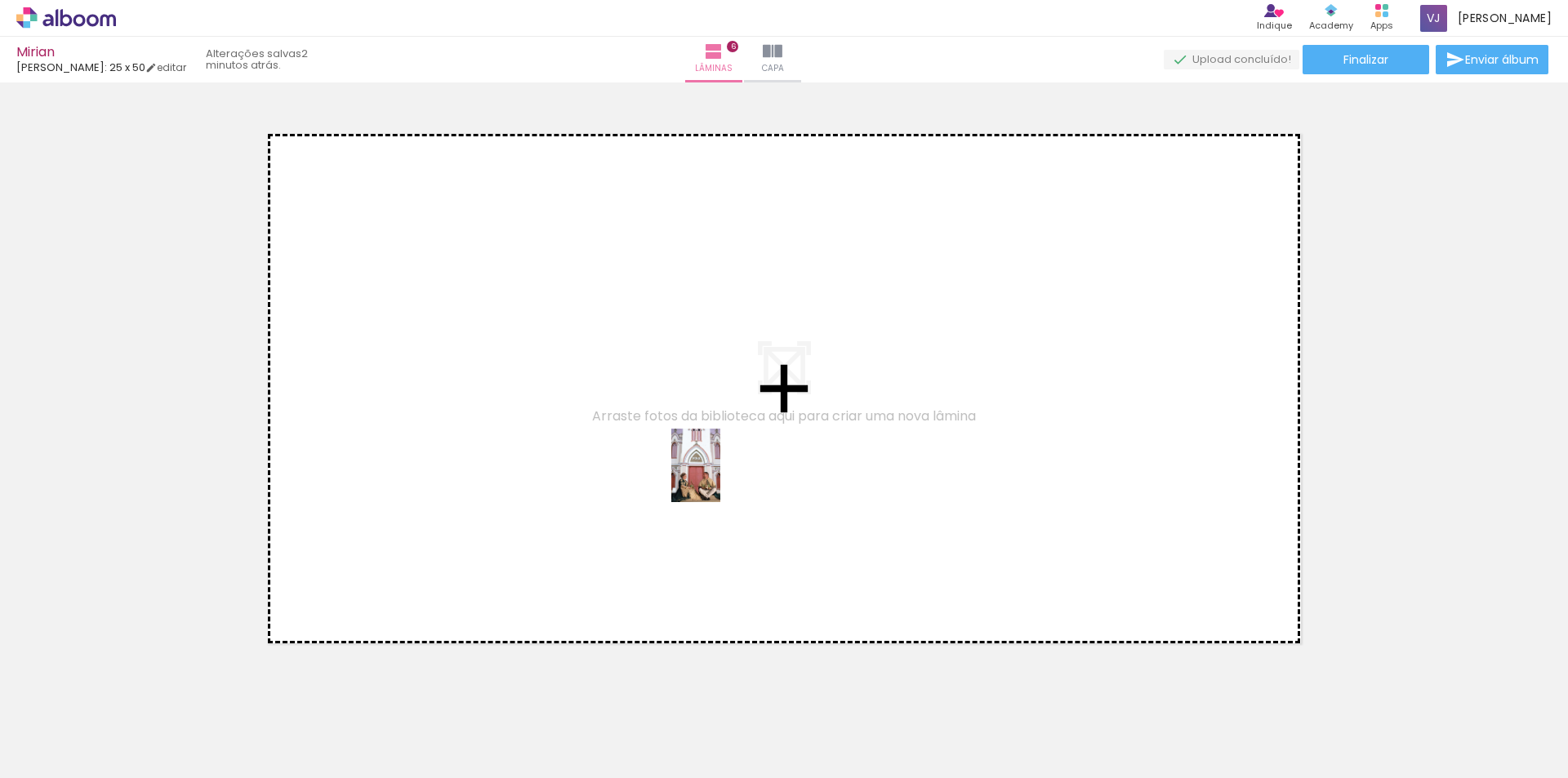
drag, startPoint x: 859, startPoint y: 730, endPoint x: 720, endPoint y: 478, distance: 287.8
click at [720, 478] on quentale-workspace at bounding box center [784, 389] width 1568 height 778
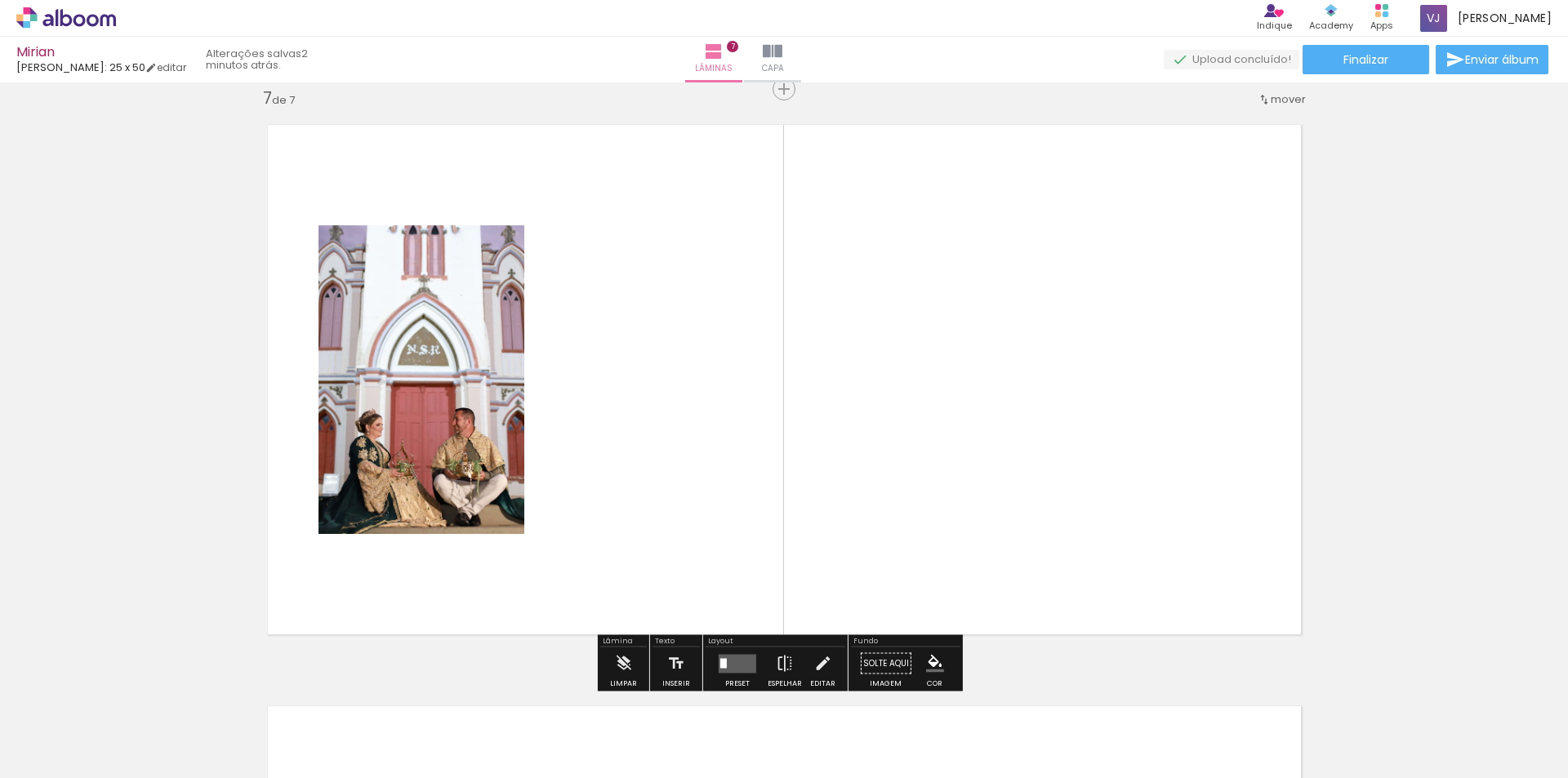
scroll to position [3509, 0]
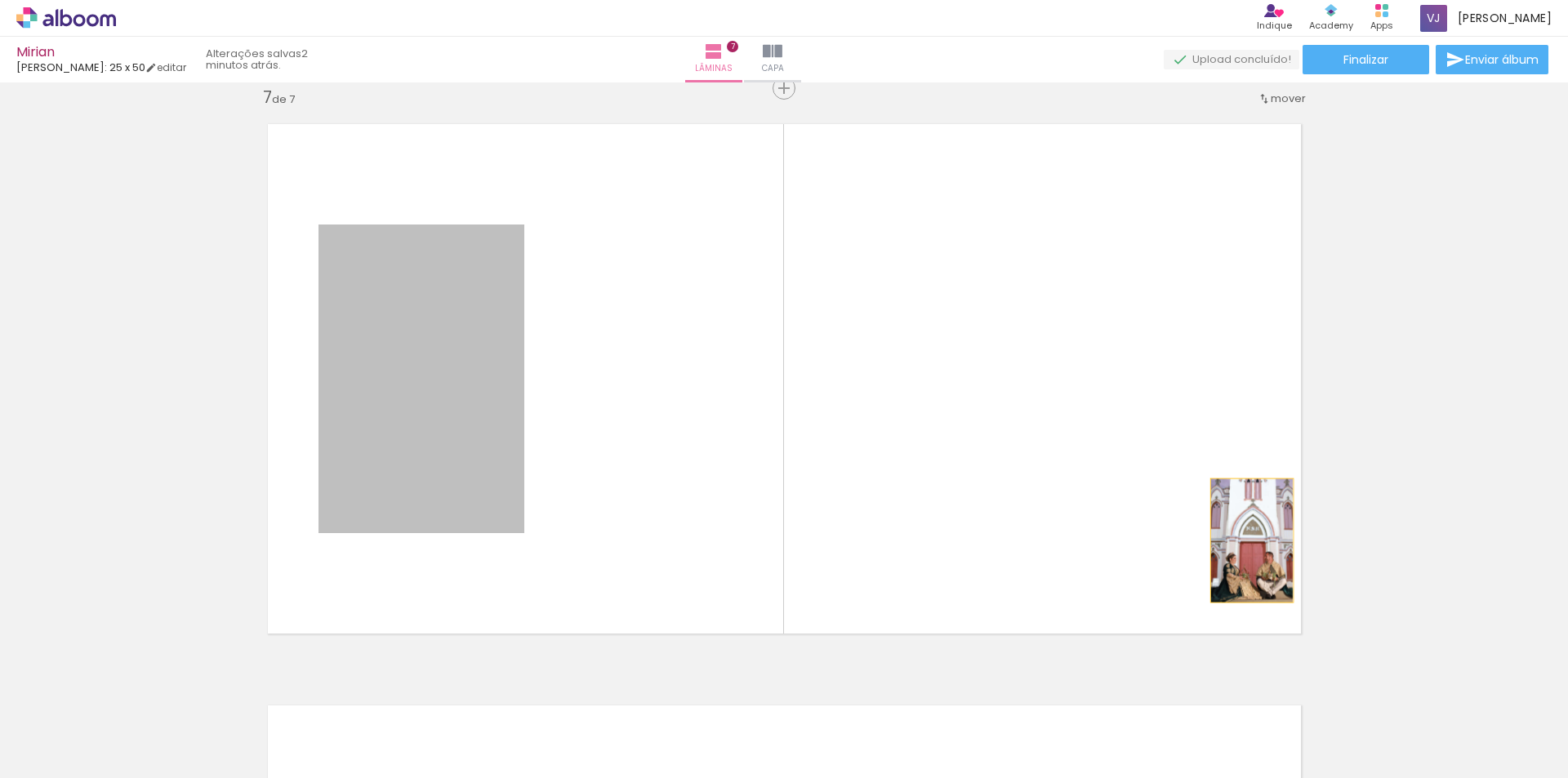
drag, startPoint x: 463, startPoint y: 430, endPoint x: 1240, endPoint y: 540, distance: 784.7
click at [1243, 540] on quentale-layouter at bounding box center [784, 378] width 1064 height 540
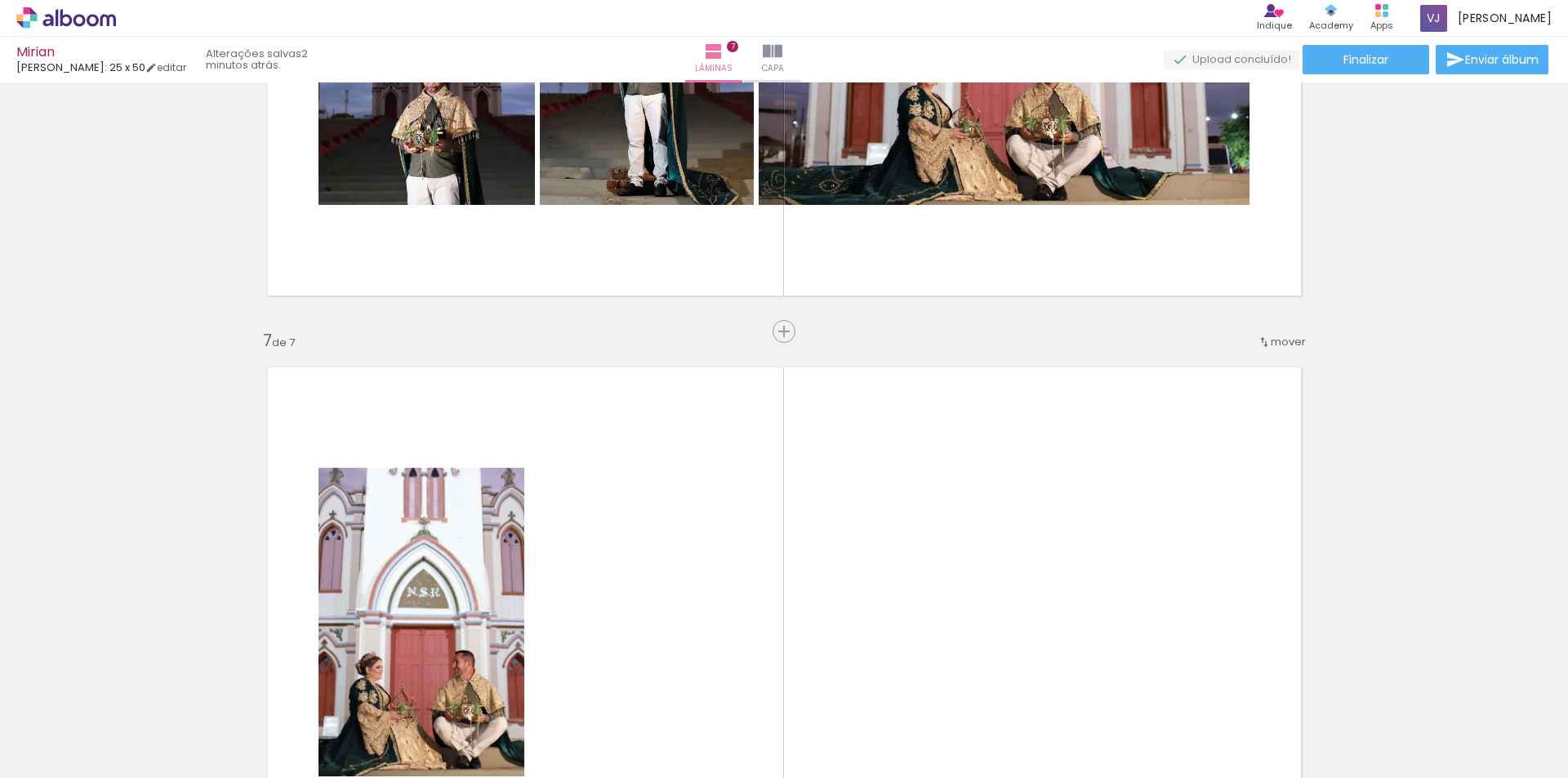
scroll to position [3264, 0]
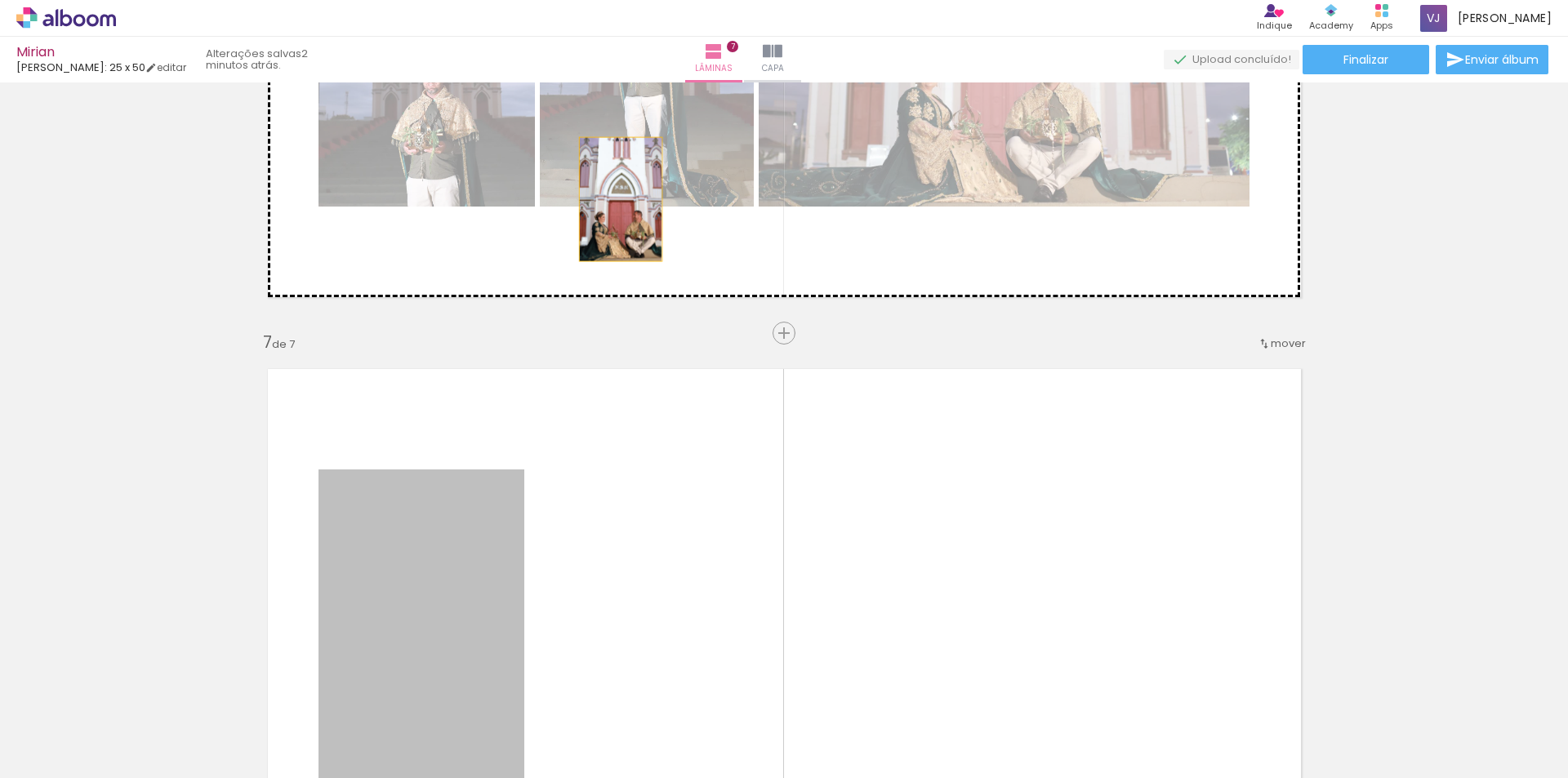
drag, startPoint x: 492, startPoint y: 577, endPoint x: 628, endPoint y: 201, distance: 399.8
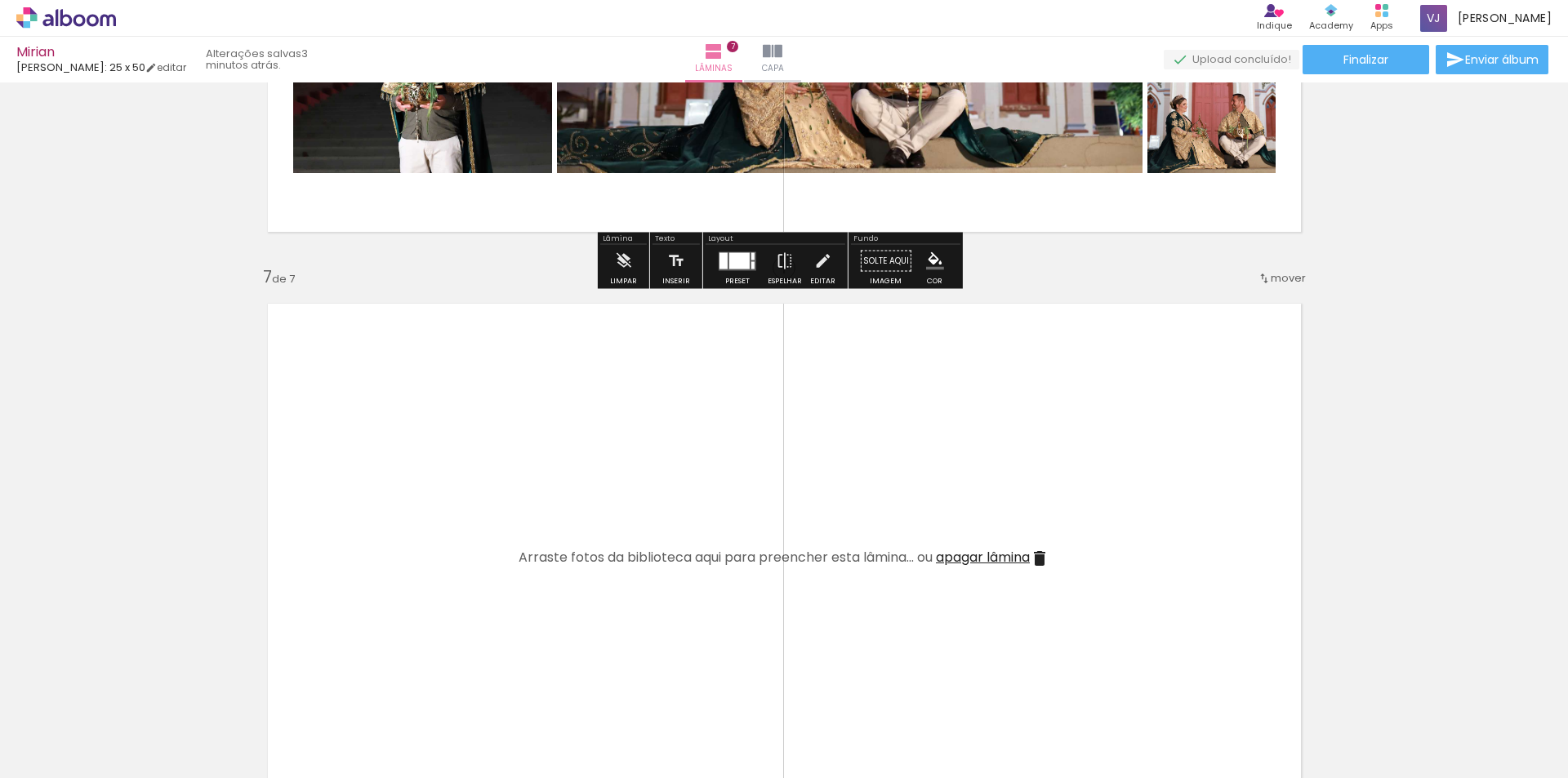
scroll to position [3346, 0]
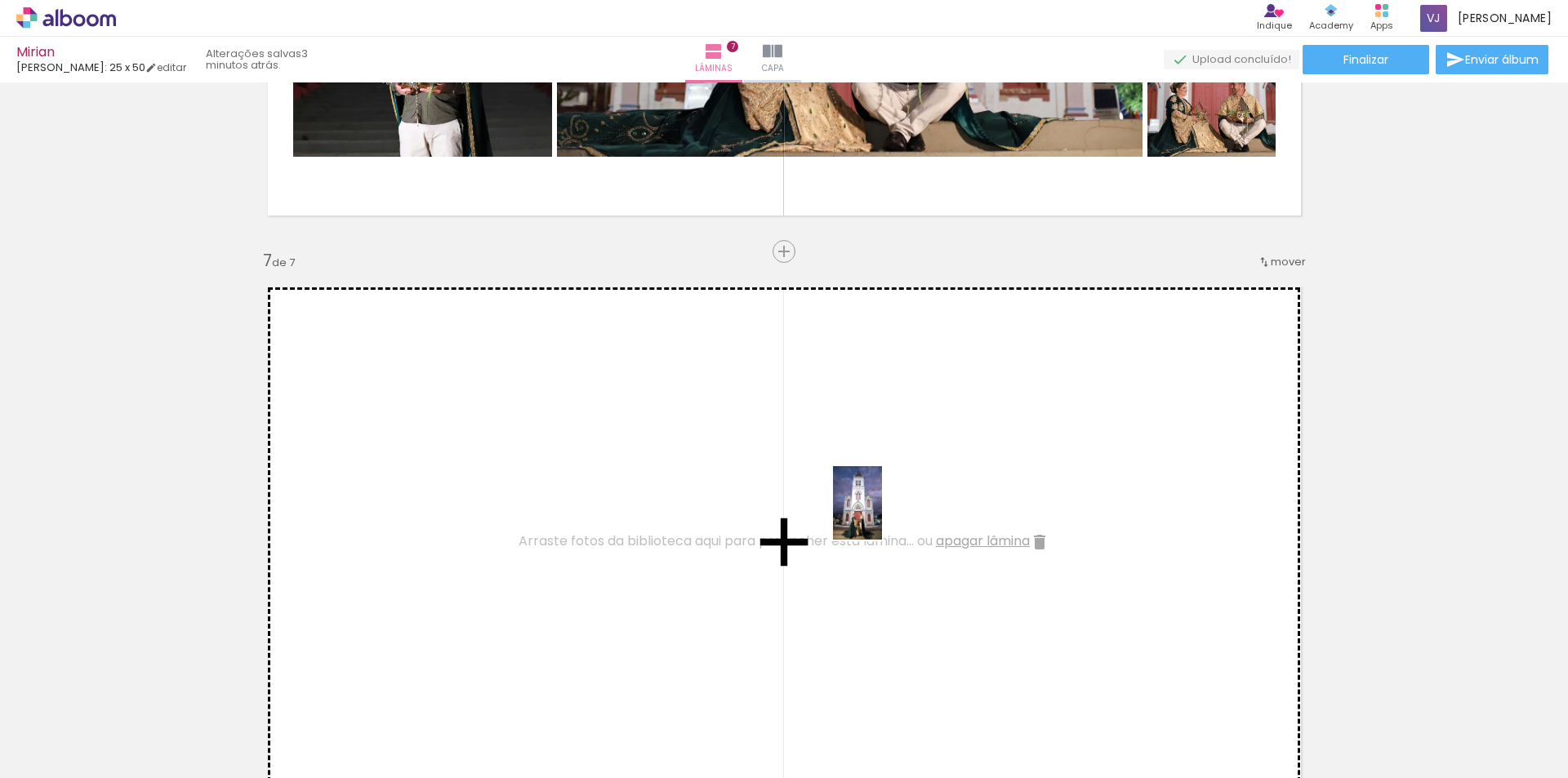
drag, startPoint x: 970, startPoint y: 738, endPoint x: 881, endPoint y: 513, distance: 242.0
click at [881, 513] on quentale-workspace at bounding box center [784, 389] width 1568 height 778
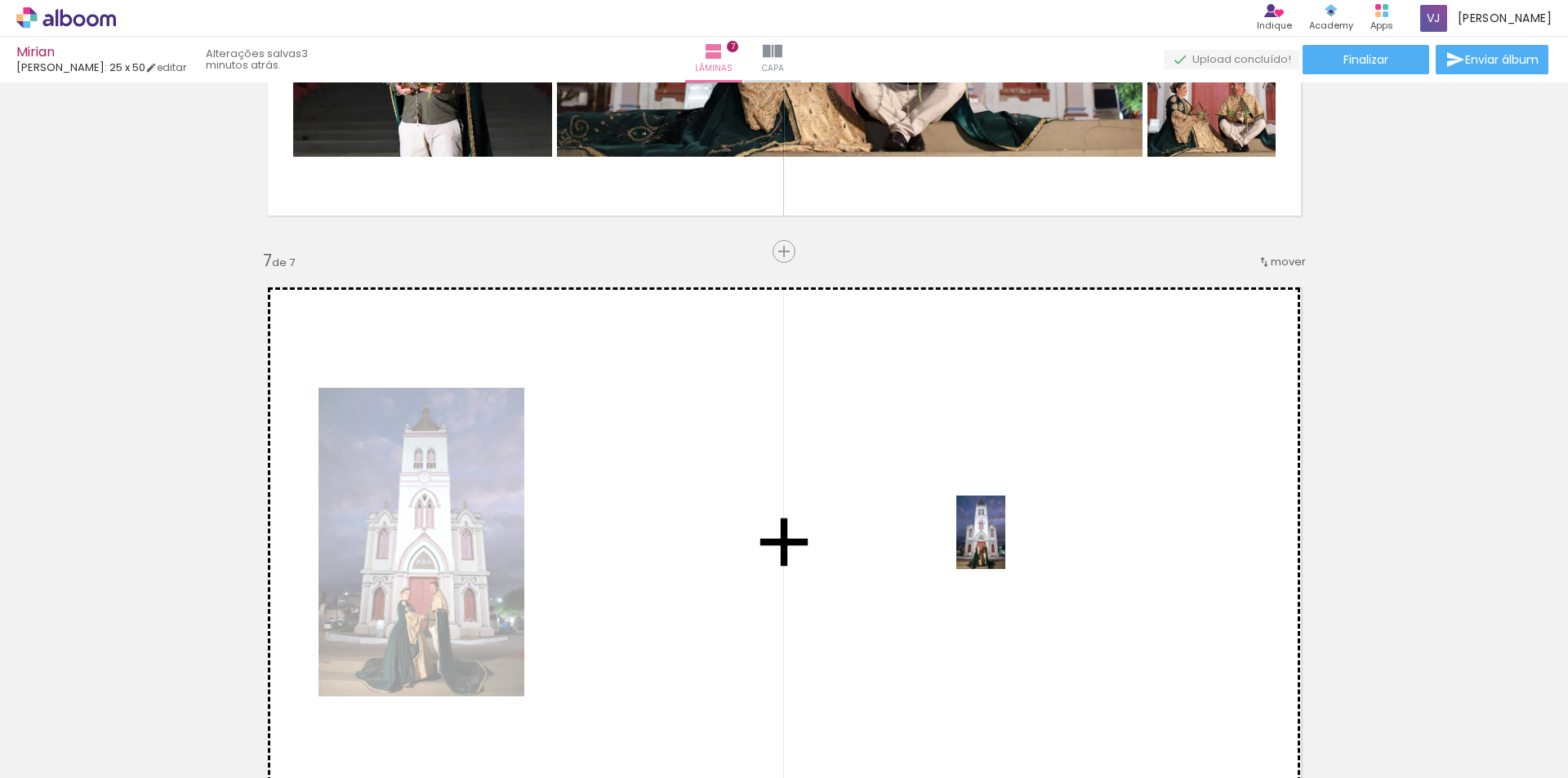
drag, startPoint x: 1050, startPoint y: 750, endPoint x: 1005, endPoint y: 539, distance: 215.7
click at [1005, 539] on quentale-workspace at bounding box center [784, 389] width 1568 height 778
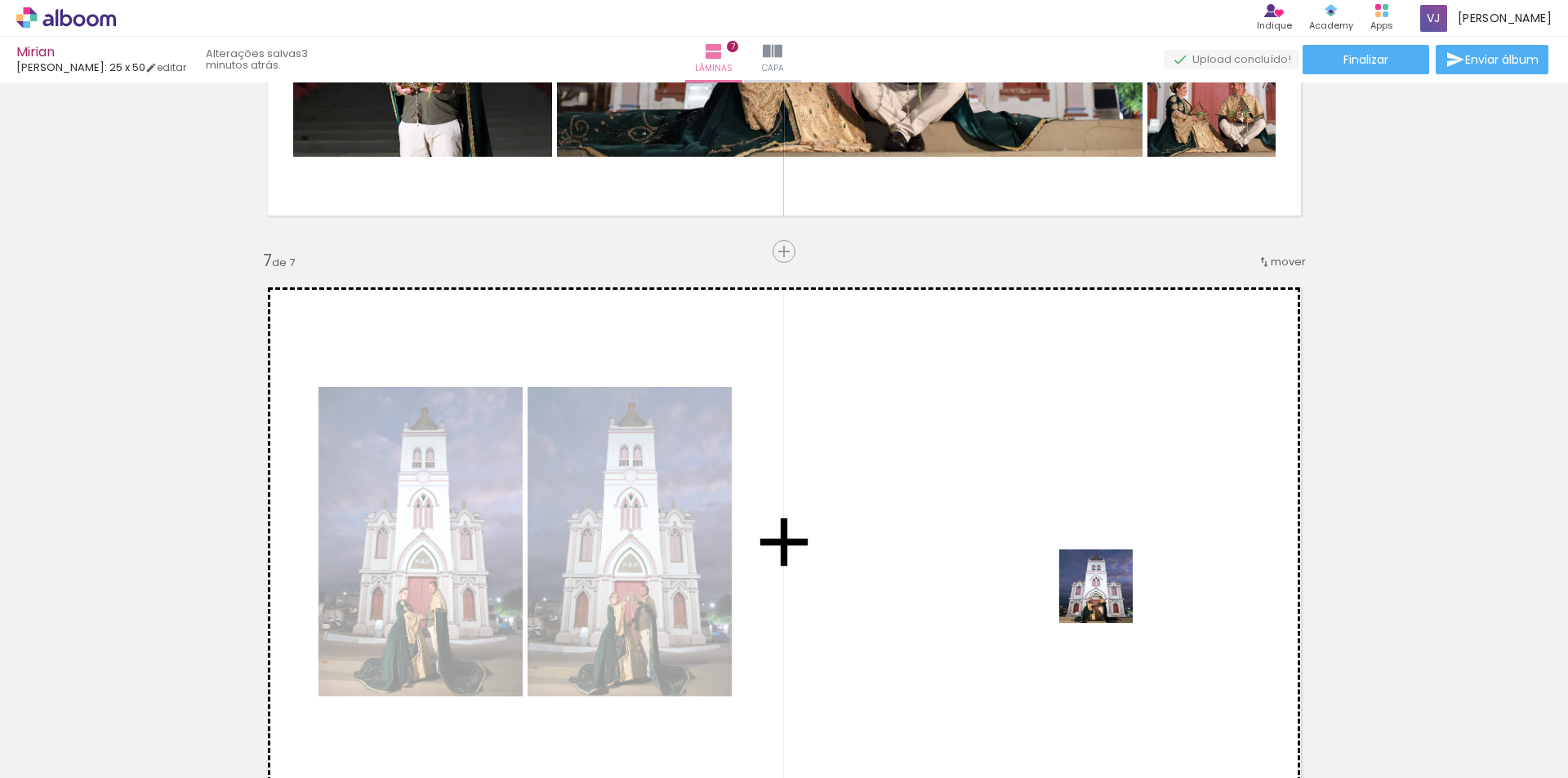
drag, startPoint x: 1137, startPoint y: 738, endPoint x: 1097, endPoint y: 545, distance: 197.1
click at [1097, 545] on quentale-workspace at bounding box center [784, 389] width 1568 height 778
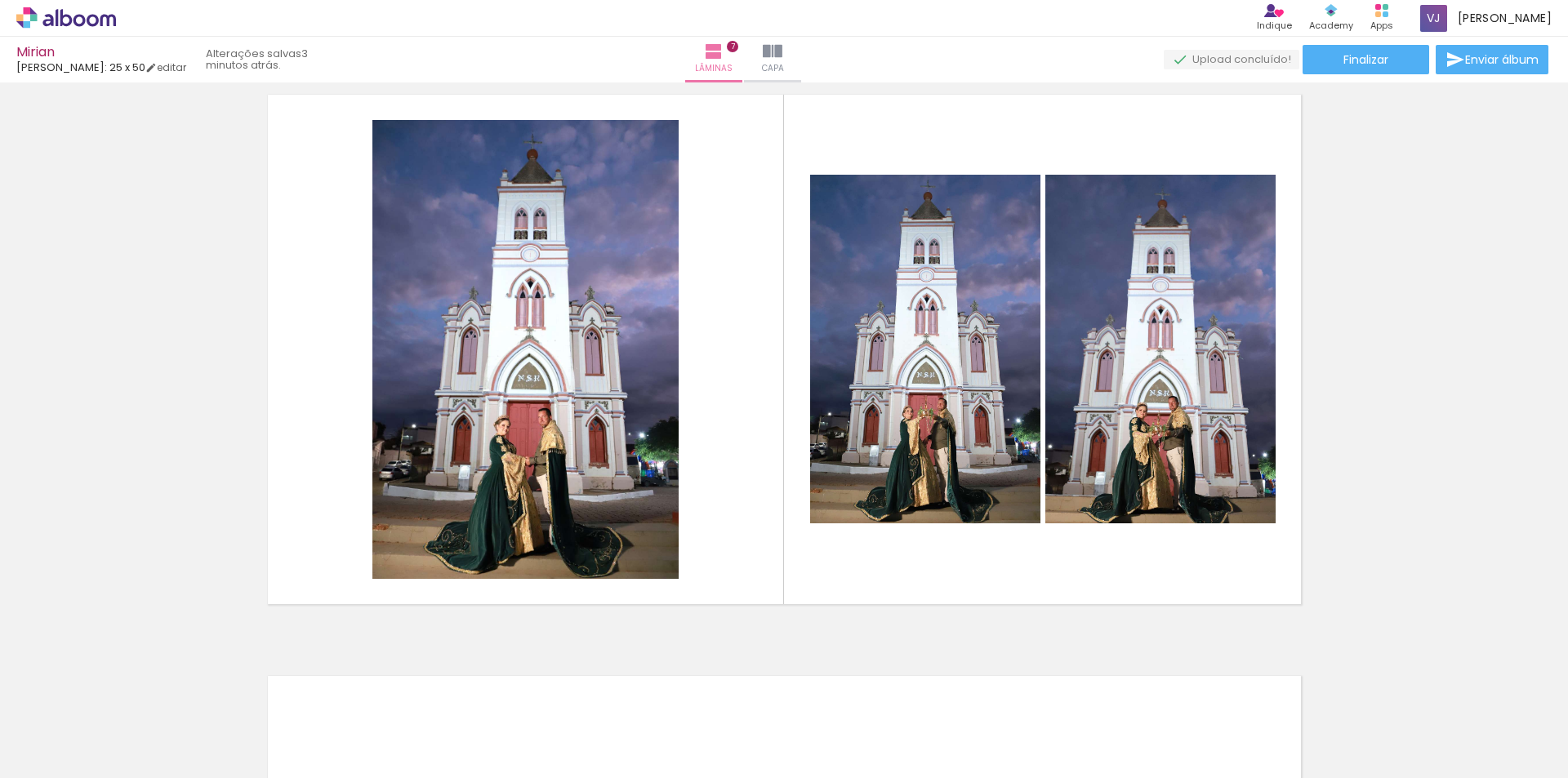
scroll to position [3509, 0]
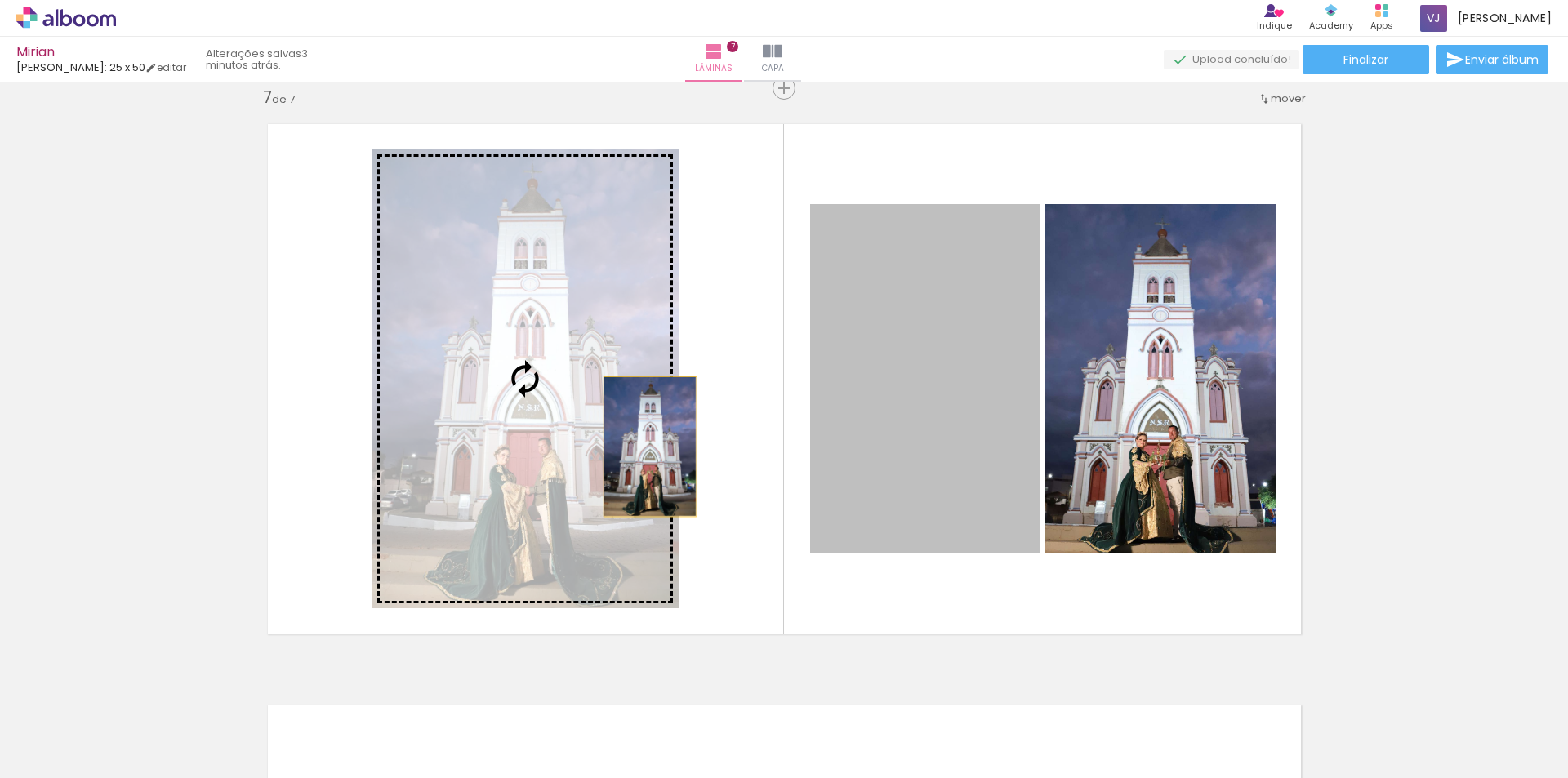
drag, startPoint x: 935, startPoint y: 483, endPoint x: 636, endPoint y: 445, distance: 301.4
click at [0, 0] on slot at bounding box center [0, 0] width 0 height 0
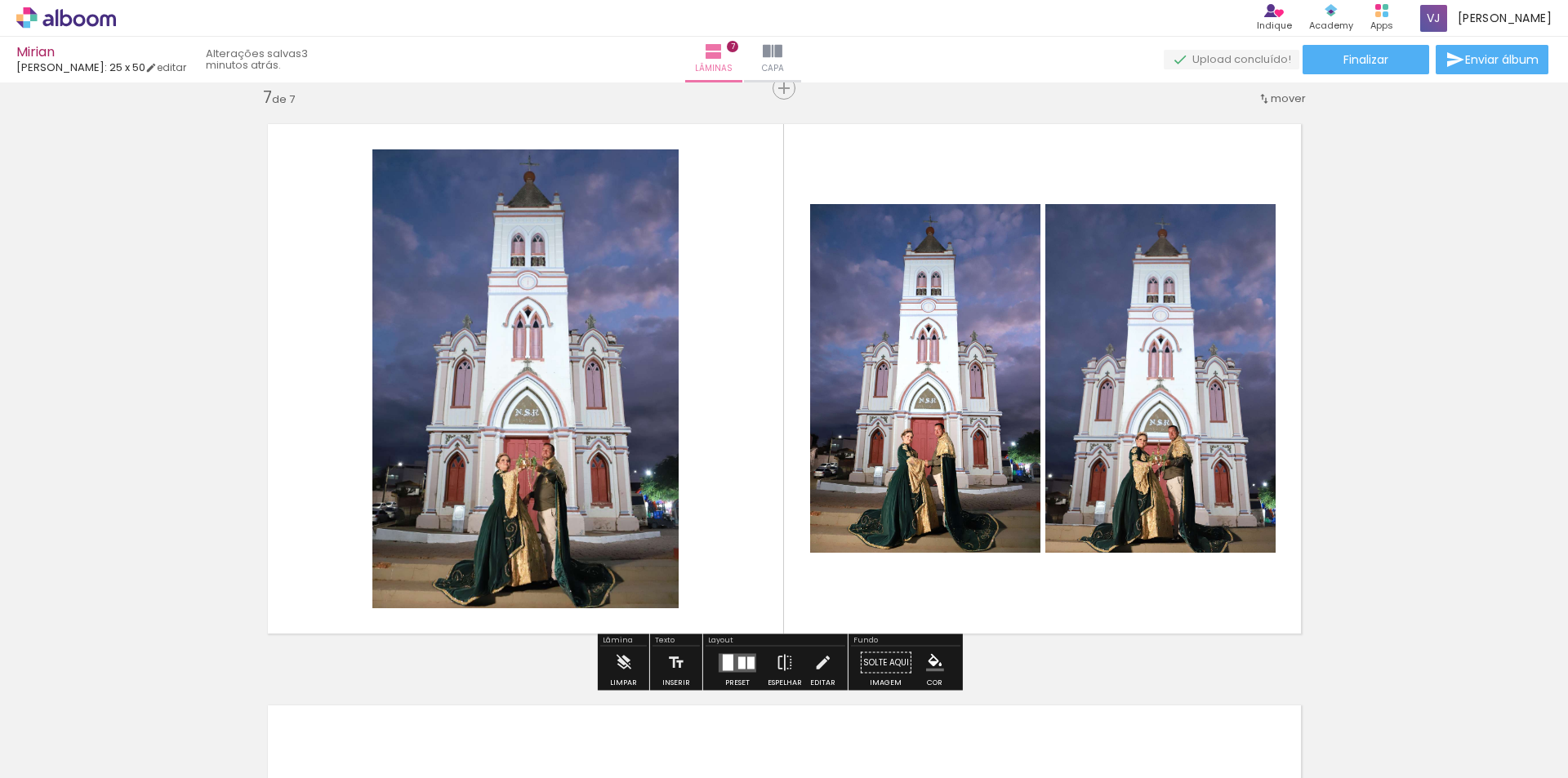
click at [732, 658] on quentale-layouter at bounding box center [737, 662] width 38 height 18
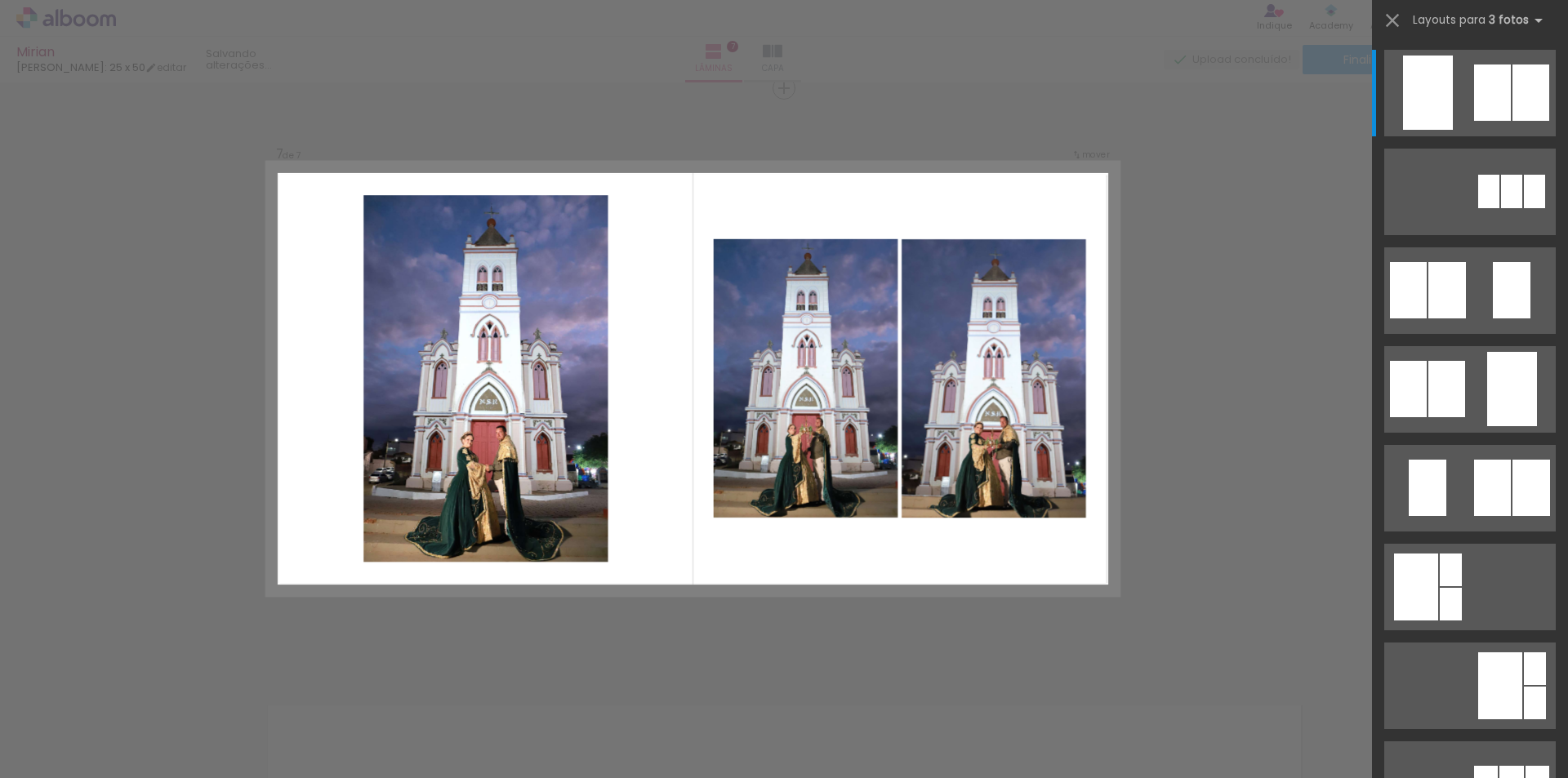
scroll to position [0, 946]
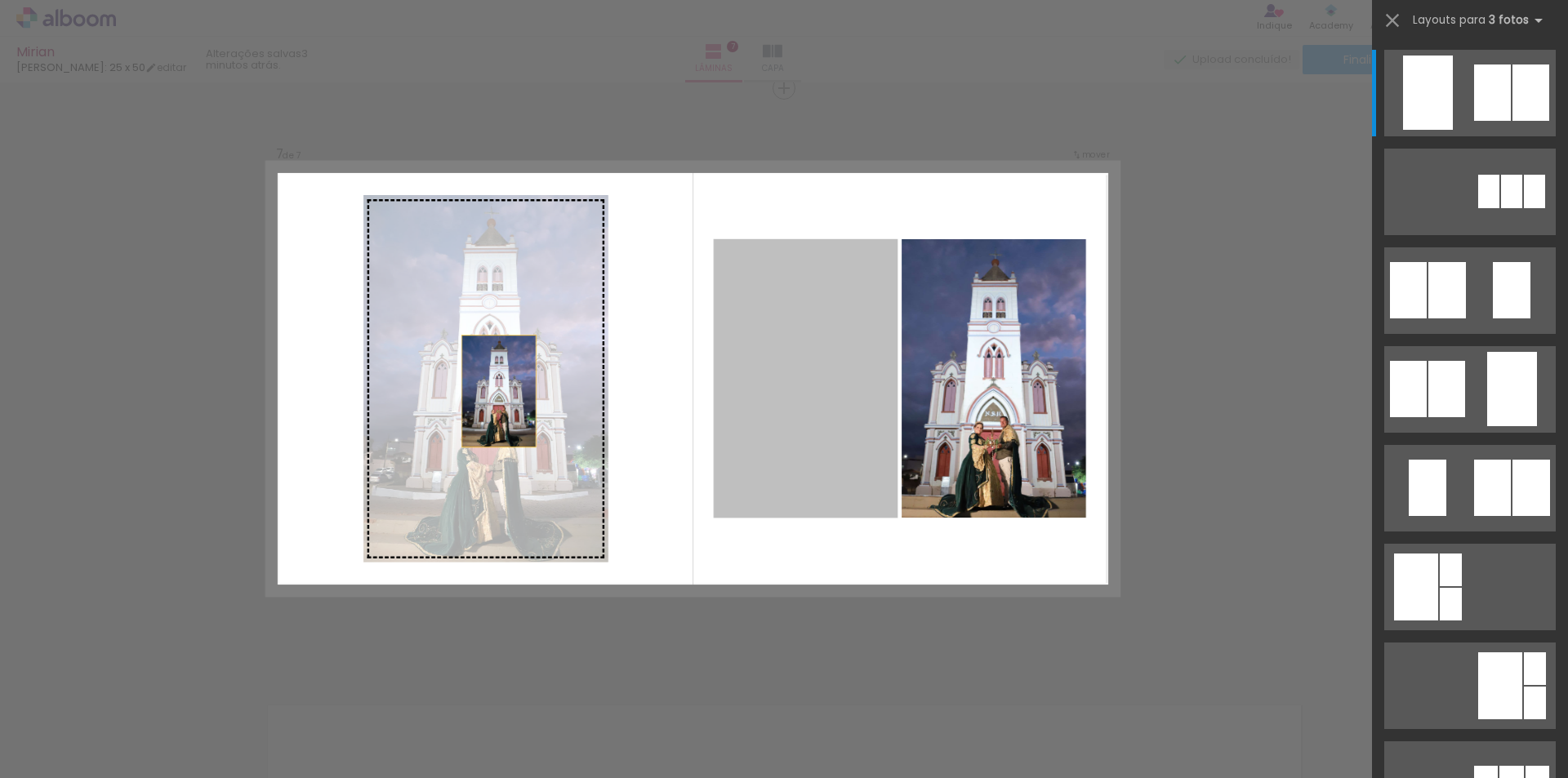
drag, startPoint x: 798, startPoint y: 440, endPoint x: 350, endPoint y: 378, distance: 452.3
click at [350, 378] on quentale-layouter at bounding box center [692, 379] width 851 height 433
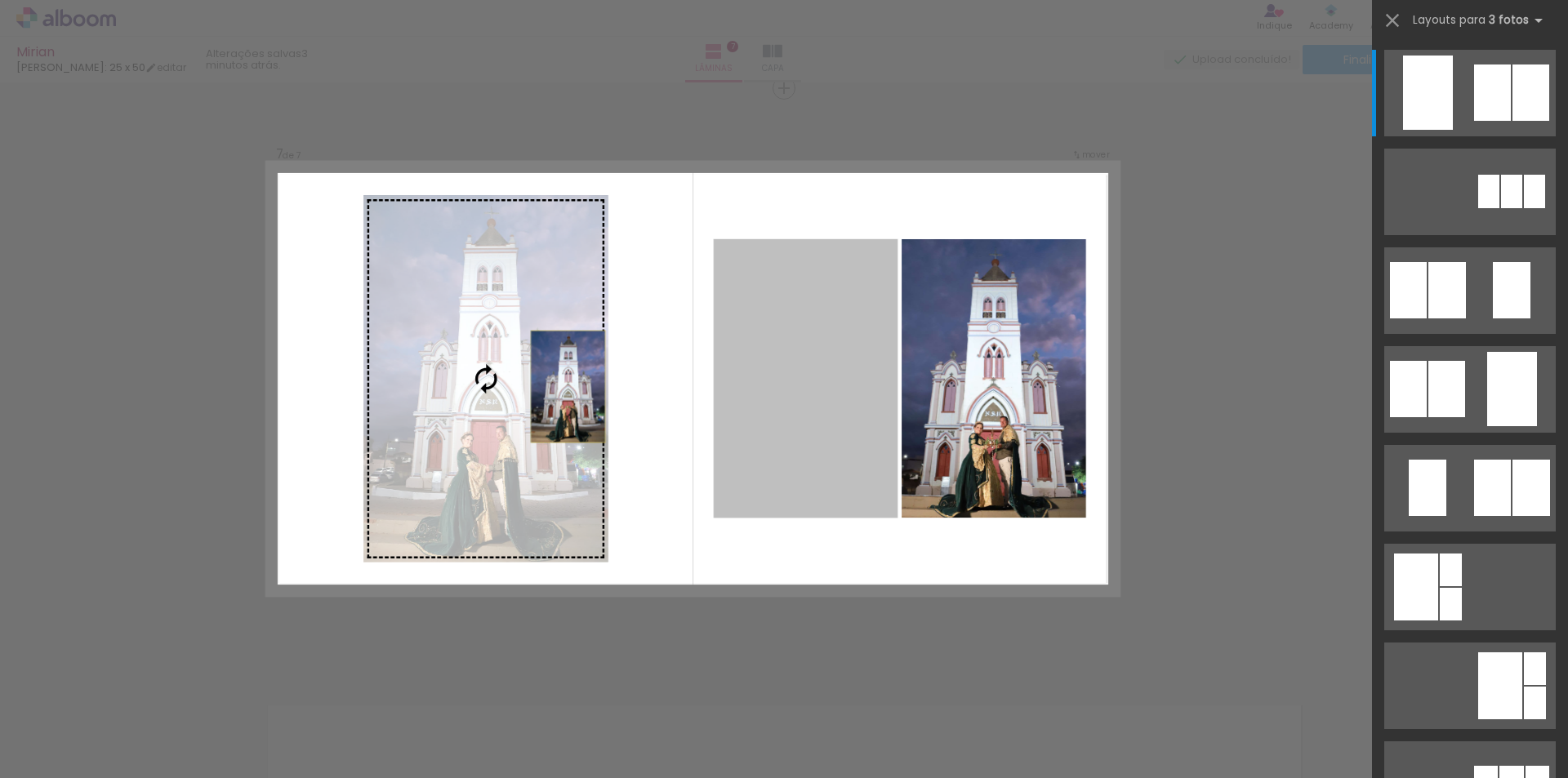
drag, startPoint x: 756, startPoint y: 413, endPoint x: 502, endPoint y: 389, distance: 255.1
click at [0, 0] on slot at bounding box center [0, 0] width 0 height 0
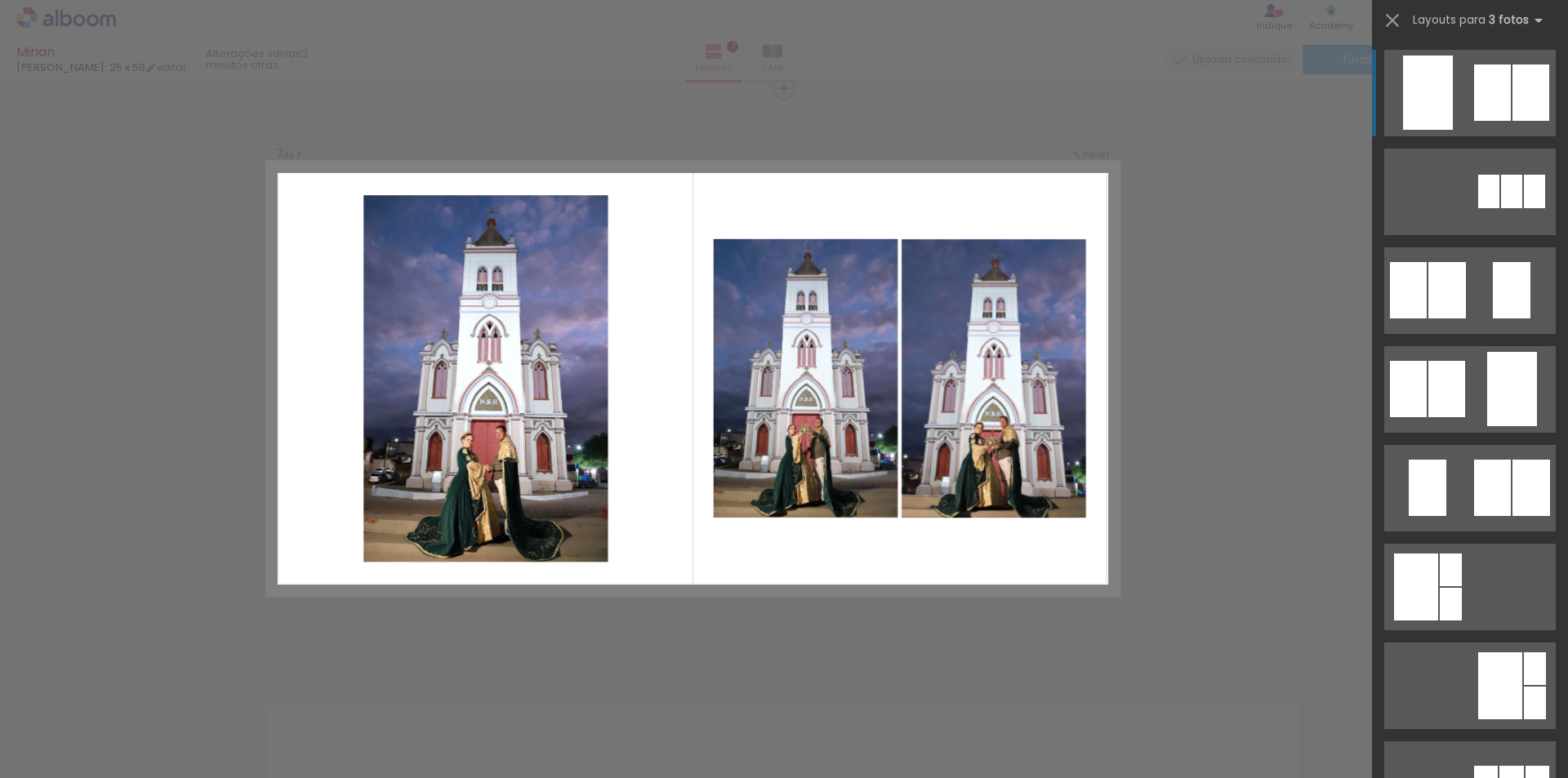
click at [1478, 174] on div at bounding box center [1488, 191] width 21 height 33
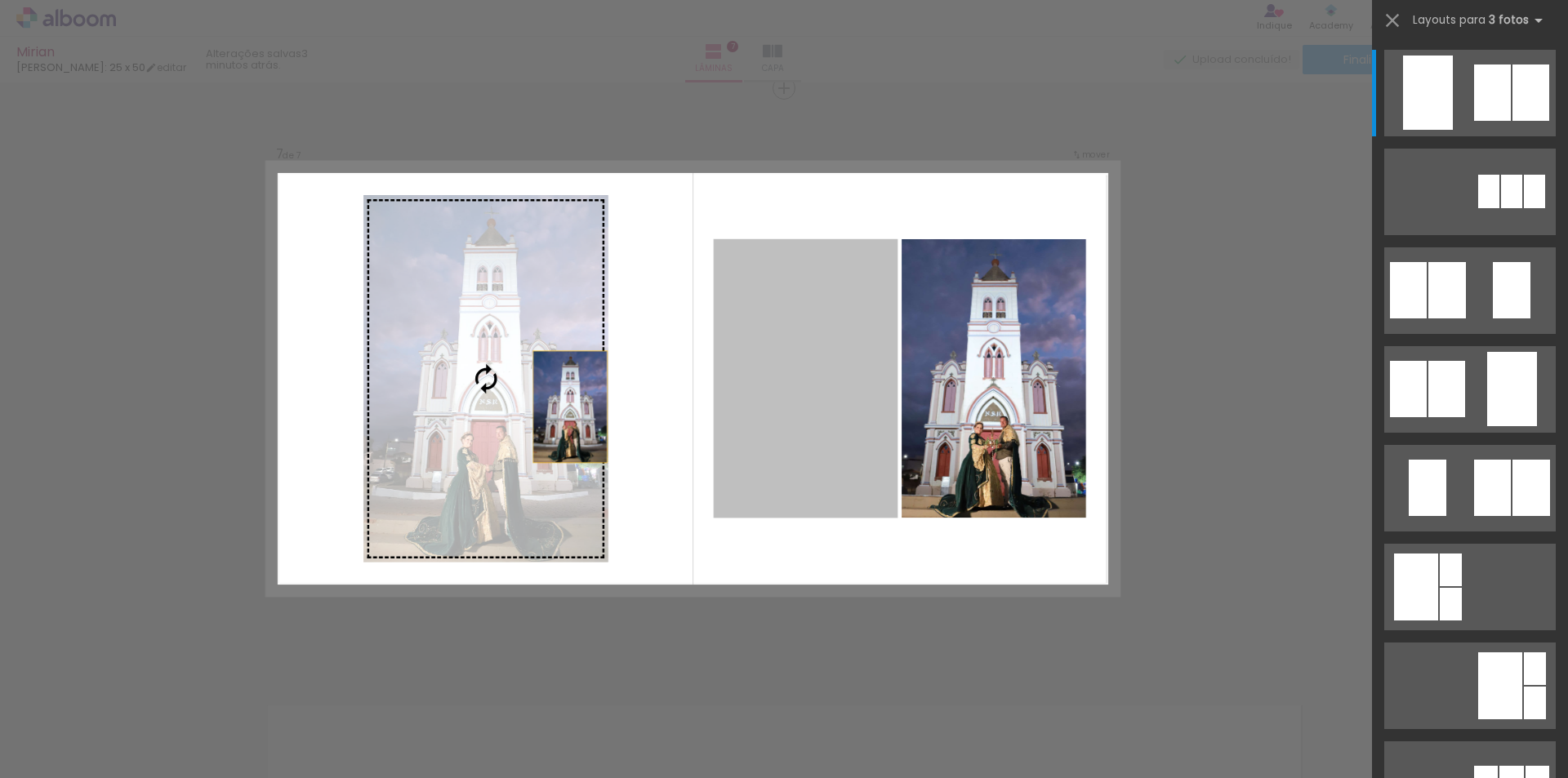
drag, startPoint x: 820, startPoint y: 461, endPoint x: 505, endPoint y: 414, distance: 318.5
click at [0, 0] on slot at bounding box center [0, 0] width 0 height 0
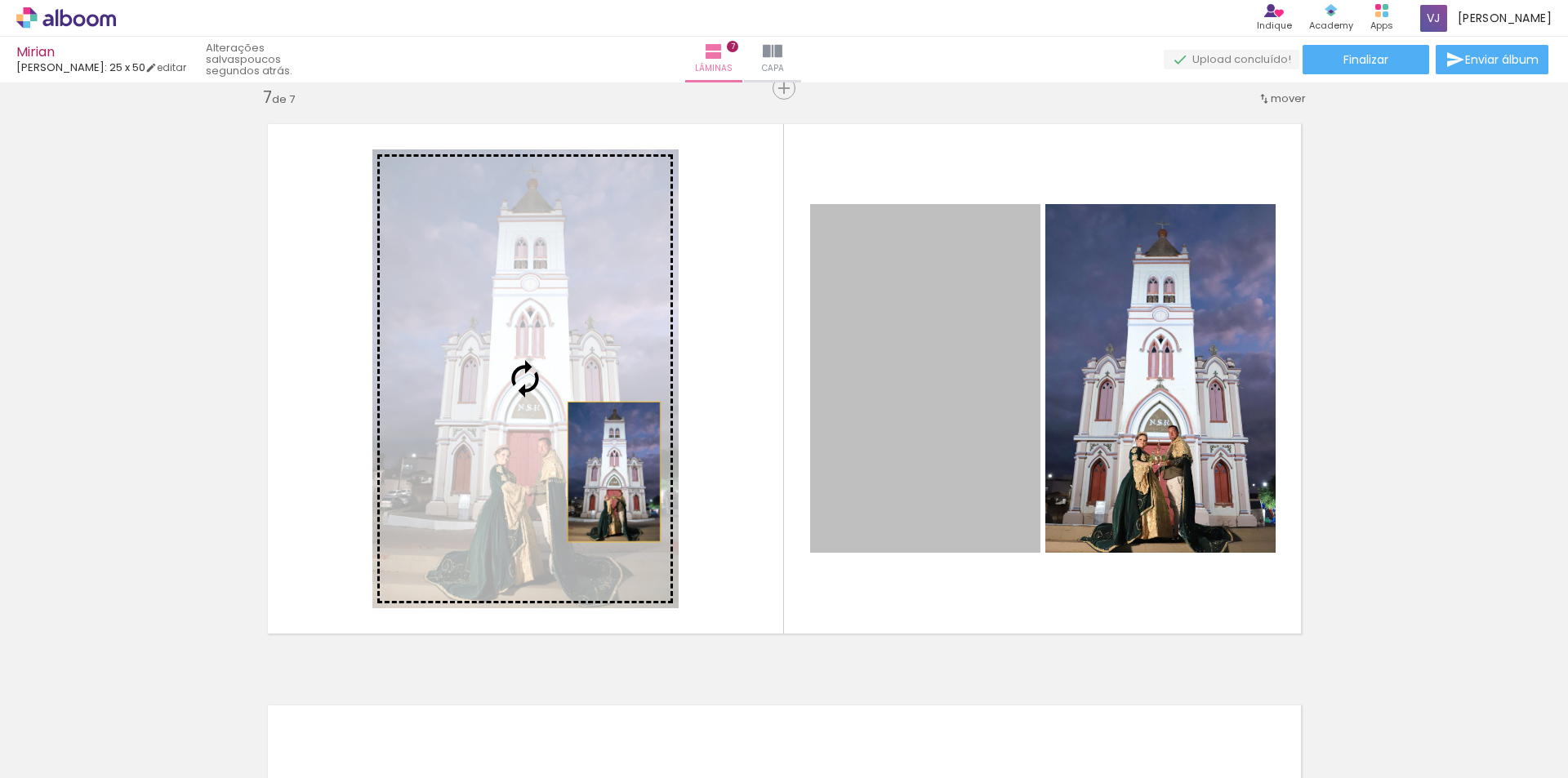
drag, startPoint x: 917, startPoint y: 470, endPoint x: 606, endPoint y: 472, distance: 311.0
click at [0, 0] on slot at bounding box center [0, 0] width 0 height 0
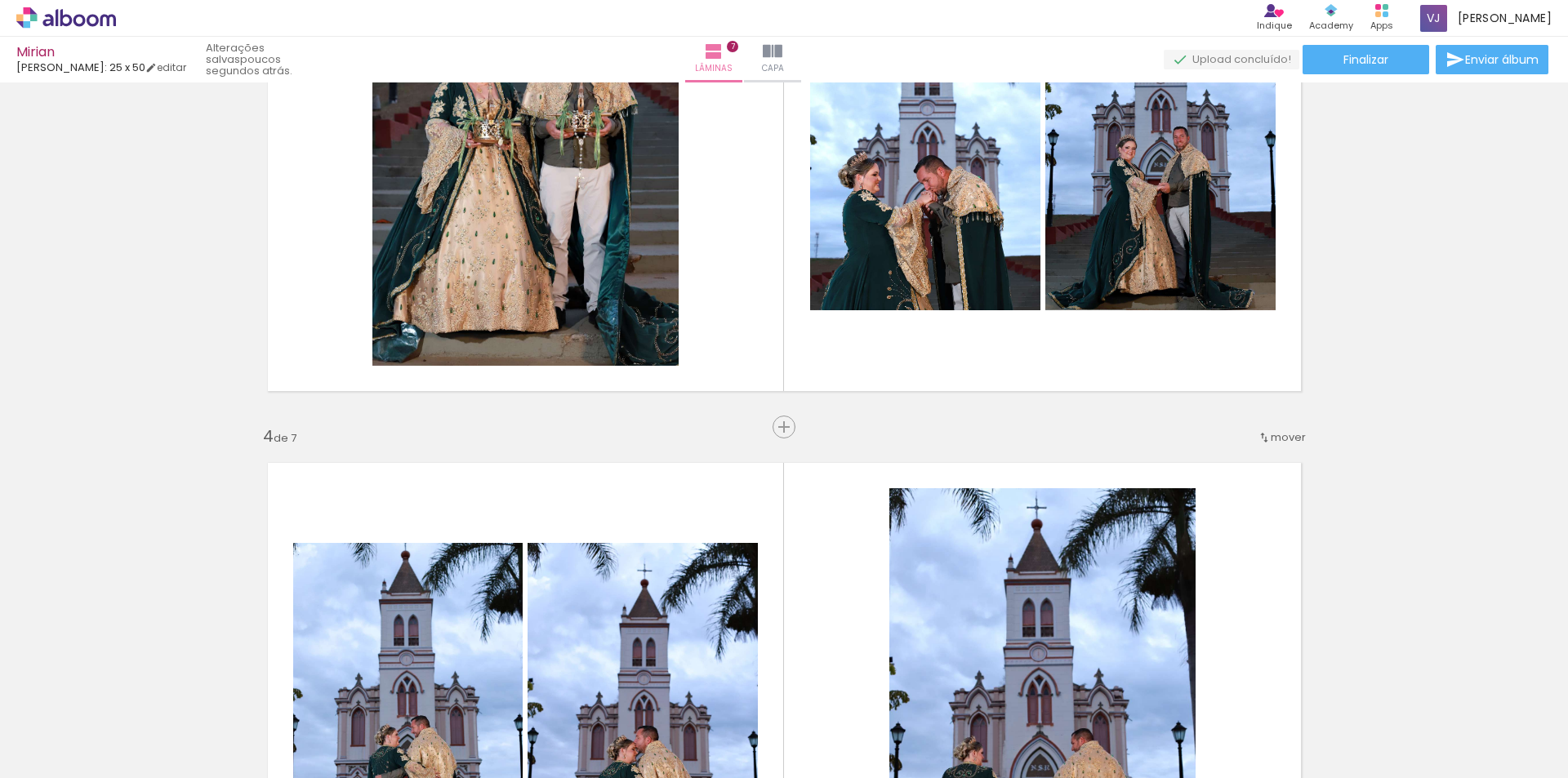
scroll to position [1386, 0]
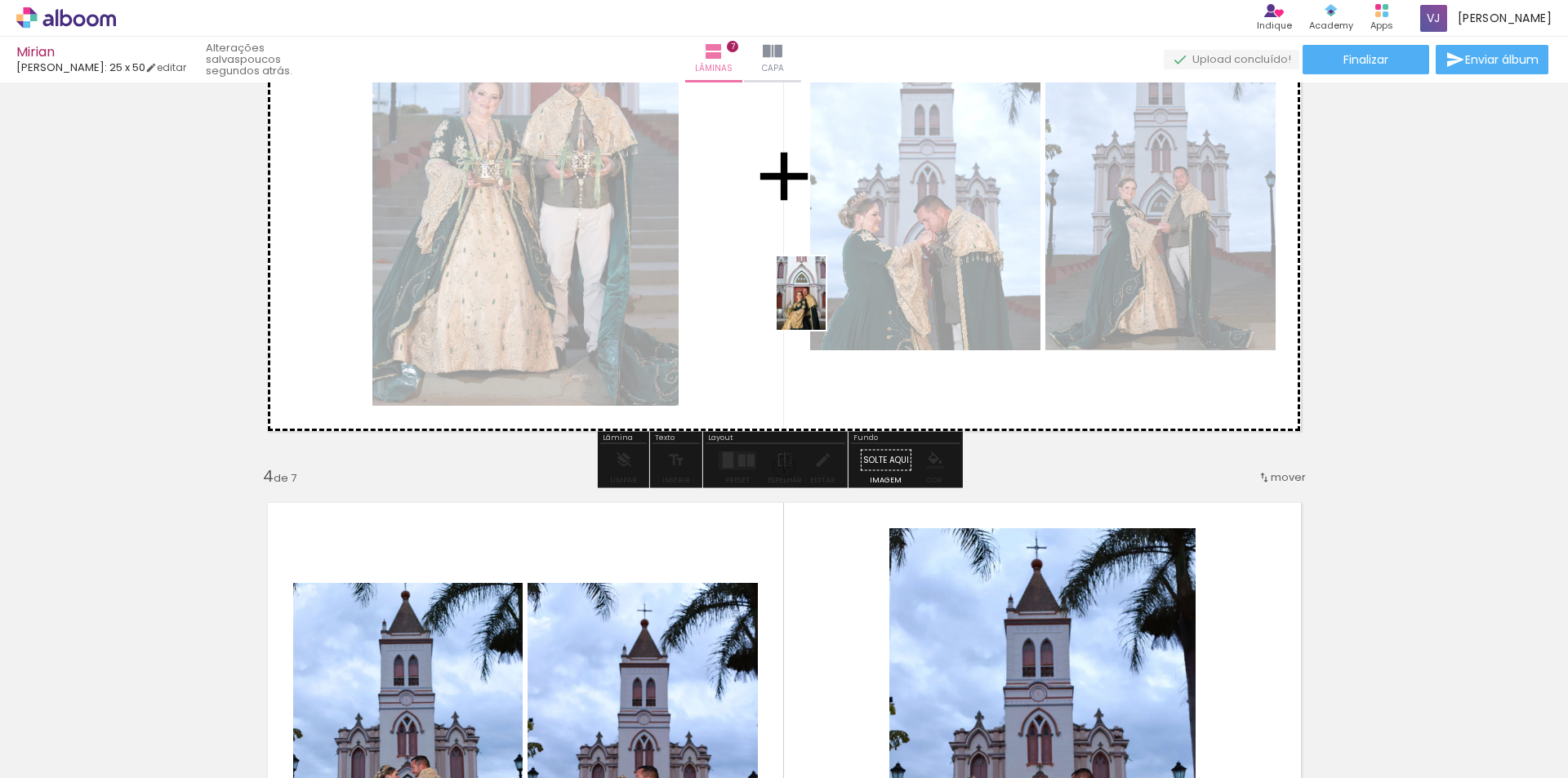
drag, startPoint x: 733, startPoint y: 733, endPoint x: 829, endPoint y: 297, distance: 446.4
click at [829, 297] on quentale-workspace at bounding box center [784, 389] width 1568 height 778
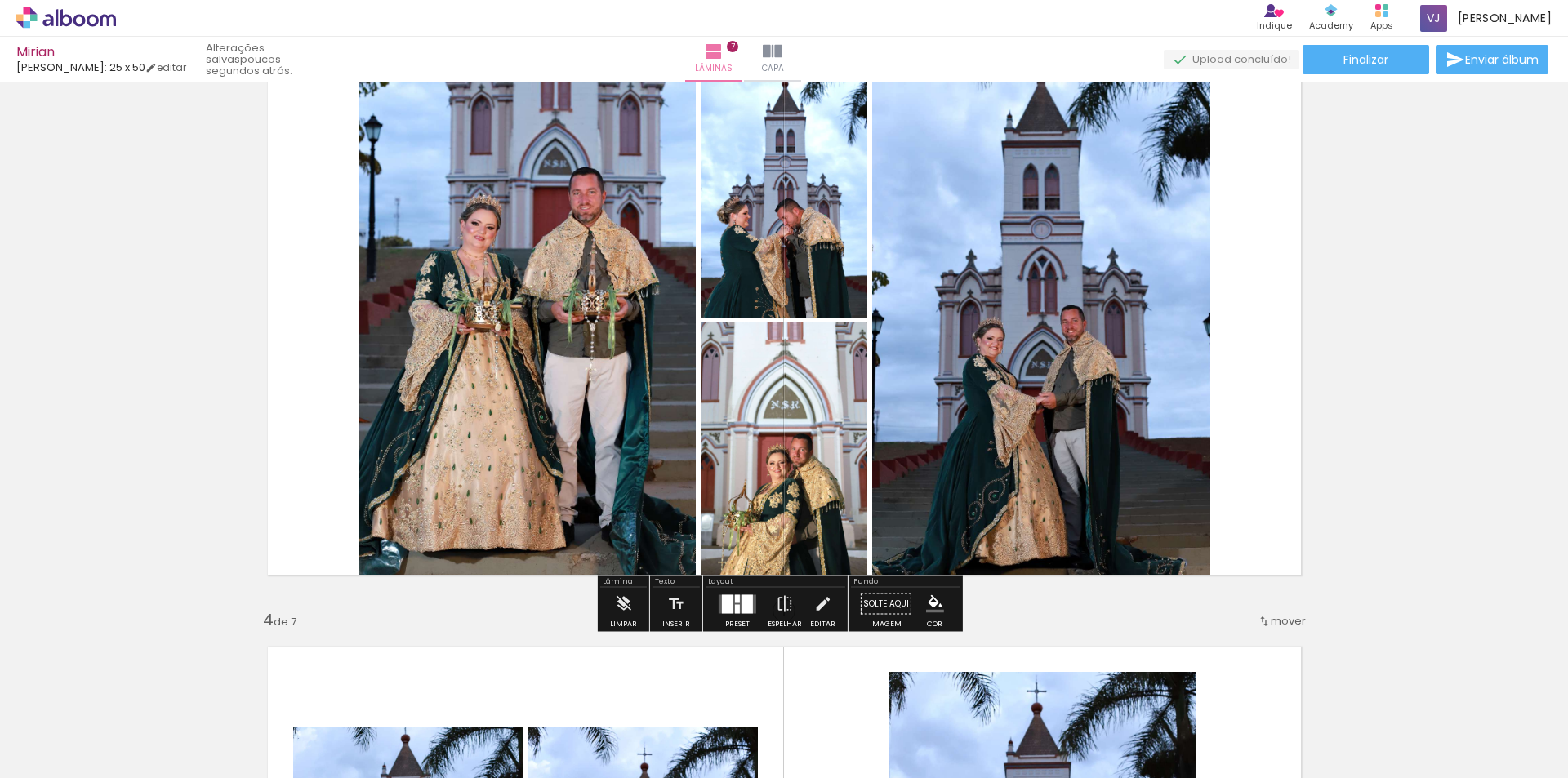
scroll to position [1223, 0]
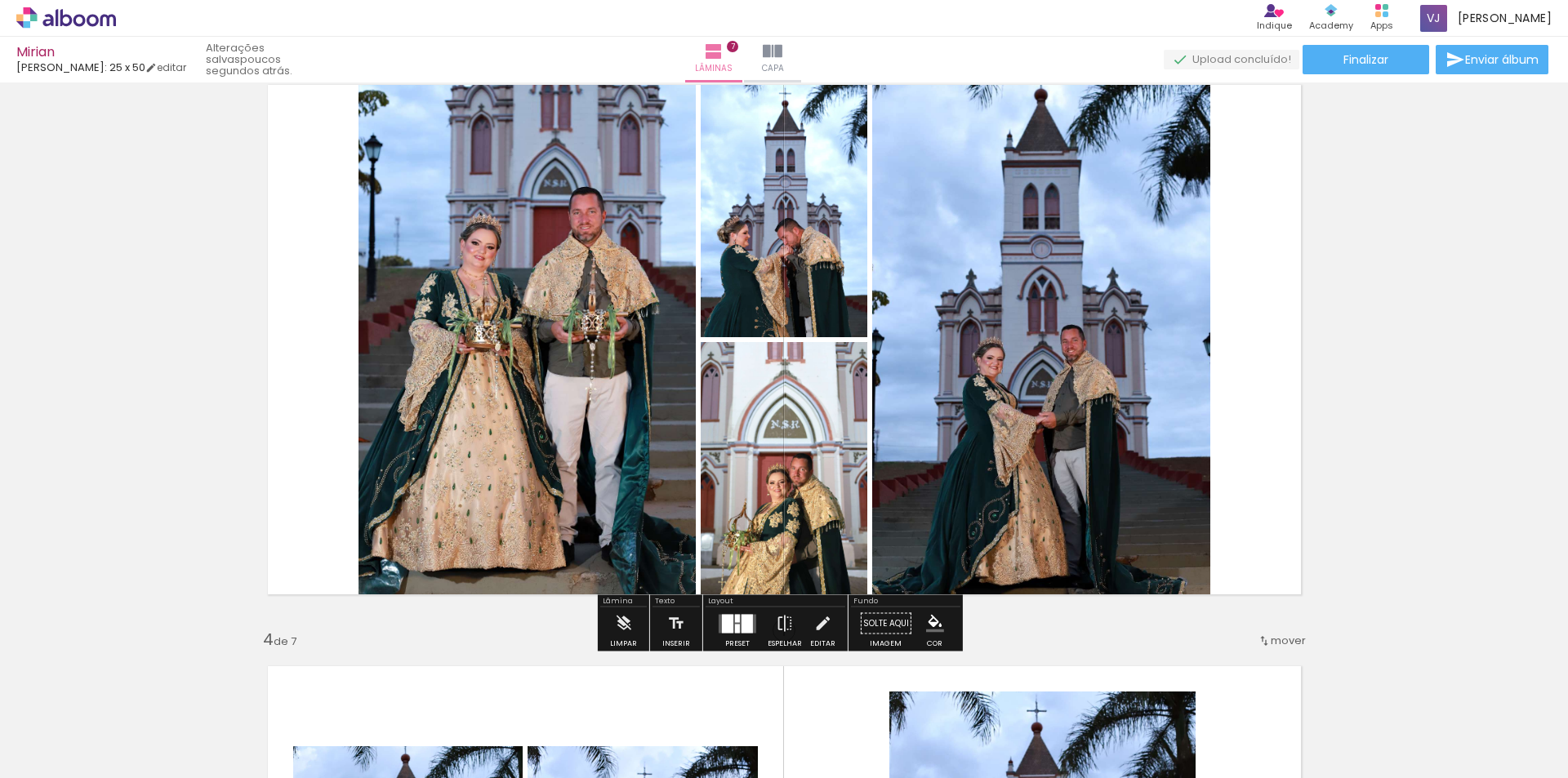
click at [744, 625] on div at bounding box center [747, 623] width 11 height 18
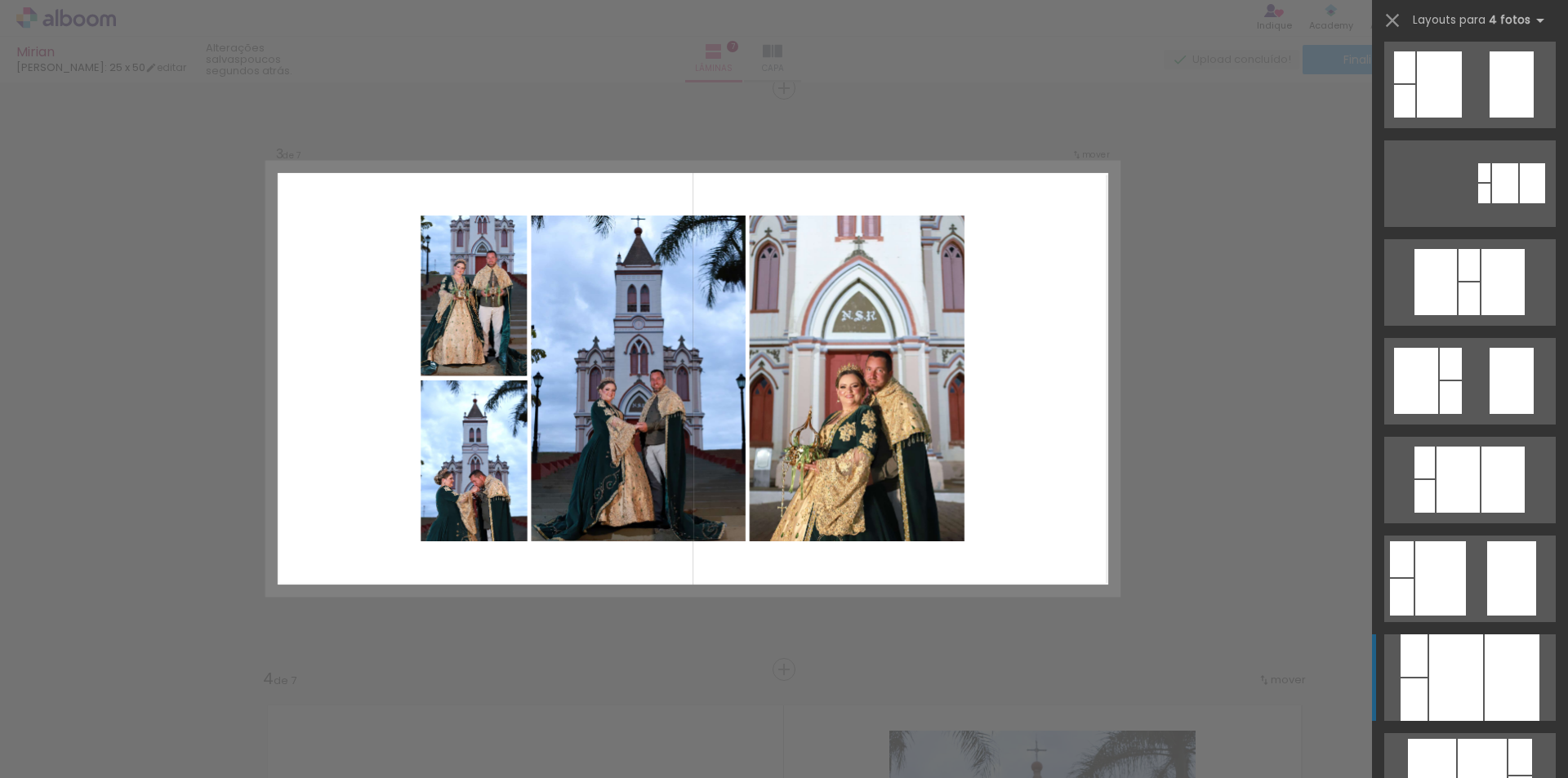
scroll to position [245, 0]
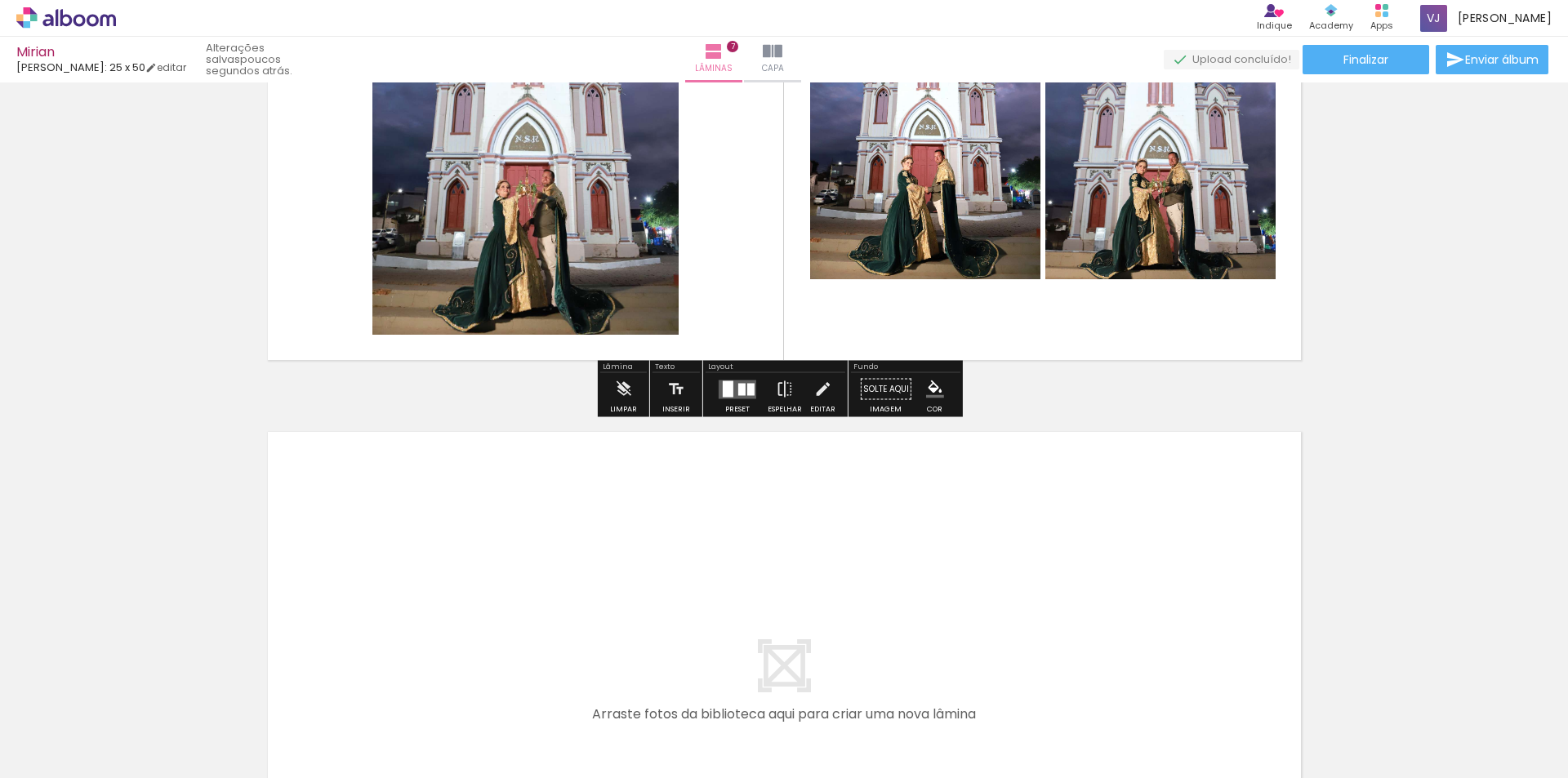
scroll to position [3796, 0]
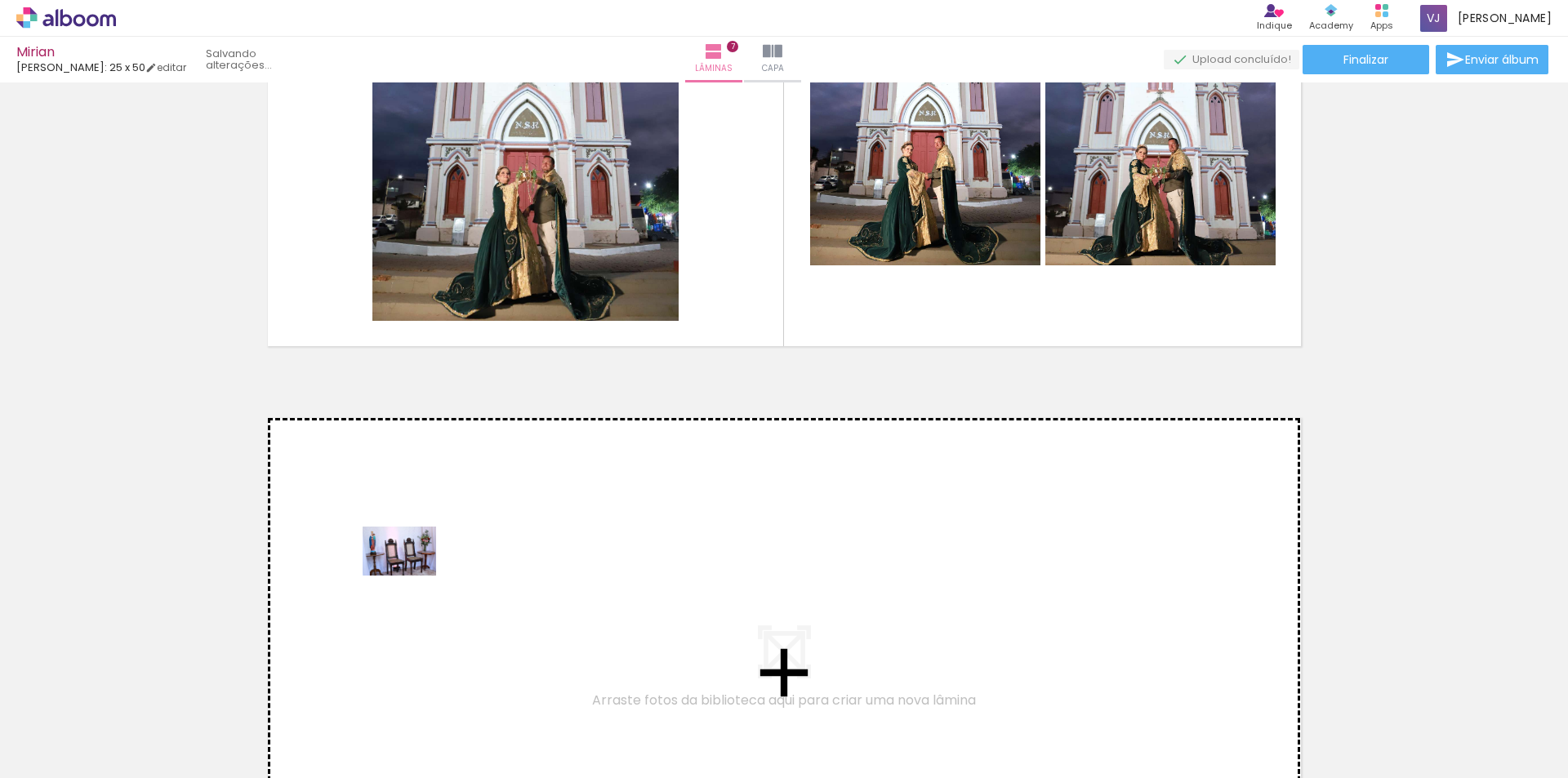
drag, startPoint x: 151, startPoint y: 724, endPoint x: 437, endPoint y: 572, distance: 323.9
click at [437, 572] on quentale-workspace at bounding box center [784, 389] width 1568 height 778
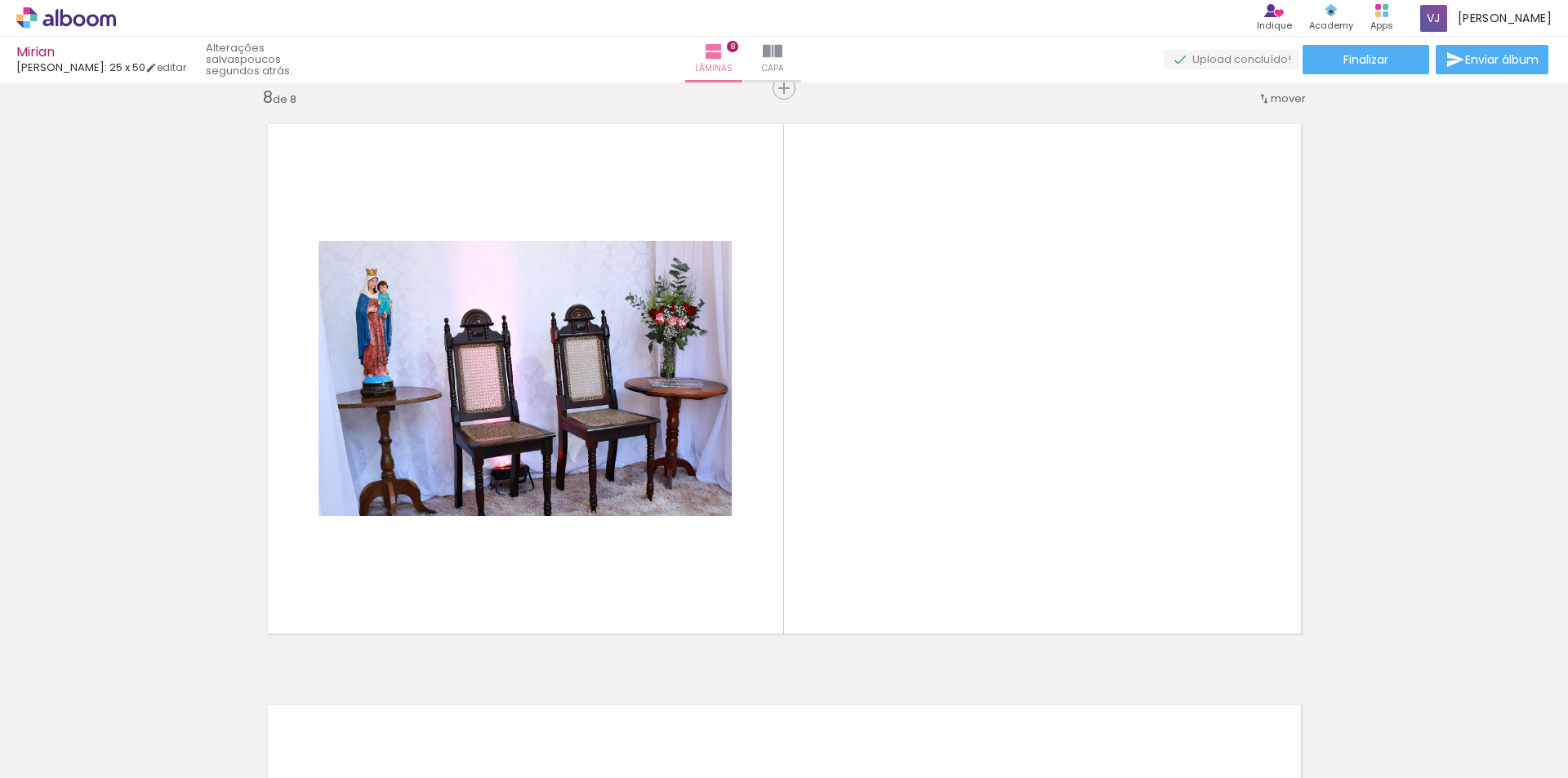
scroll to position [0, 1577]
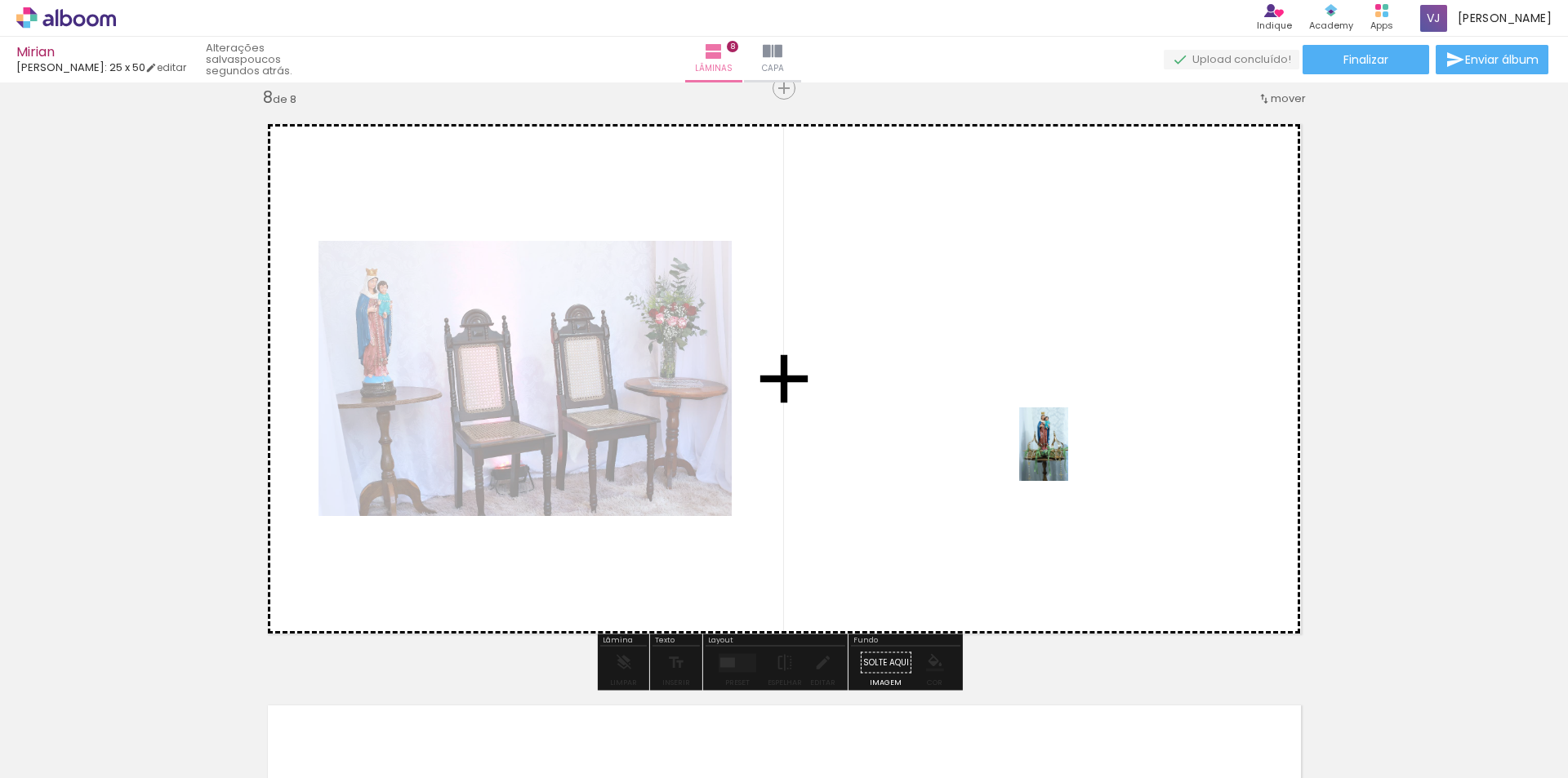
drag, startPoint x: 689, startPoint y: 743, endPoint x: 1073, endPoint y: 438, distance: 490.4
click at [1073, 438] on quentale-workspace at bounding box center [784, 389] width 1568 height 778
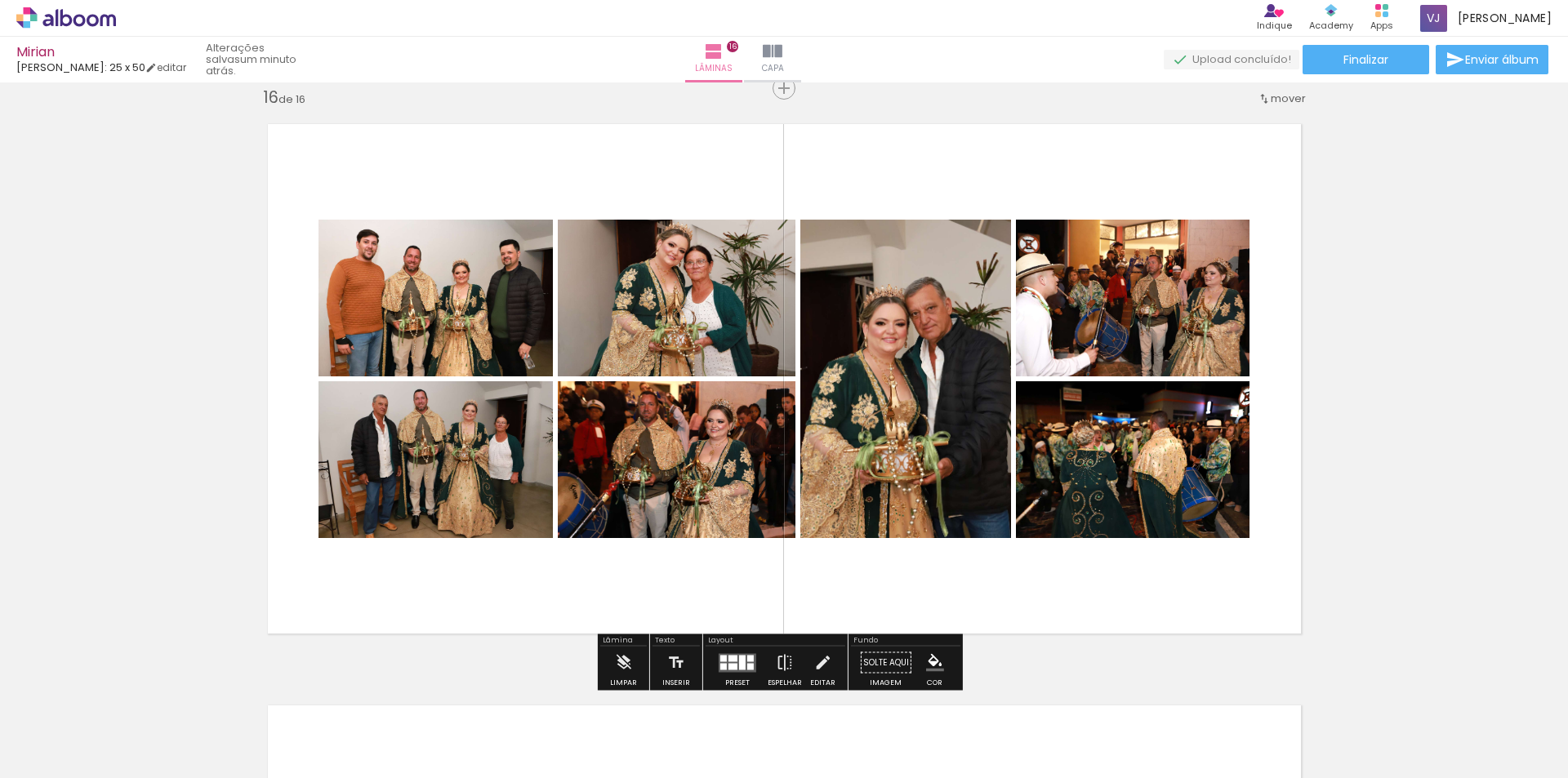
scroll to position [0, 4241]
click at [730, 663] on div at bounding box center [733, 666] width 9 height 6
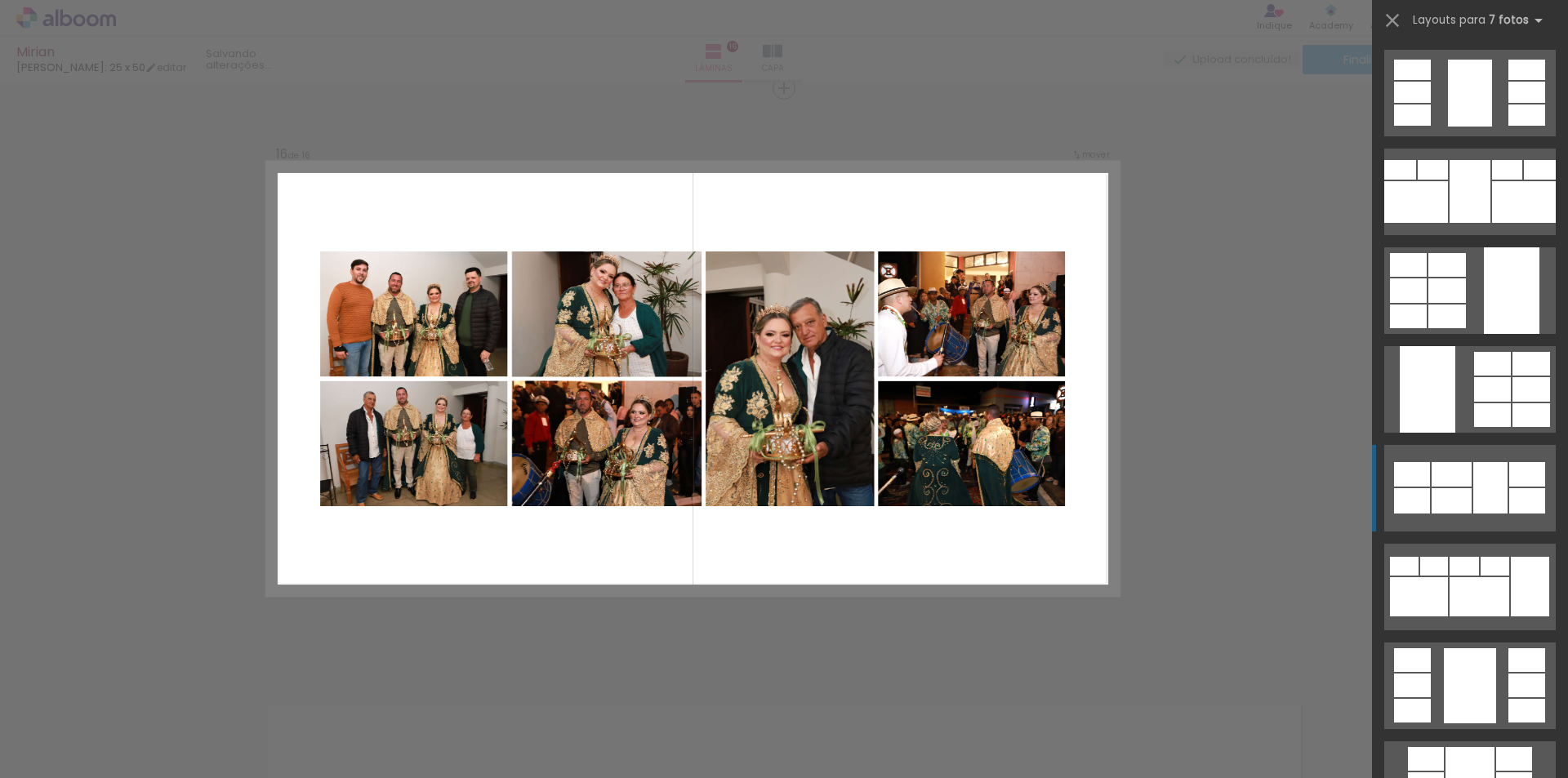
scroll to position [395, 0]
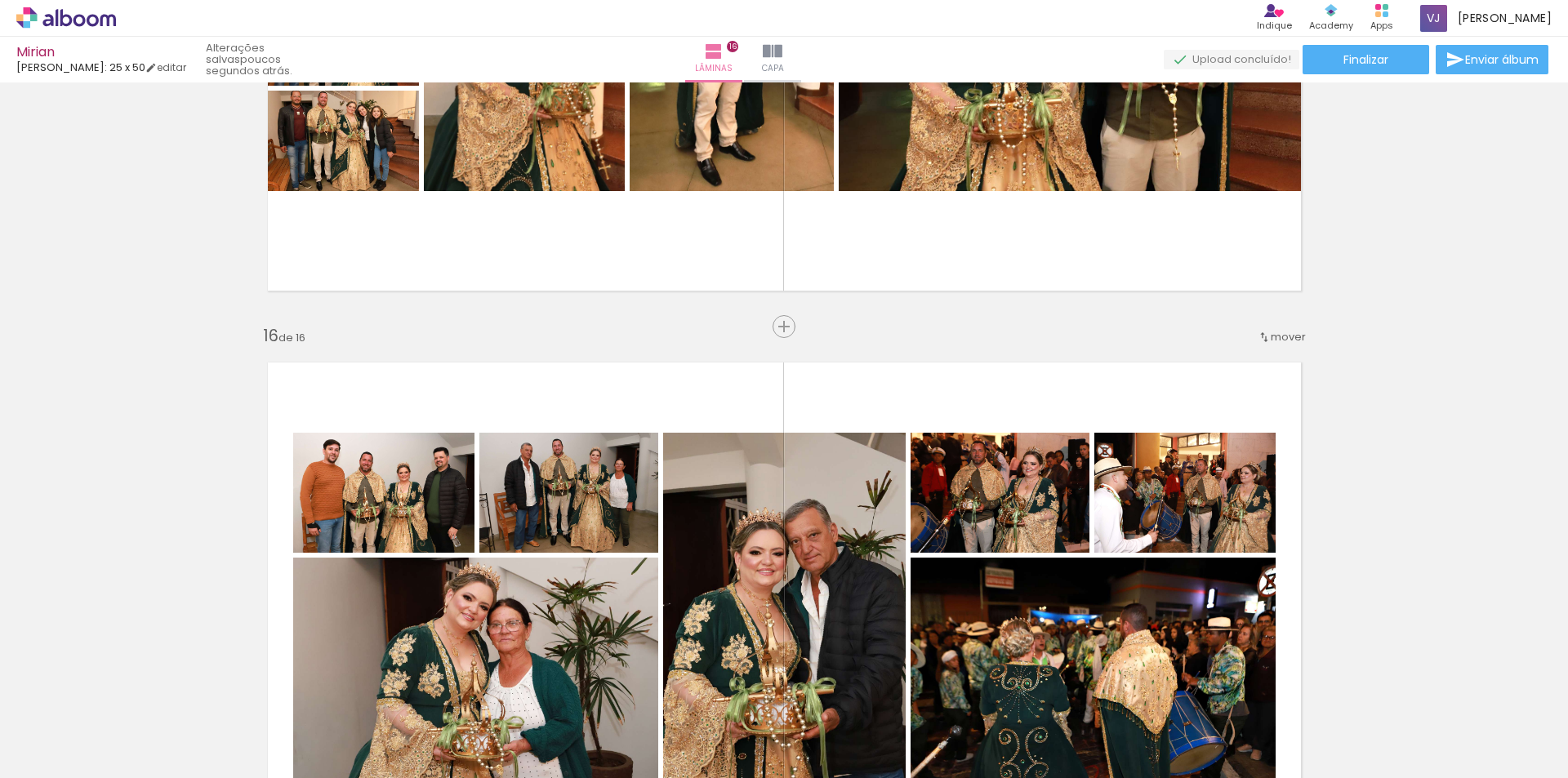
scroll to position [8578, 0]
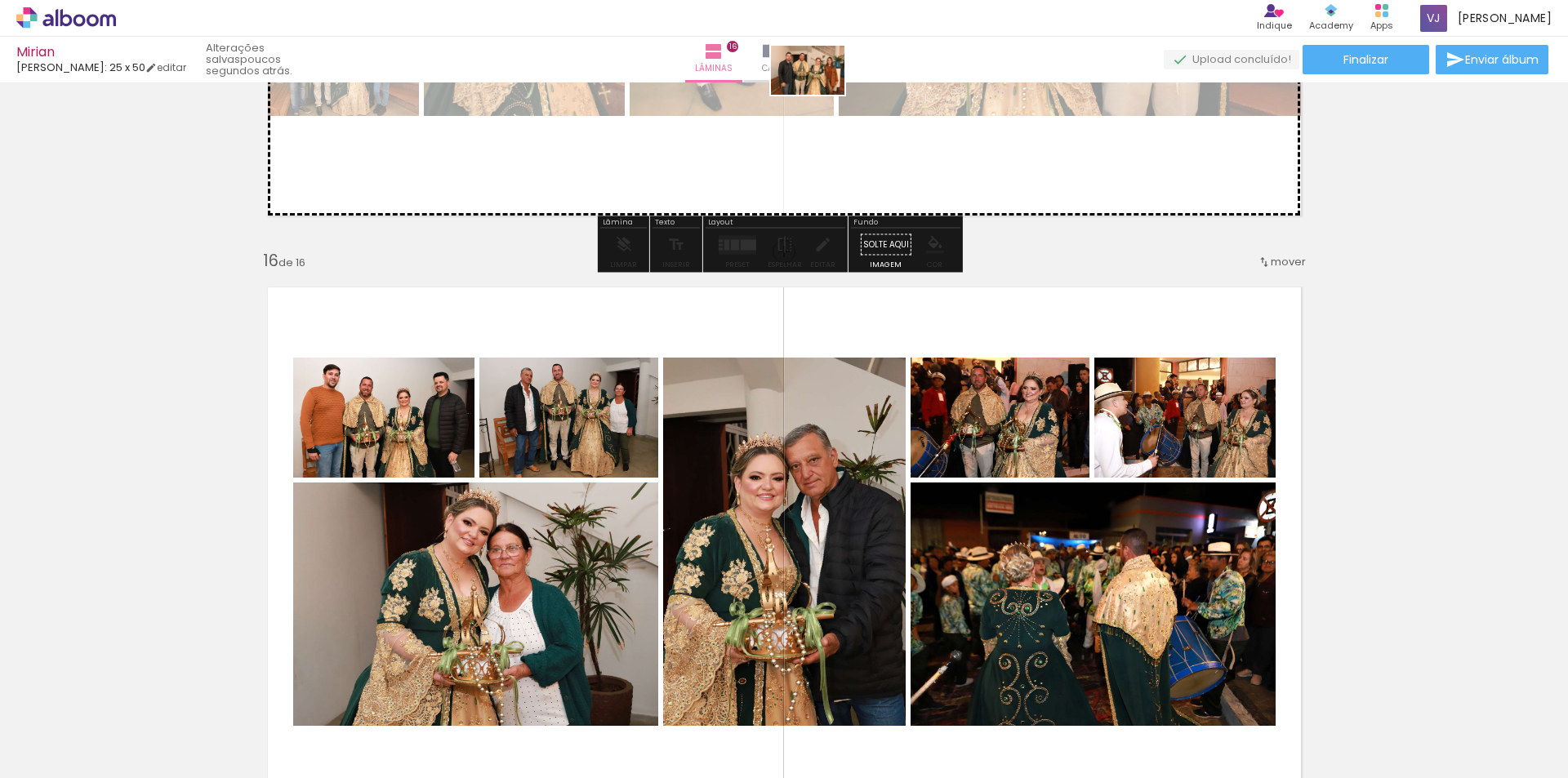
drag, startPoint x: 773, startPoint y: 747, endPoint x: 819, endPoint y: 94, distance: 654.6
click at [819, 94] on quentale-workspace at bounding box center [784, 389] width 1568 height 778
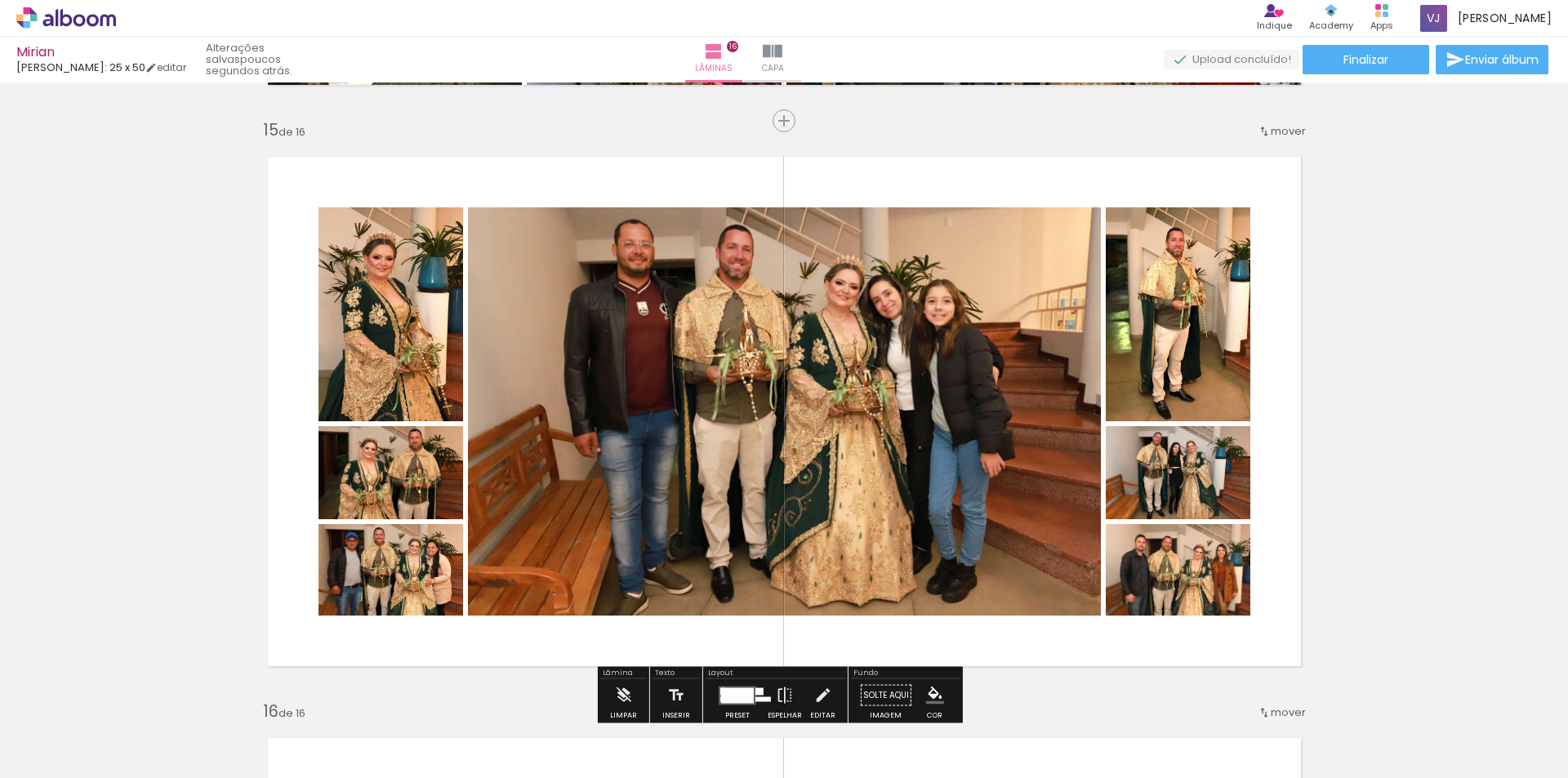
scroll to position [8088, 0]
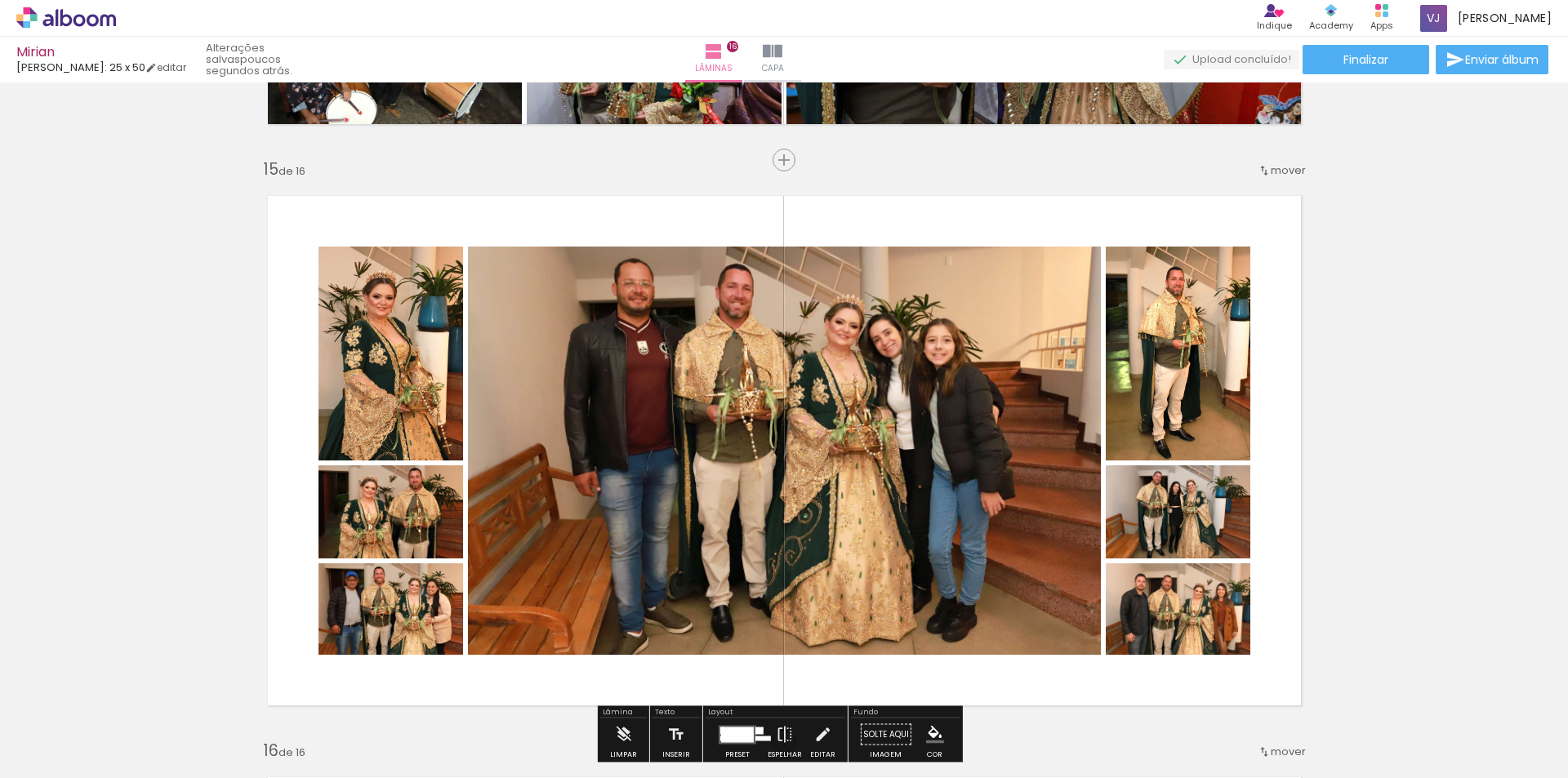
click at [1280, 463] on quentale-layouter at bounding box center [784, 450] width 1064 height 540
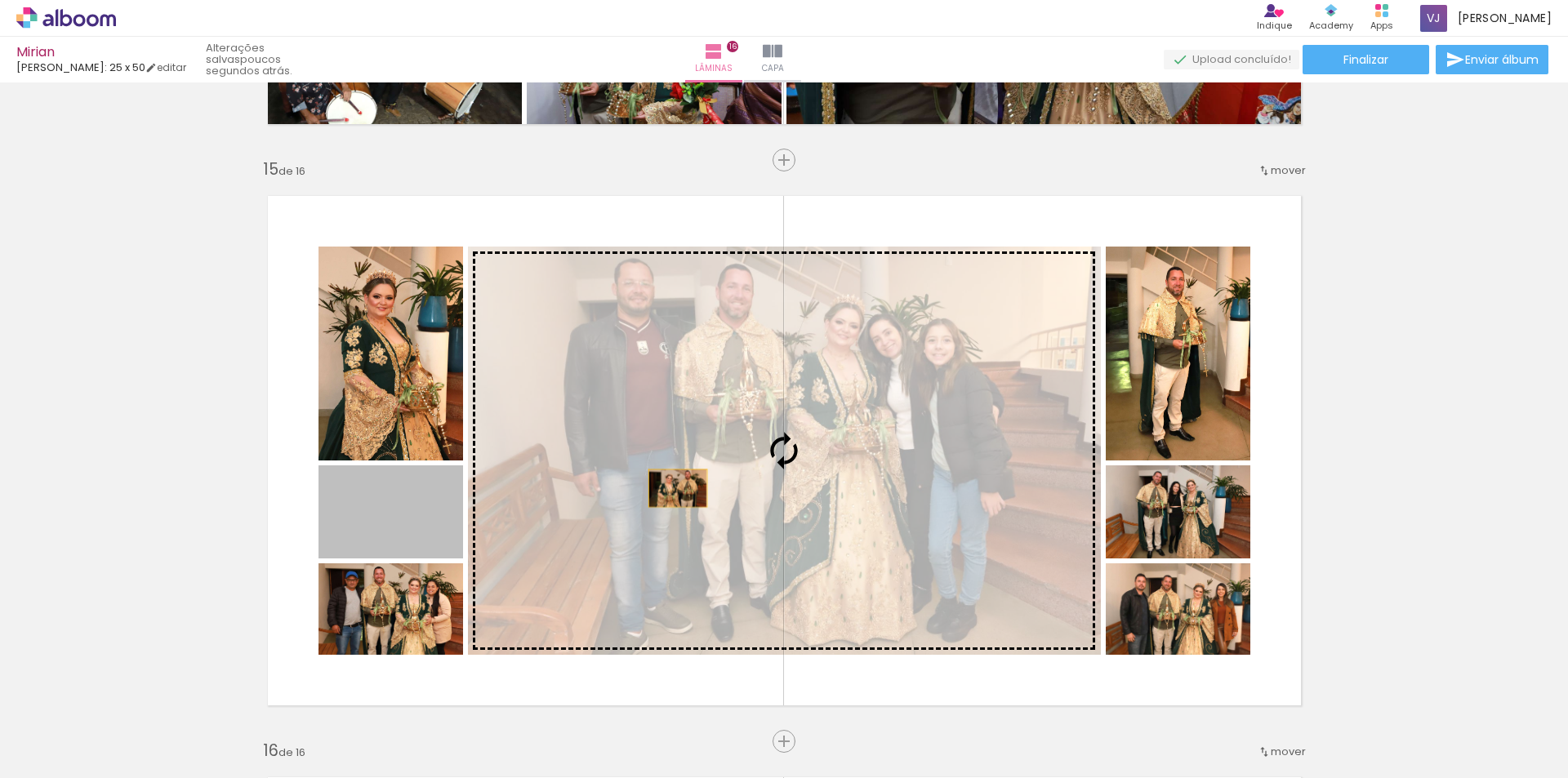
drag, startPoint x: 395, startPoint y: 530, endPoint x: 759, endPoint y: 473, distance: 368.4
click at [0, 0] on slot at bounding box center [0, 0] width 0 height 0
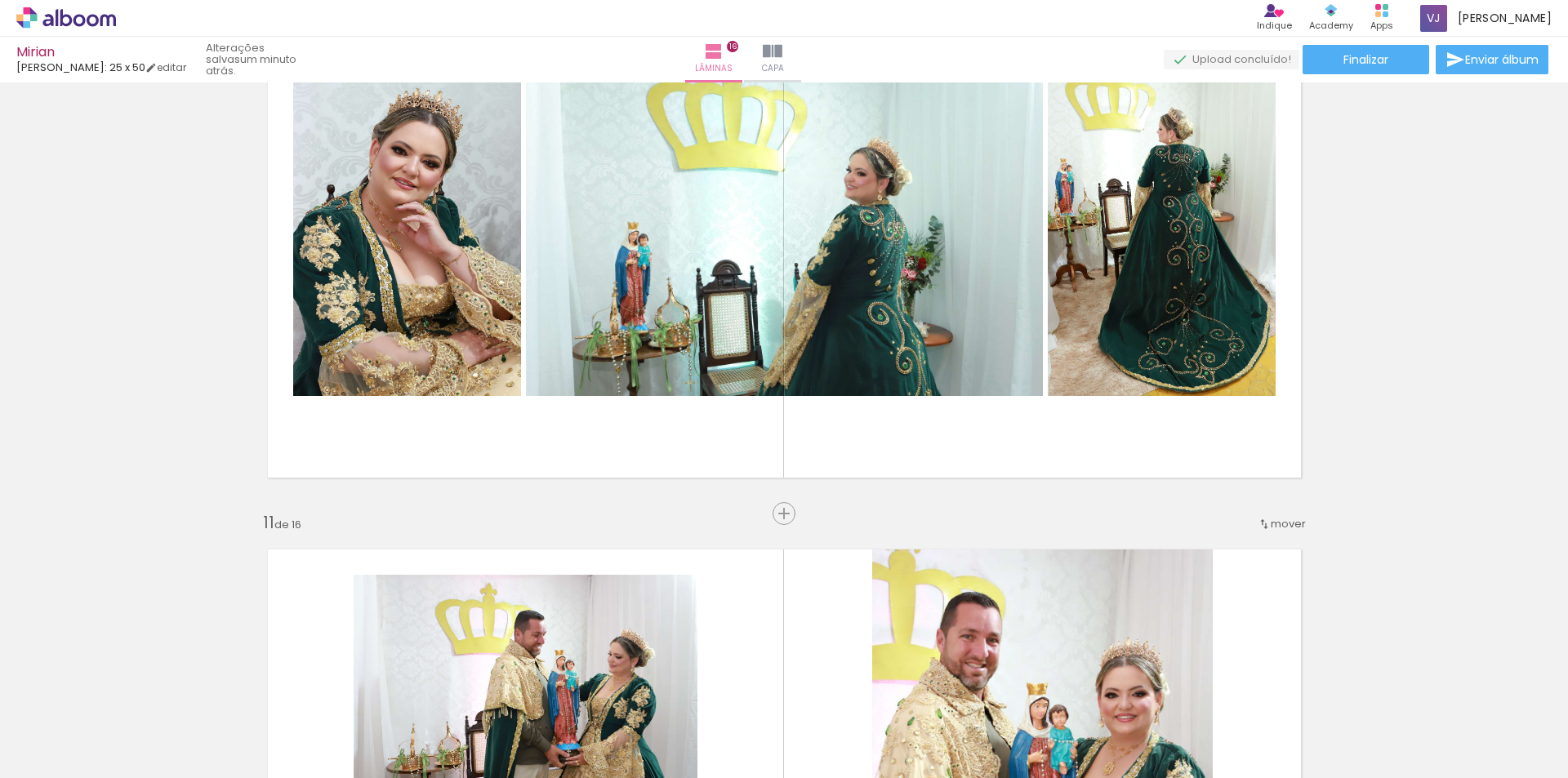
scroll to position [5307, 0]
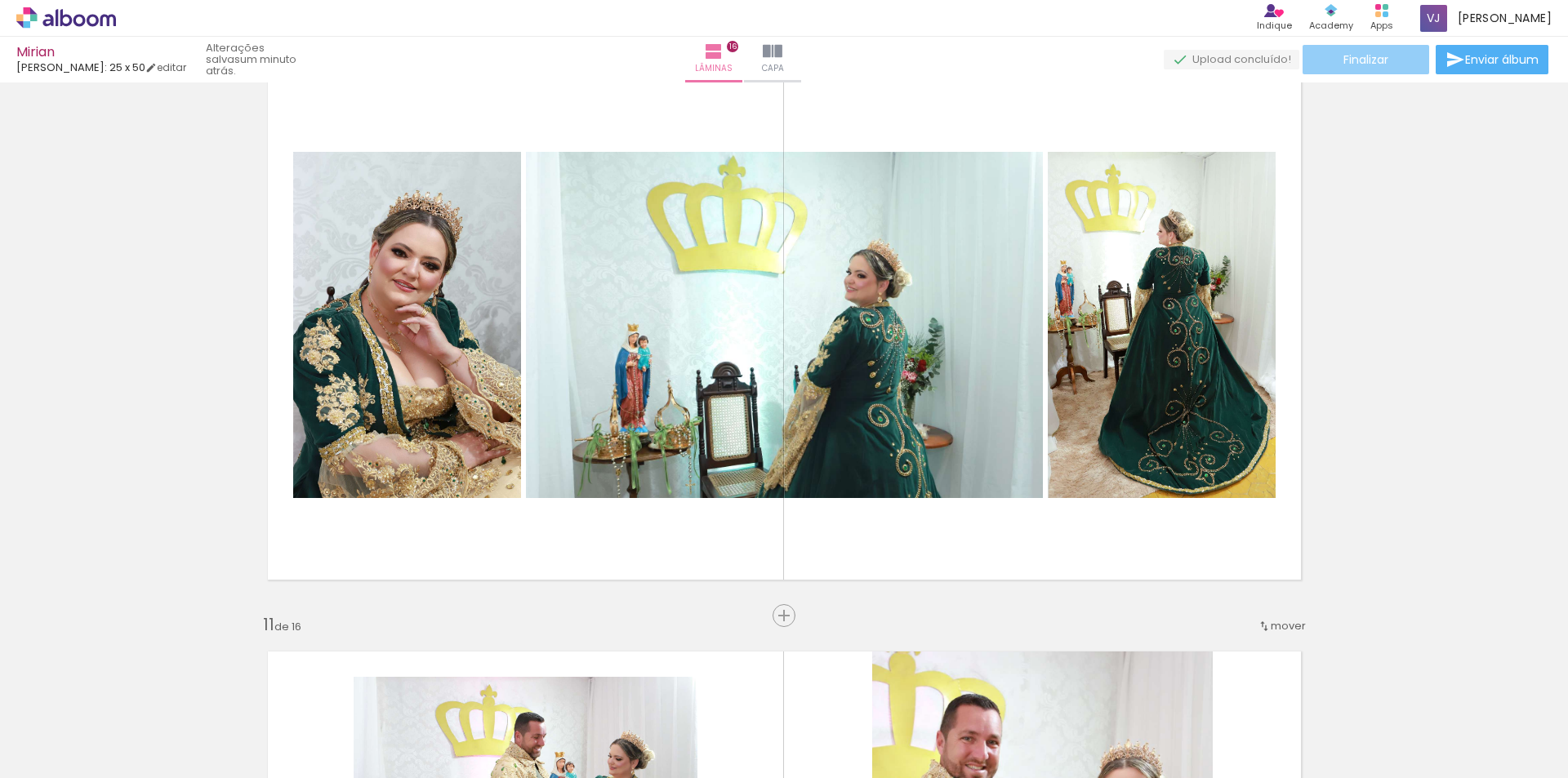
click at [1384, 61] on span "Finalizar" at bounding box center [1365, 60] width 45 height 11
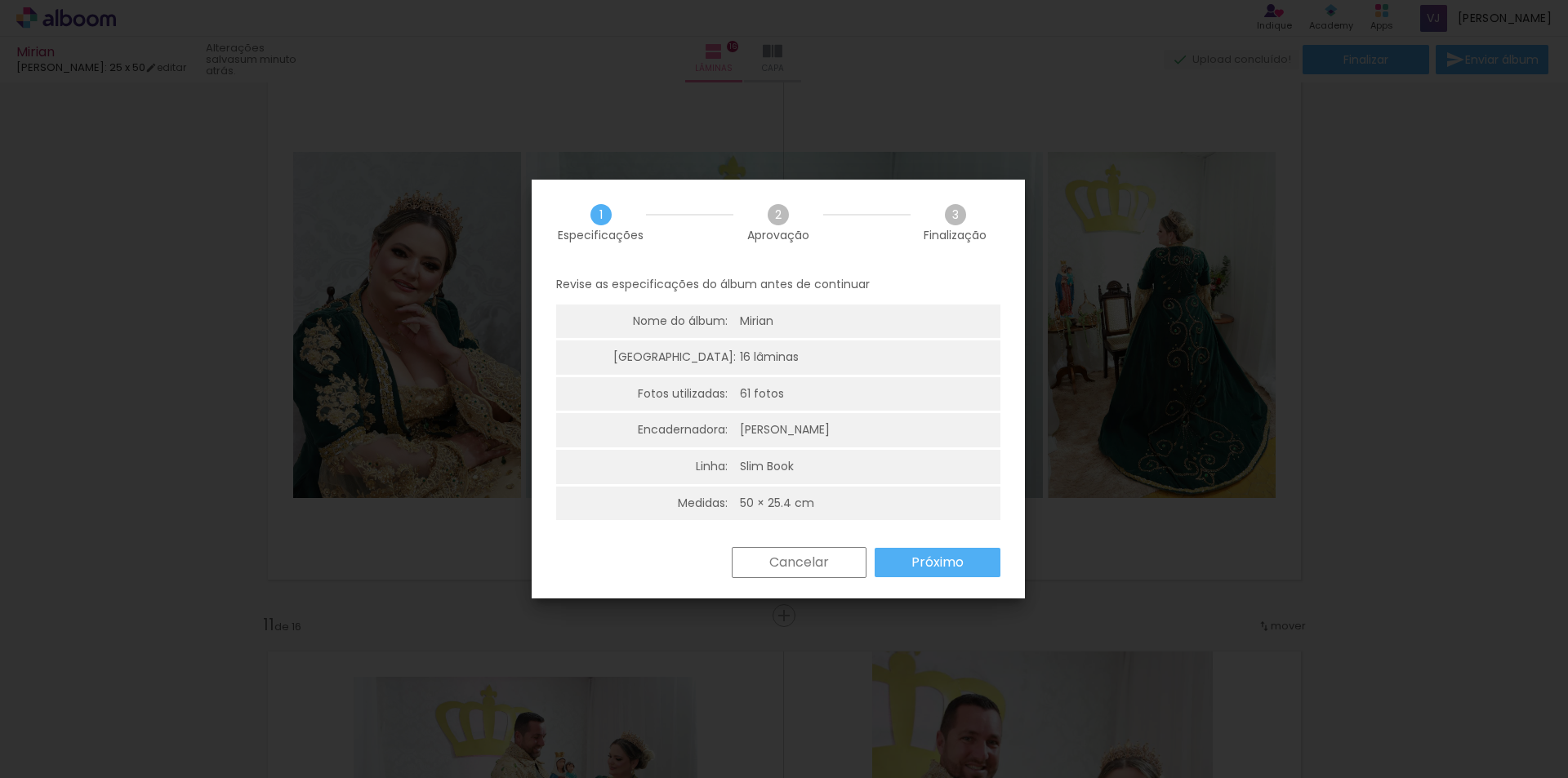
click at [0, 0] on slot "Próximo" at bounding box center [0, 0] width 0 height 0
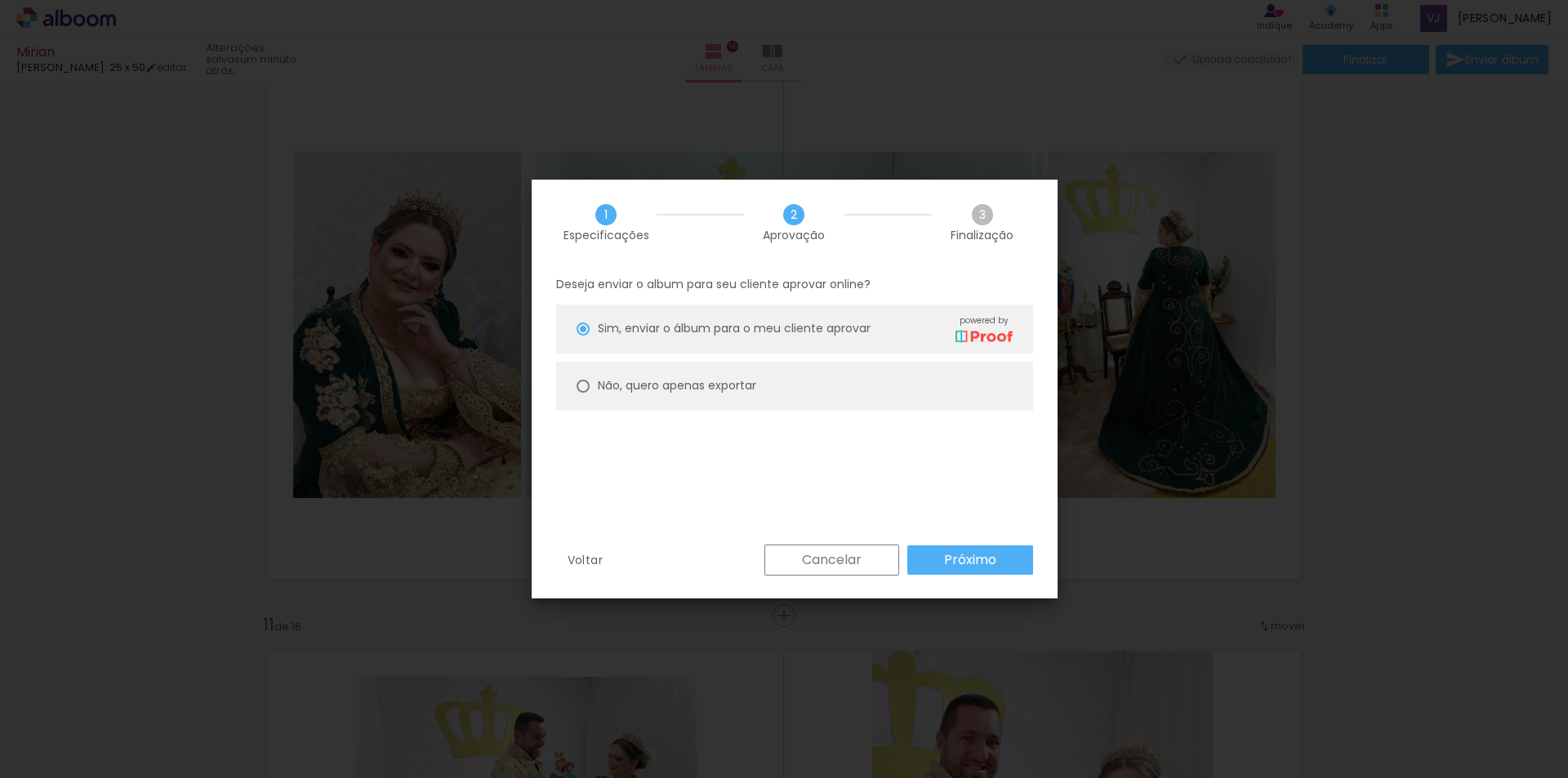
click at [587, 394] on paper-radio-button "Não, quero apenas exportar" at bounding box center [795, 385] width 477 height 49
type paper-radio-button "on"
click at [0, 0] on slot "Próximo" at bounding box center [0, 0] width 0 height 0
type input "Alta, 300 DPI"
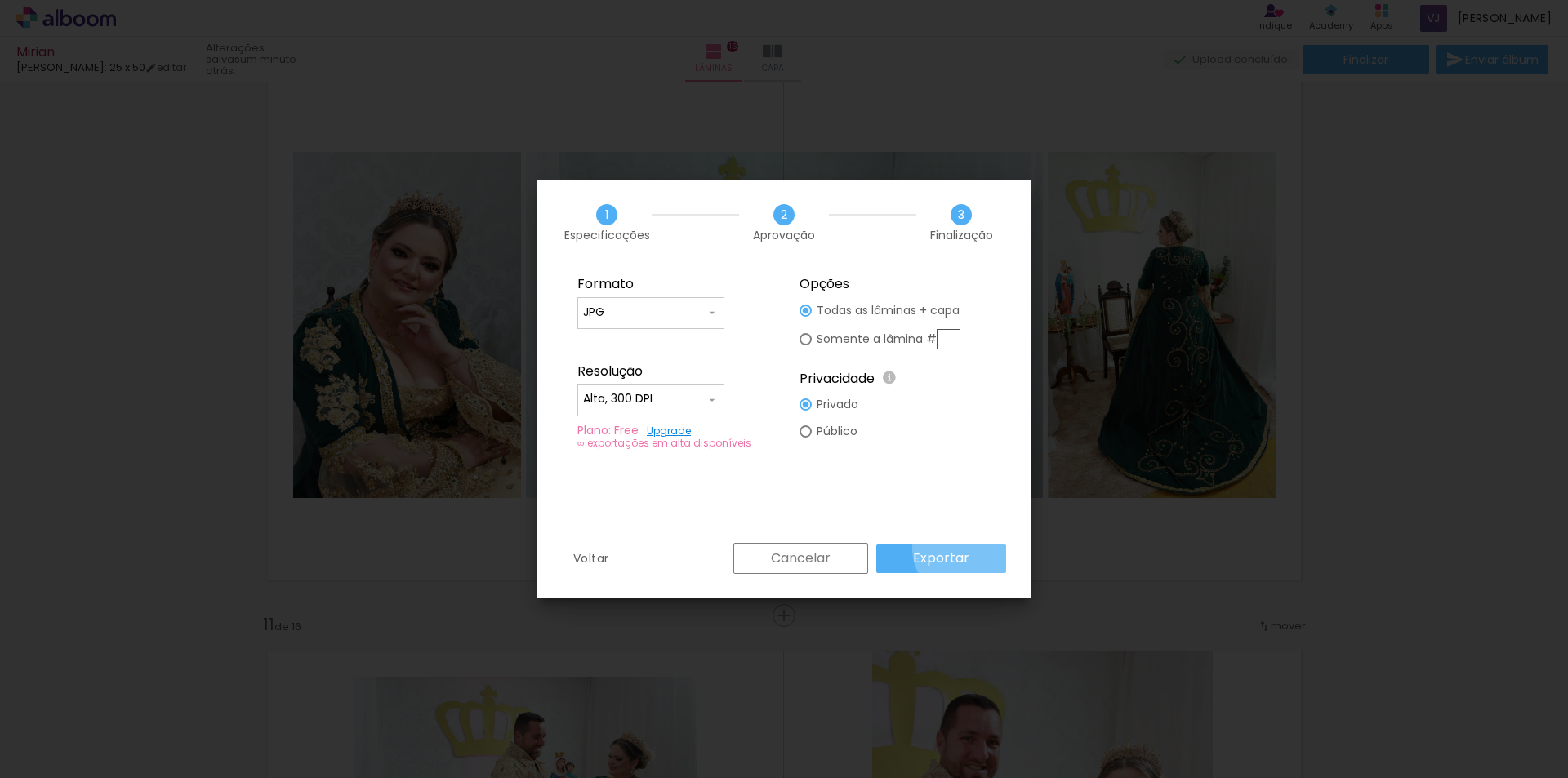
click at [970, 549] on paper-button "Exportar" at bounding box center [940, 559] width 129 height 29
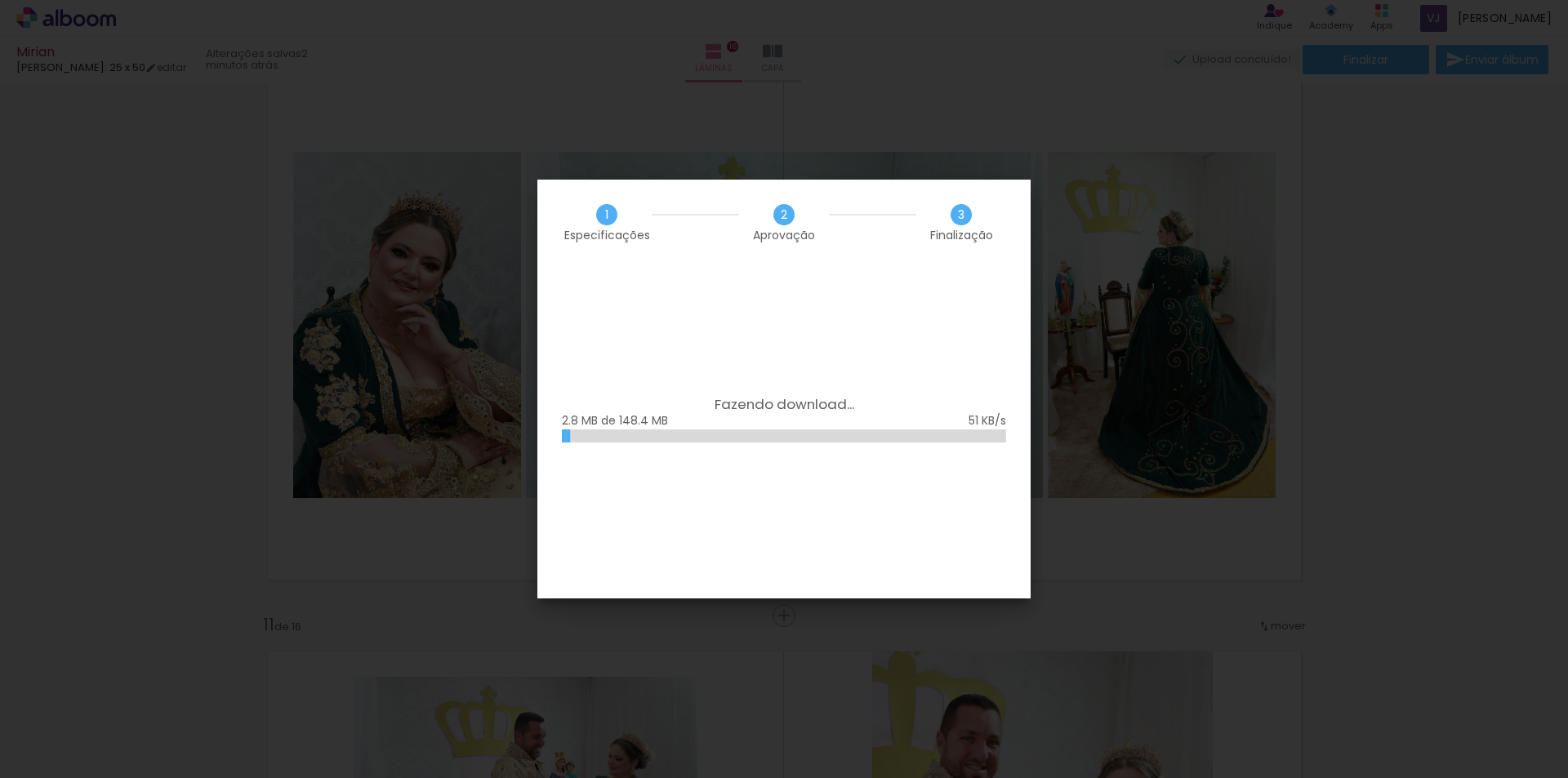
scroll to position [0, 4241]
click at [810, 300] on div "Fazendo download... 21.5 MB de 148.4 MB" at bounding box center [784, 431] width 494 height 333
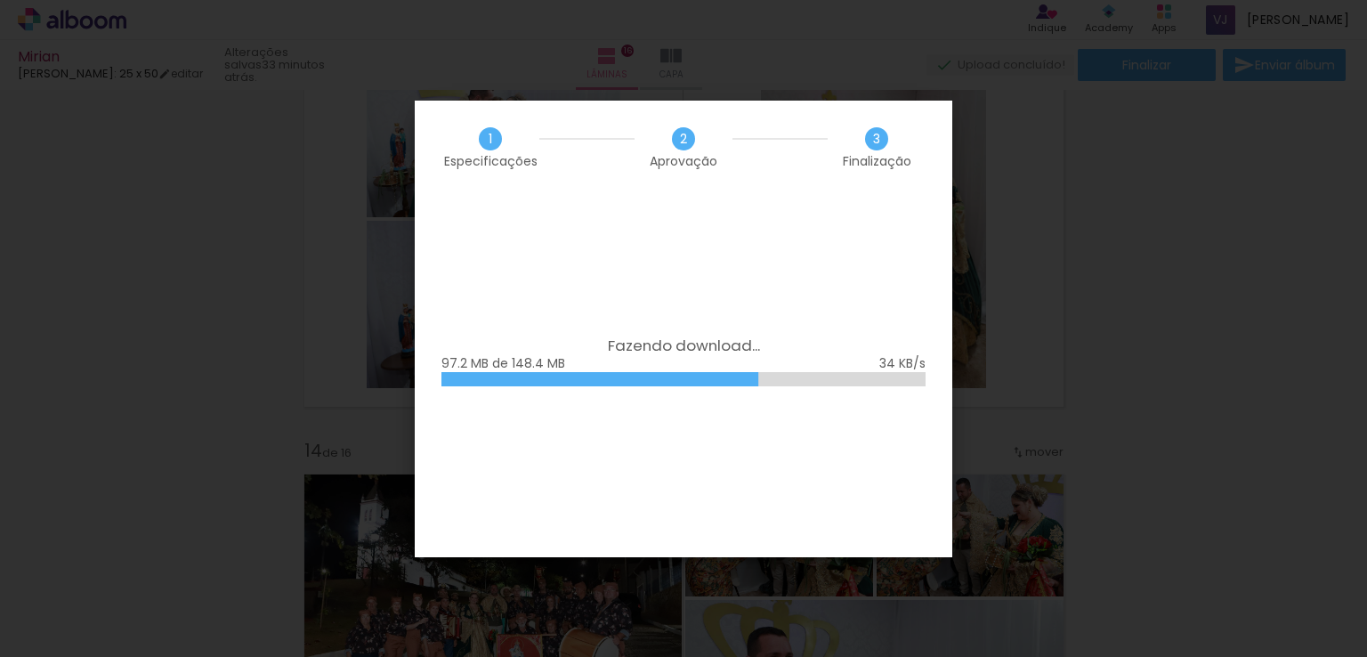
scroll to position [0, 4622]
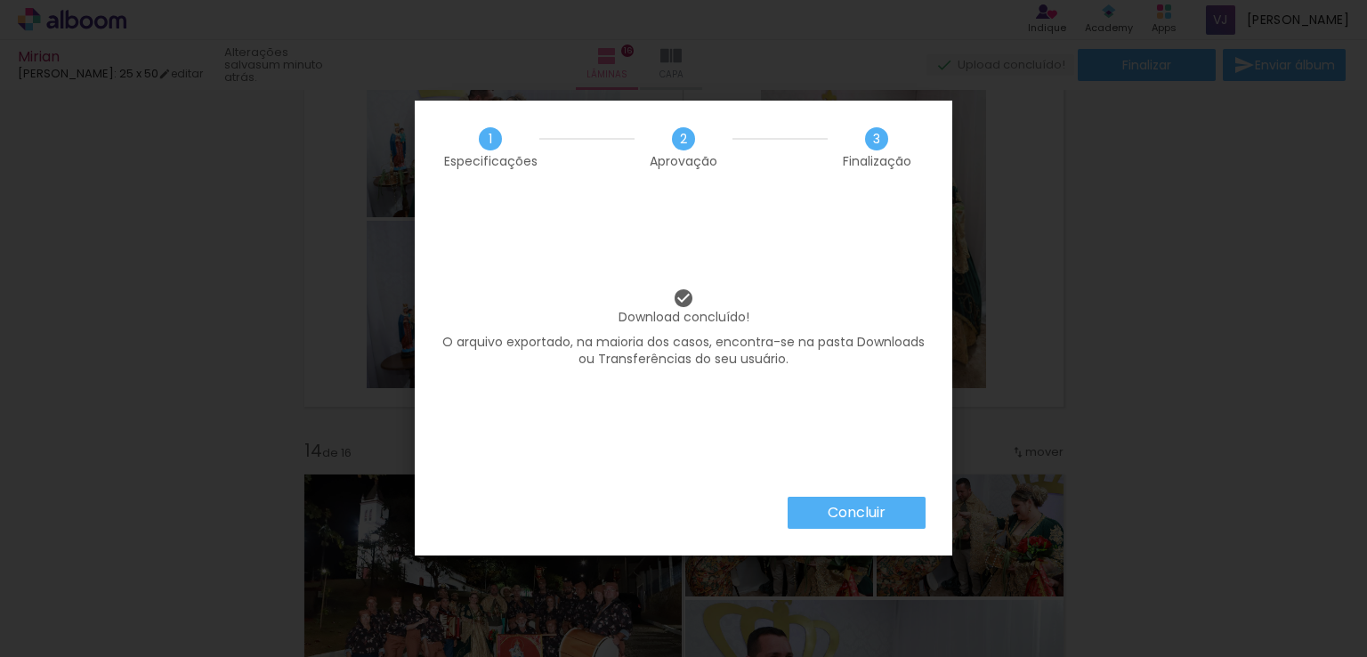
scroll to position [0, 4622]
